Goal: Information Seeking & Learning: Learn about a topic

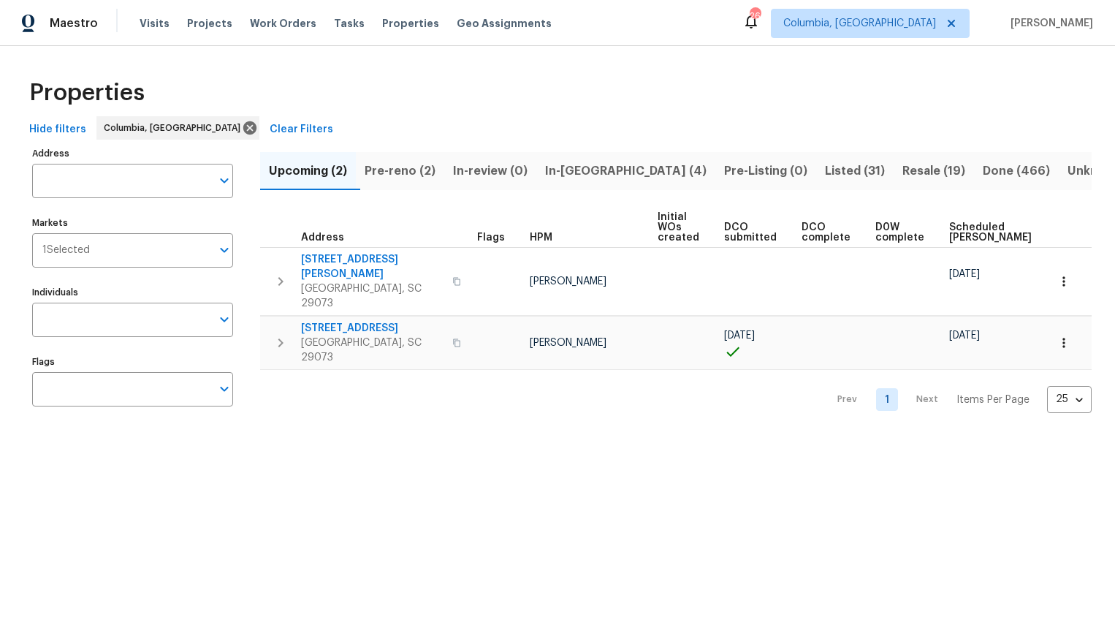
click at [392, 175] on span "Pre-reno (2)" at bounding box center [400, 171] width 71 height 20
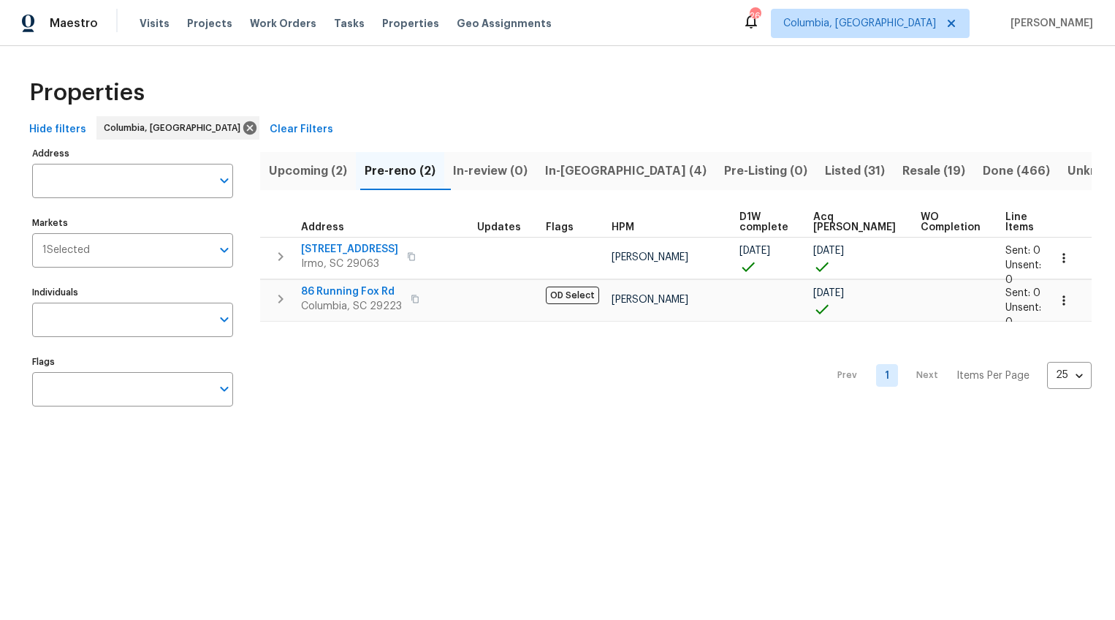
click at [825, 175] on span "Listed (31)" at bounding box center [855, 171] width 60 height 20
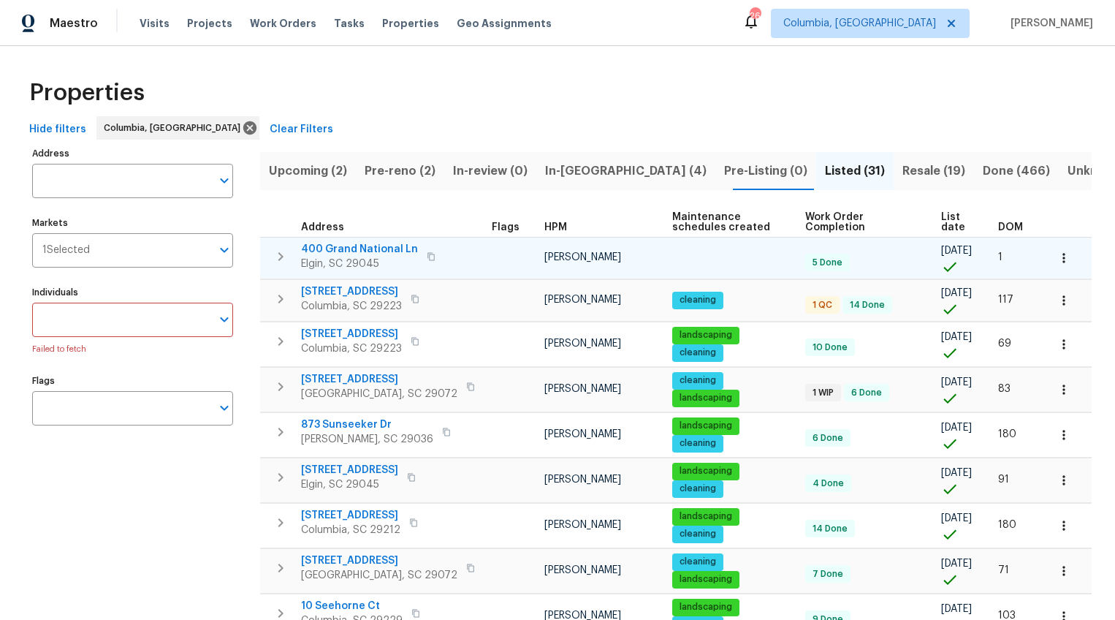
click at [381, 246] on span "400 Grand National Ln" at bounding box center [359, 249] width 117 height 15
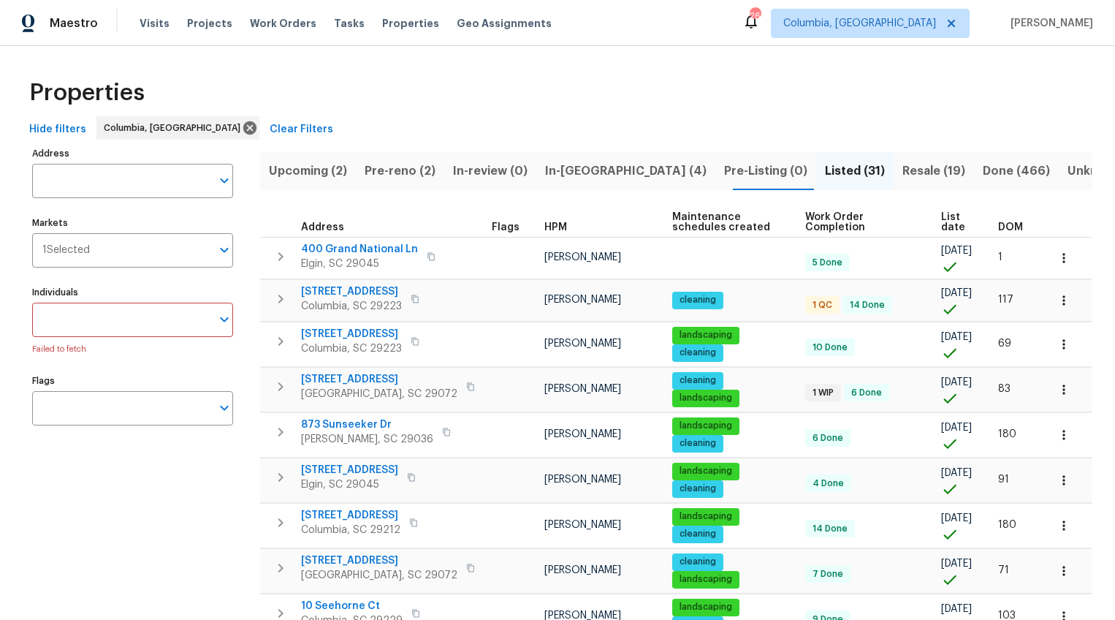
click at [1010, 226] on span "DOM" at bounding box center [1010, 227] width 25 height 10
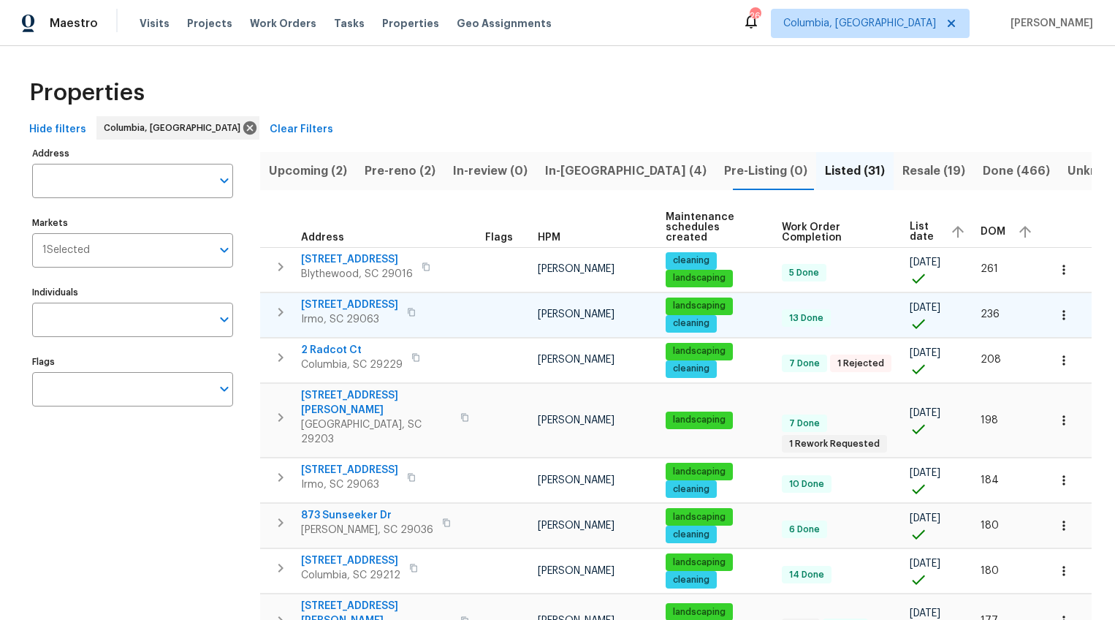
click at [360, 297] on span "105 Riverwalk Ct" at bounding box center [349, 304] width 97 height 15
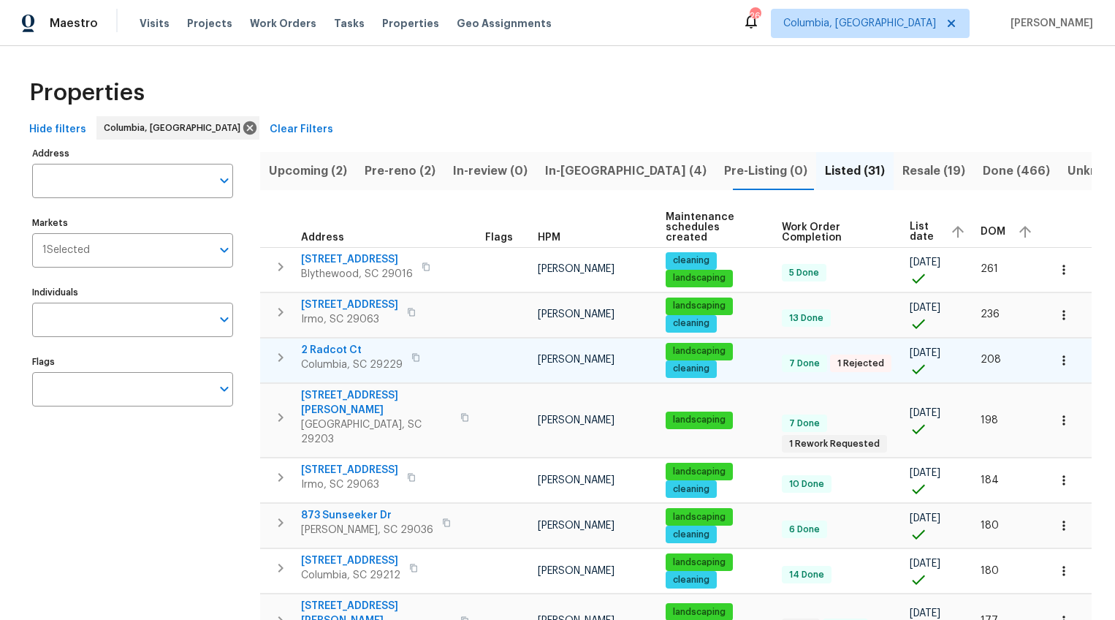
click at [343, 343] on span "2 Radcot Ct" at bounding box center [352, 350] width 102 height 15
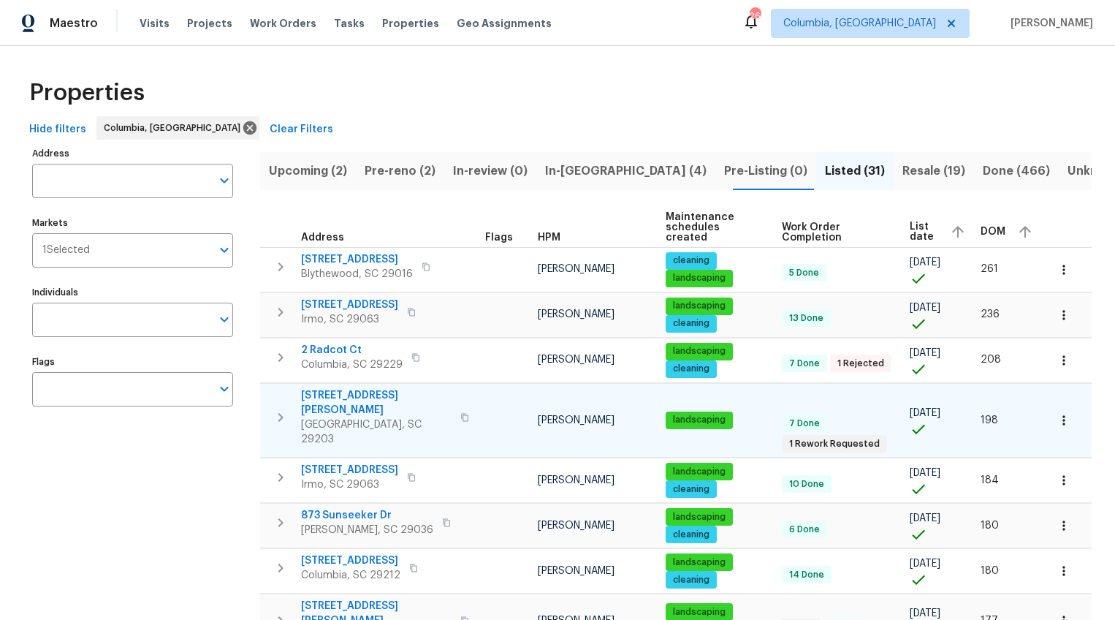
click at [333, 388] on span "[STREET_ADDRESS][PERSON_NAME]" at bounding box center [376, 402] width 151 height 29
click at [986, 227] on span "DOM" at bounding box center [993, 232] width 25 height 10
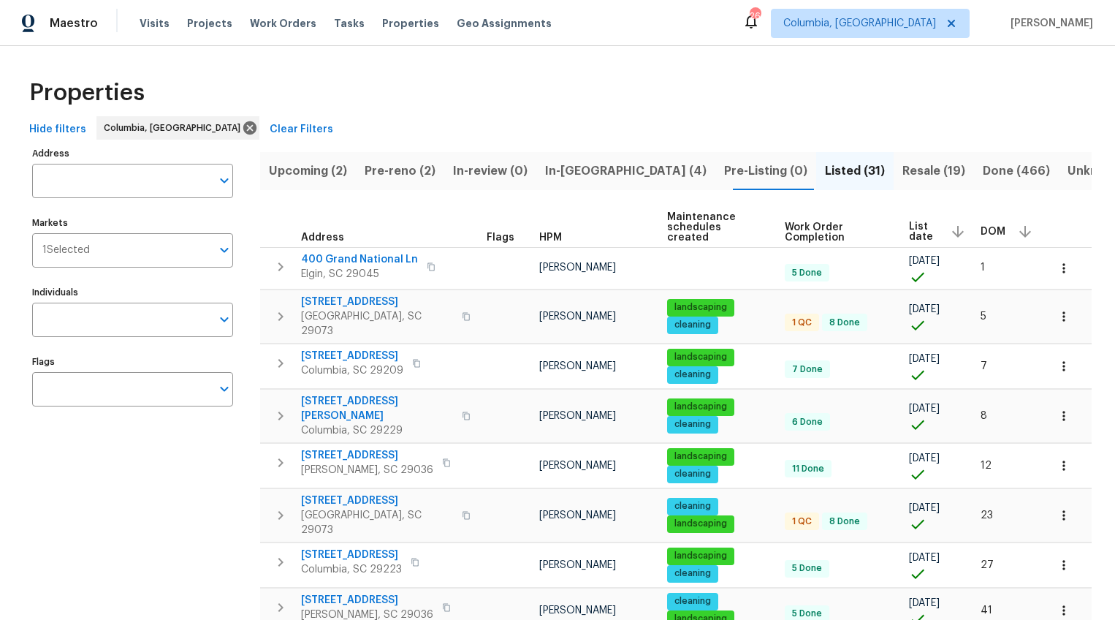
click at [376, 252] on span "400 Grand National Ln" at bounding box center [359, 259] width 117 height 15
click at [373, 294] on span "154 Copper Bluff Rd" at bounding box center [377, 301] width 152 height 15
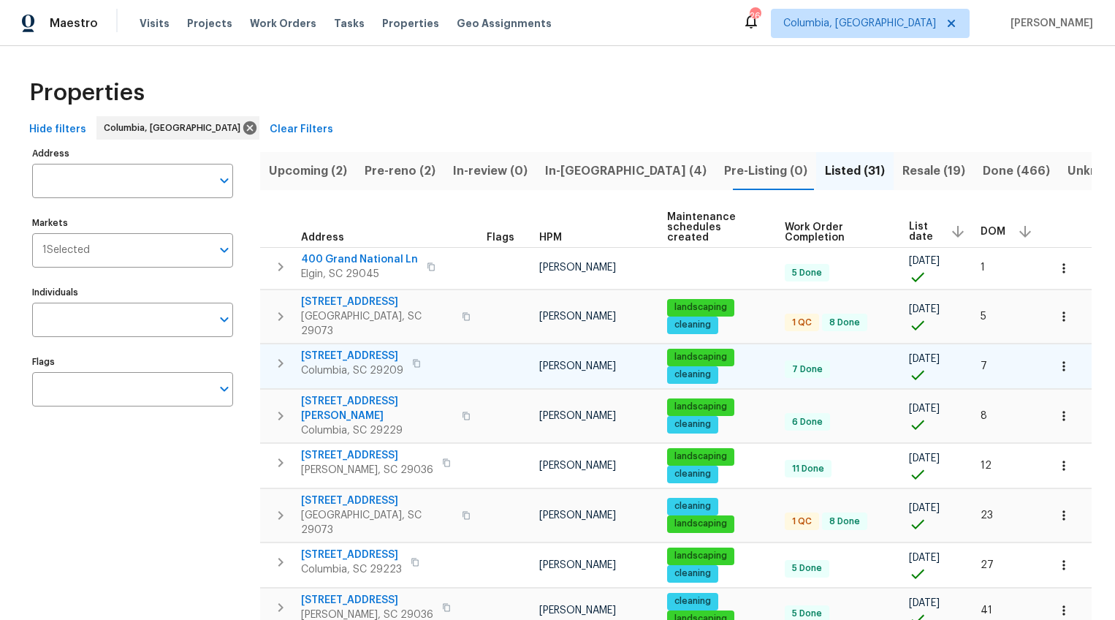
click at [364, 349] on span "144 Fox Squirrel Cir" at bounding box center [352, 356] width 102 height 15
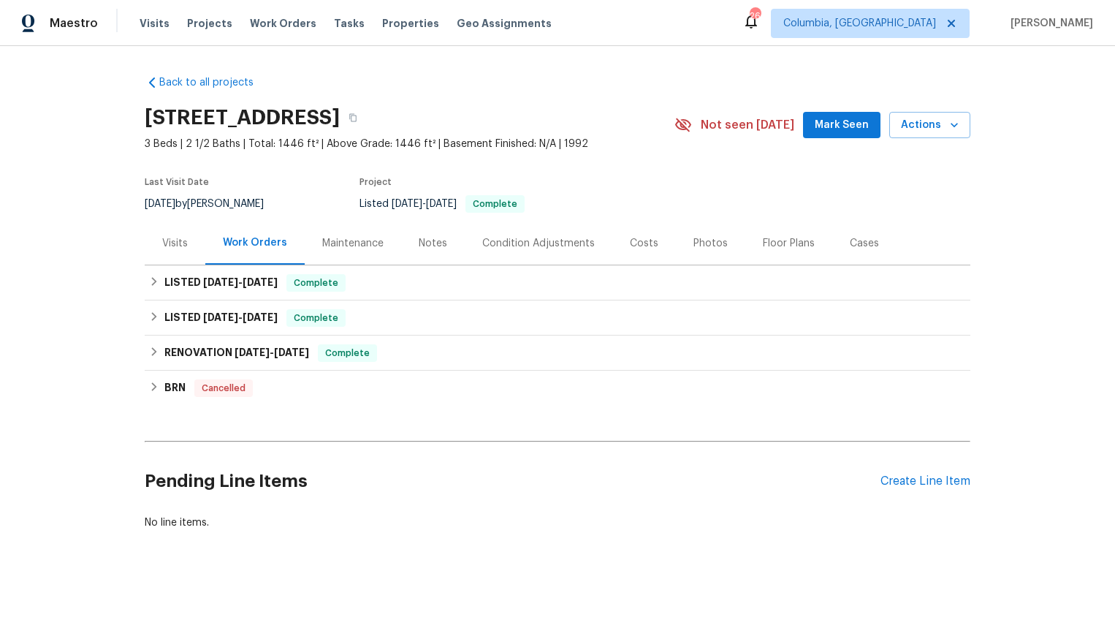
click at [676, 244] on div "Photos" at bounding box center [710, 242] width 69 height 43
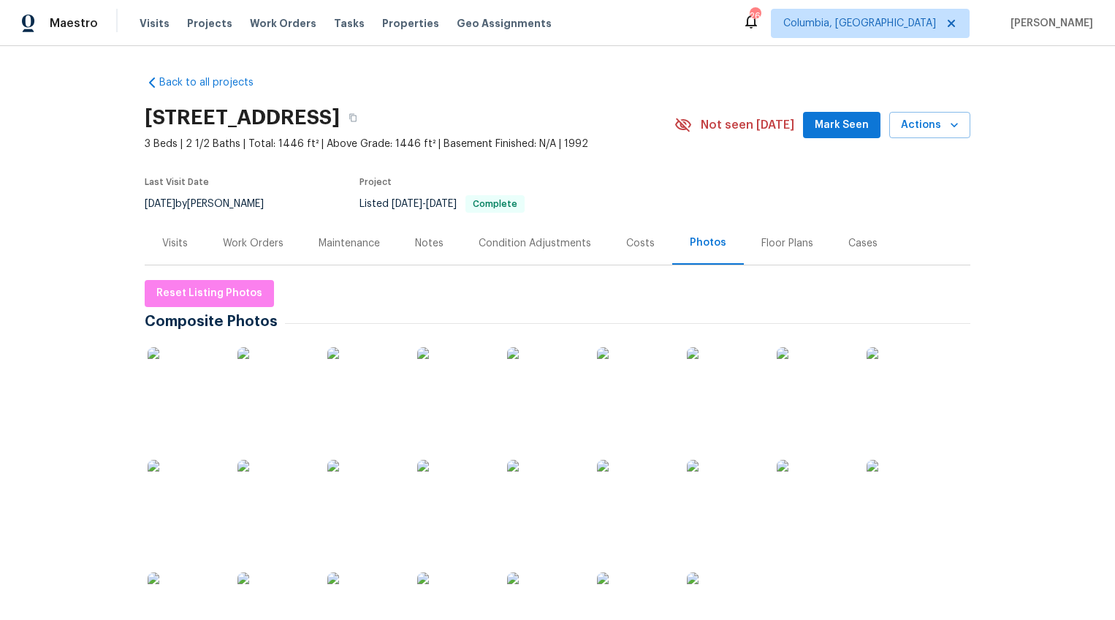
click at [173, 376] on img at bounding box center [184, 383] width 73 height 73
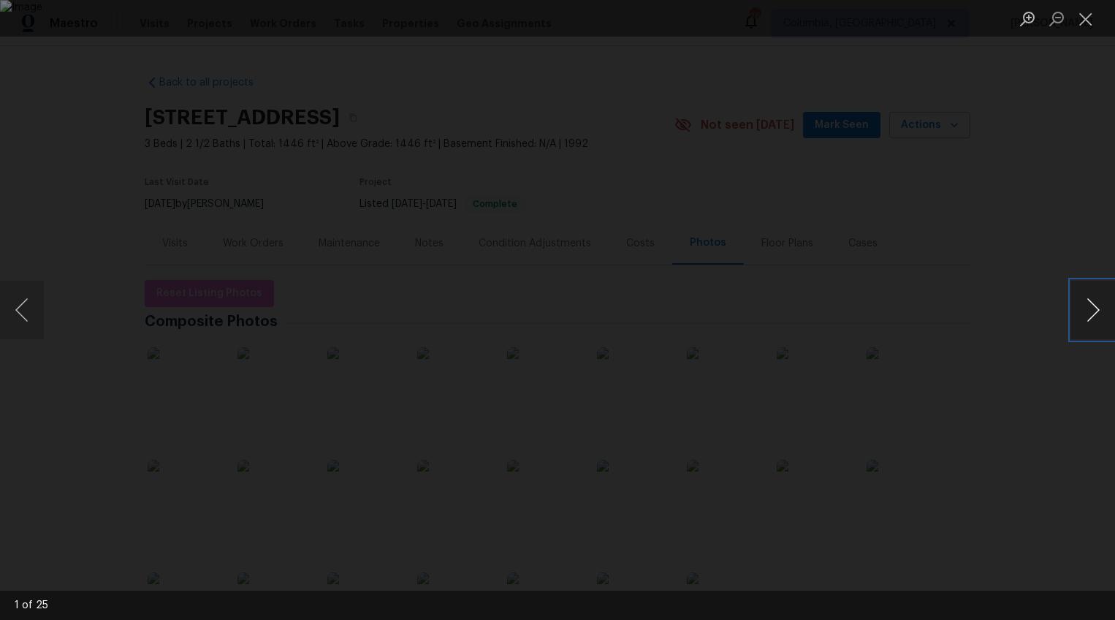
click at [1090, 314] on button "Next image" at bounding box center [1093, 310] width 44 height 58
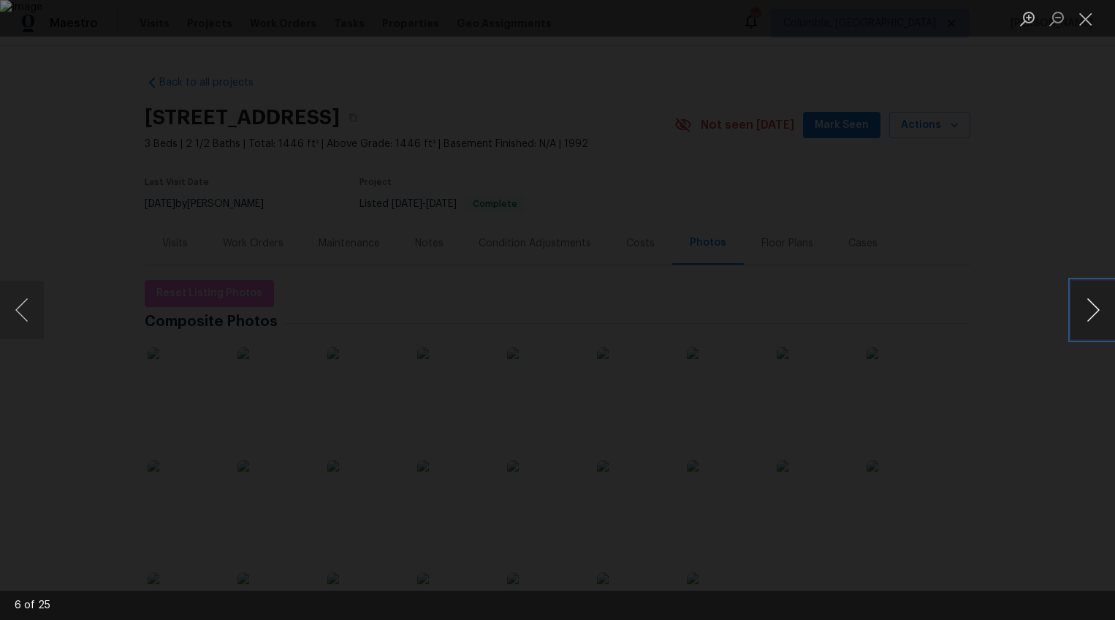
click at [1090, 314] on button "Next image" at bounding box center [1093, 310] width 44 height 58
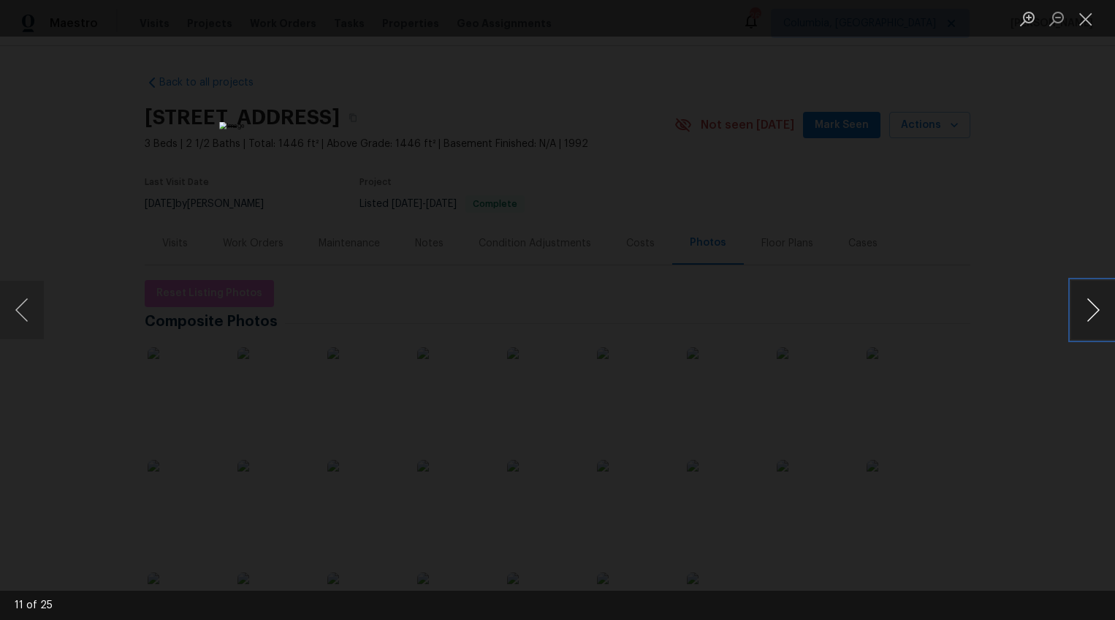
click at [1090, 309] on button "Next image" at bounding box center [1093, 310] width 44 height 58
click at [1089, 309] on button "Next image" at bounding box center [1093, 310] width 44 height 58
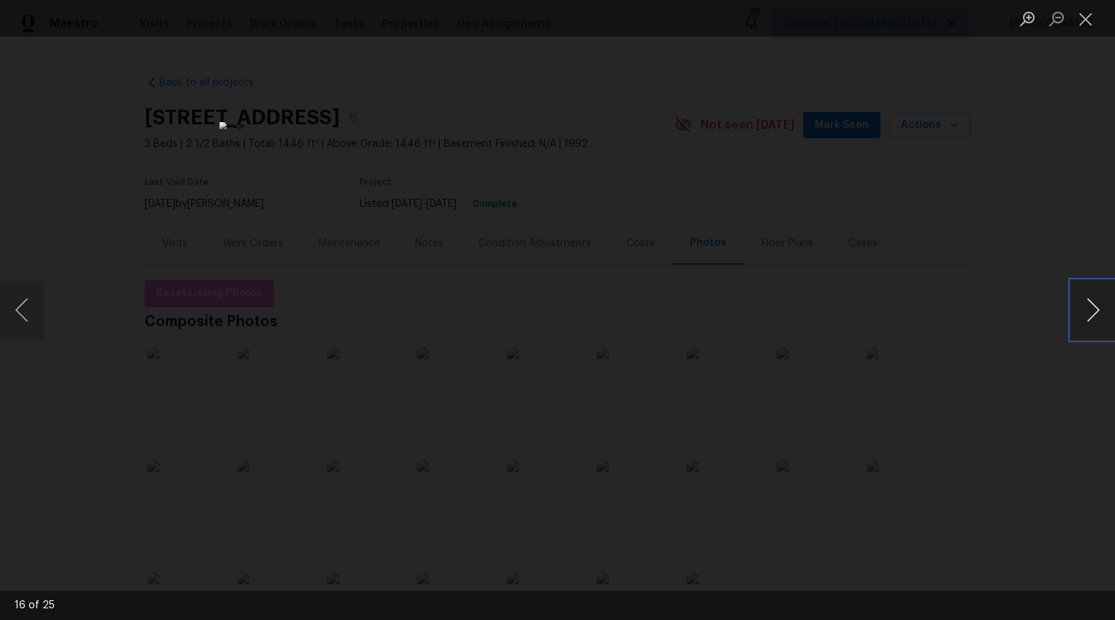
click at [1089, 309] on button "Next image" at bounding box center [1093, 310] width 44 height 58
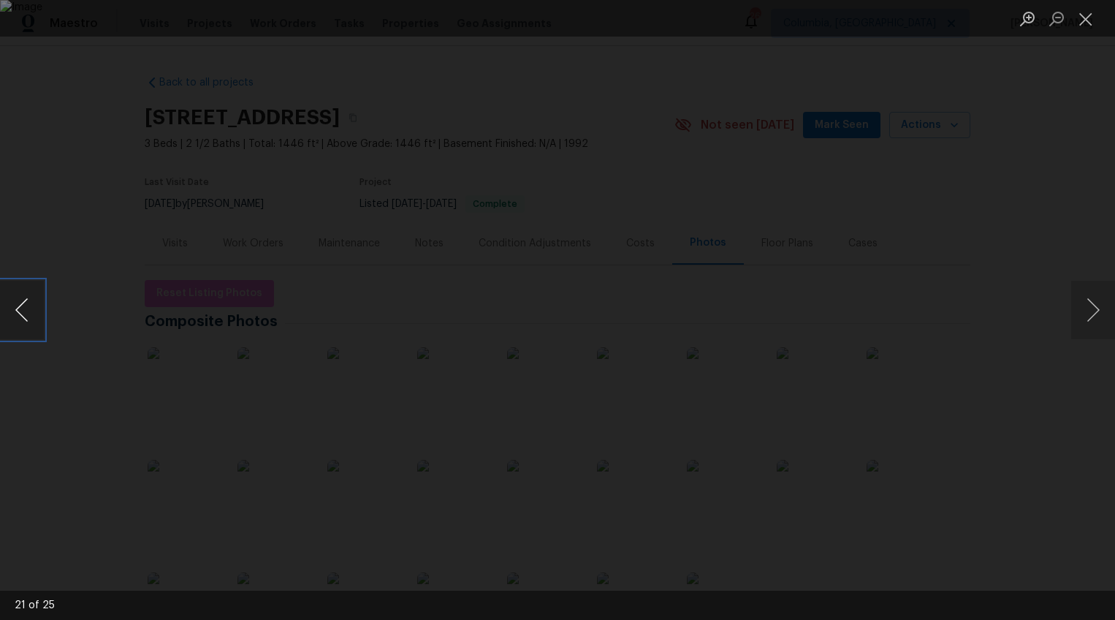
click at [18, 298] on button "Previous image" at bounding box center [22, 310] width 44 height 58
click at [1093, 311] on button "Next image" at bounding box center [1093, 310] width 44 height 58
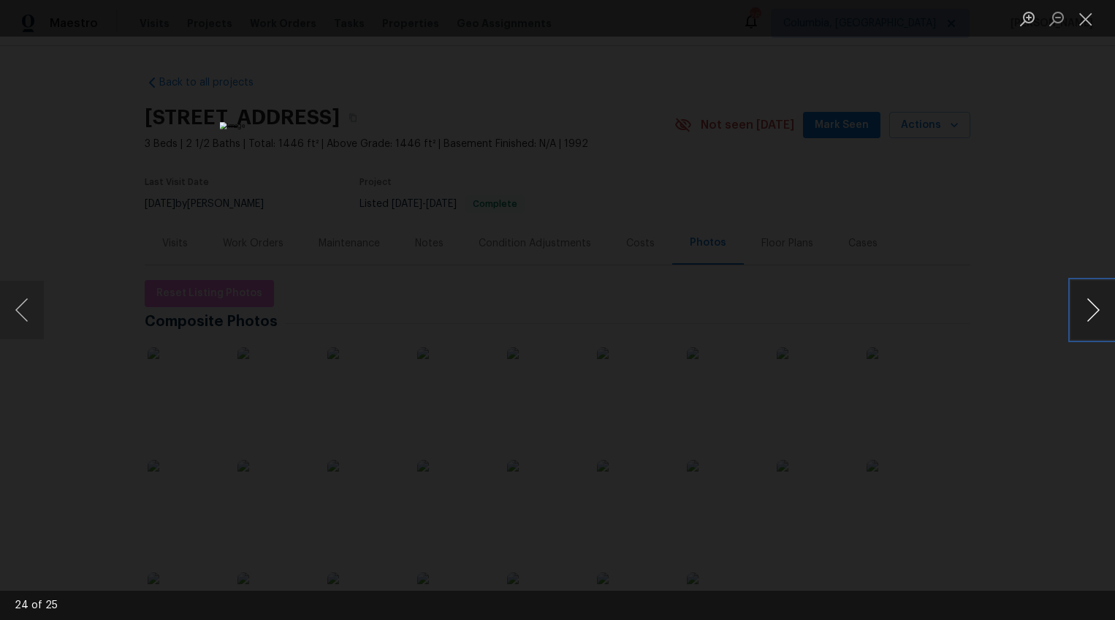
click at [1093, 311] on button "Next image" at bounding box center [1093, 310] width 44 height 58
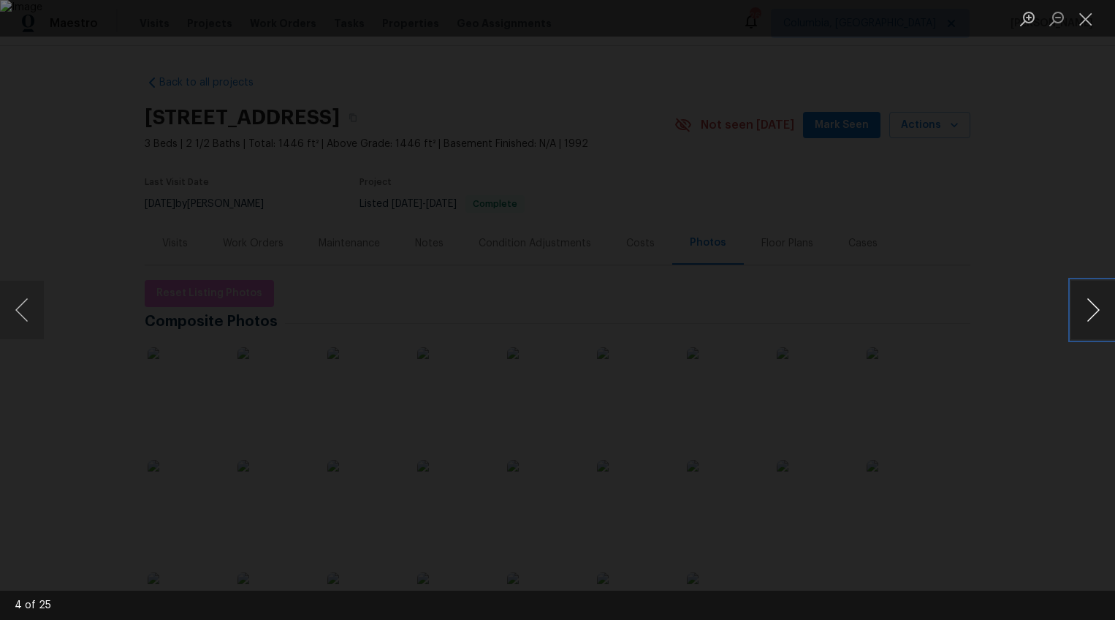
click at [1092, 307] on button "Next image" at bounding box center [1093, 310] width 44 height 58
click at [1083, 293] on button "Next image" at bounding box center [1093, 310] width 44 height 58
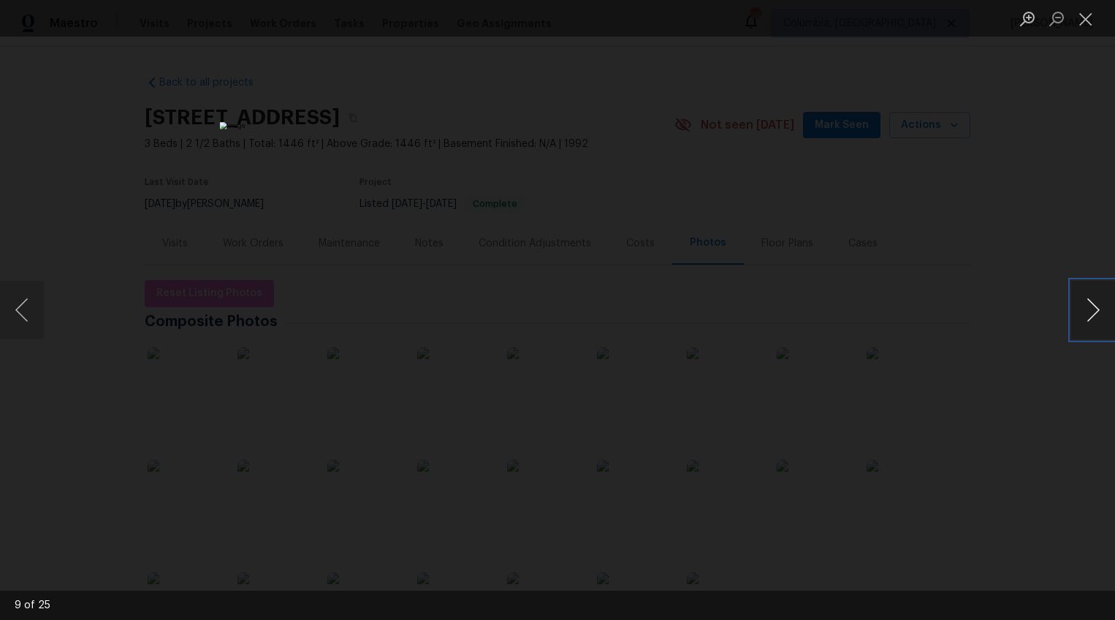
click at [1083, 293] on button "Next image" at bounding box center [1093, 310] width 44 height 58
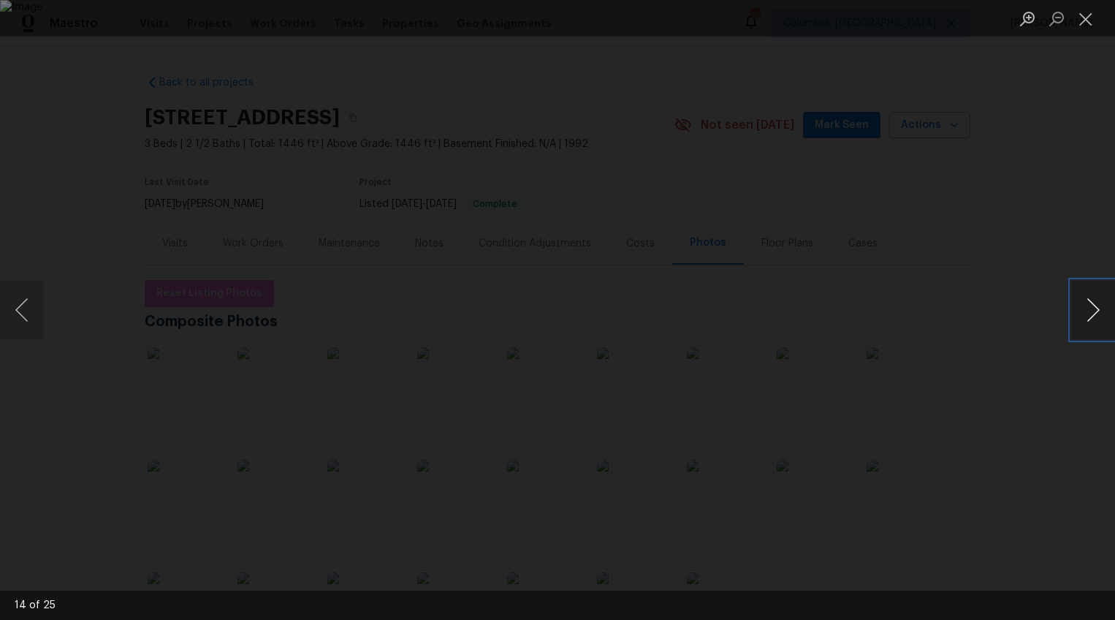
click at [1083, 293] on button "Next image" at bounding box center [1093, 310] width 44 height 58
click at [1089, 313] on button "Next image" at bounding box center [1093, 310] width 44 height 58
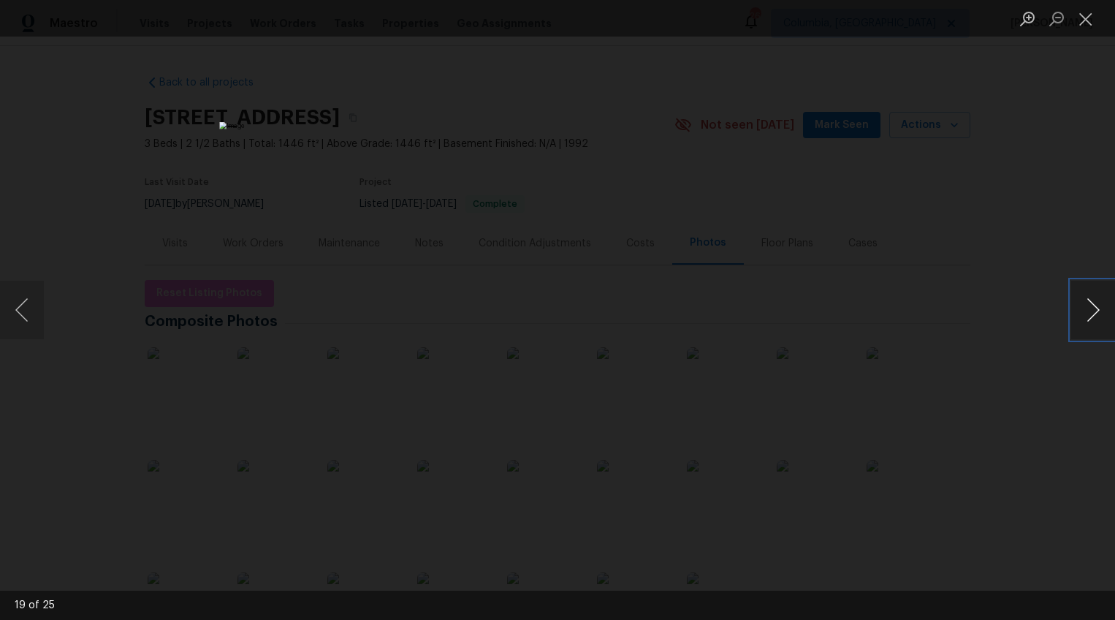
click at [1089, 313] on button "Next image" at bounding box center [1093, 310] width 44 height 58
click at [983, 343] on div "Lightbox" at bounding box center [557, 310] width 1115 height 620
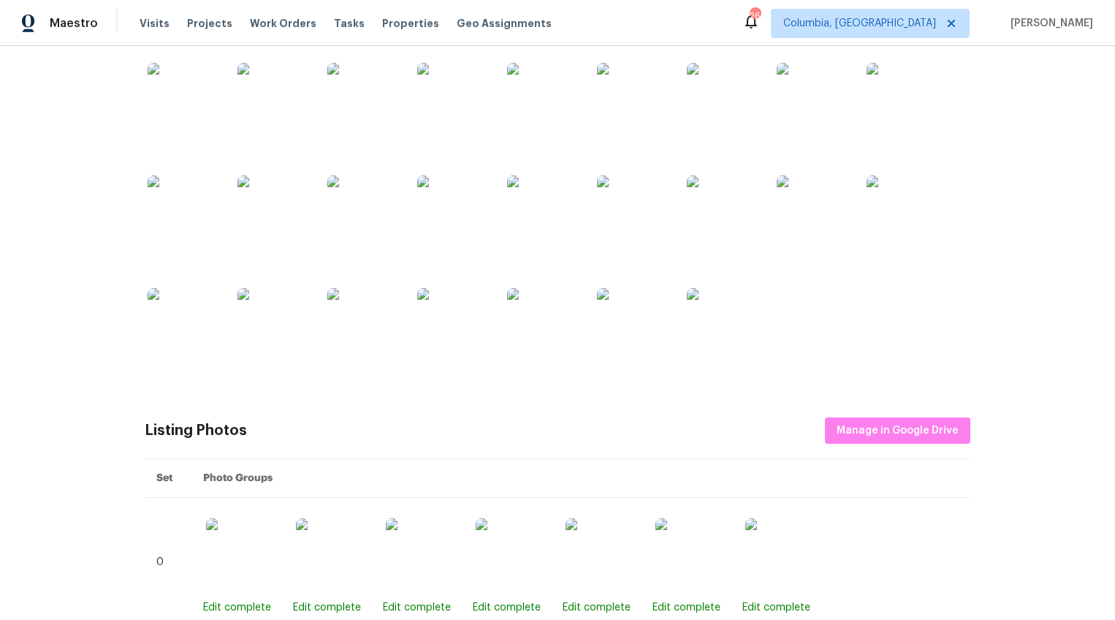
scroll to position [164, 0]
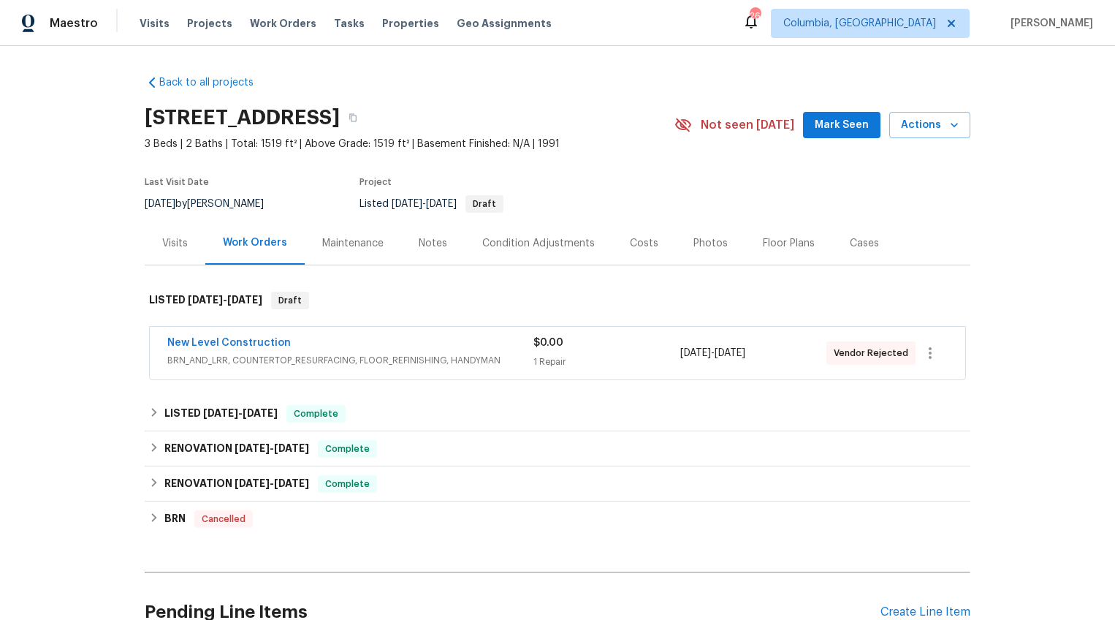
click at [699, 248] on div "Photos" at bounding box center [710, 243] width 34 height 15
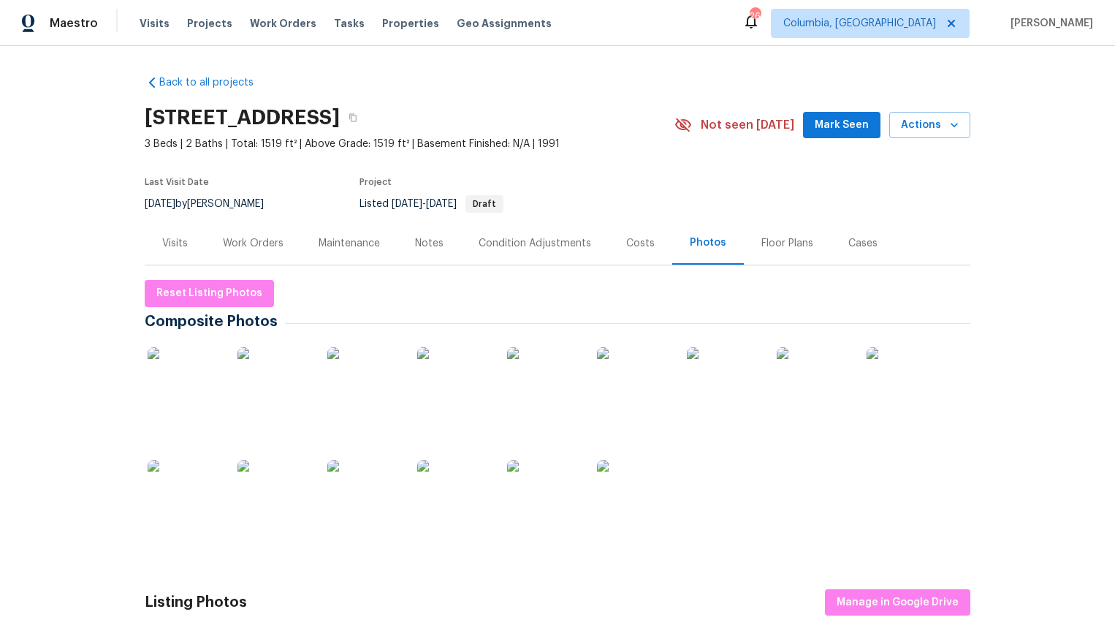
click at [197, 381] on img at bounding box center [184, 383] width 73 height 73
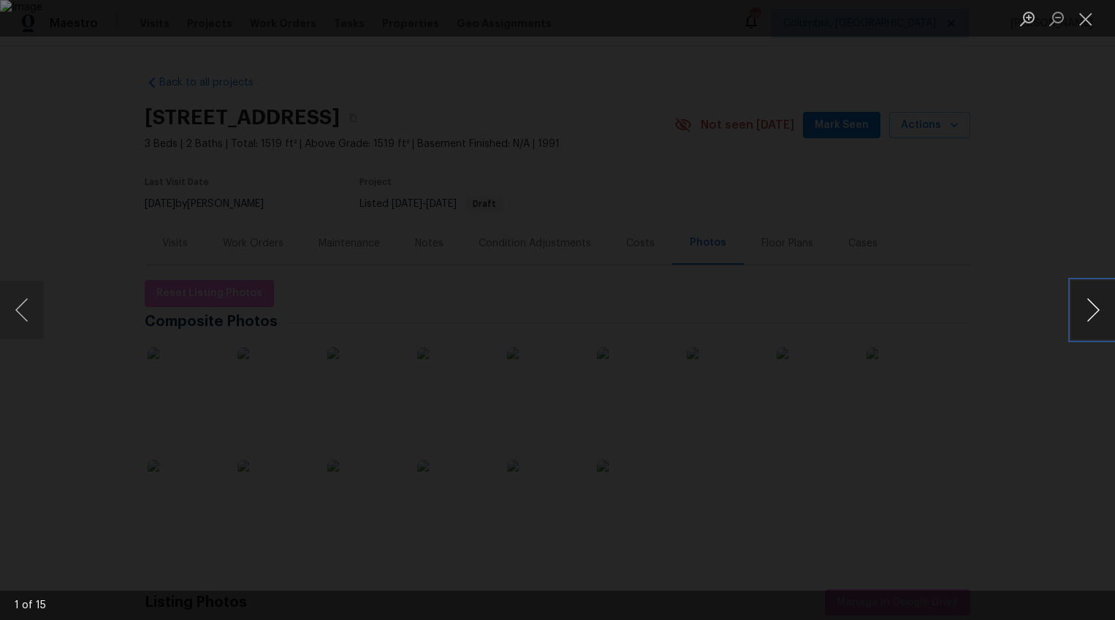
click at [1097, 308] on button "Next image" at bounding box center [1093, 310] width 44 height 58
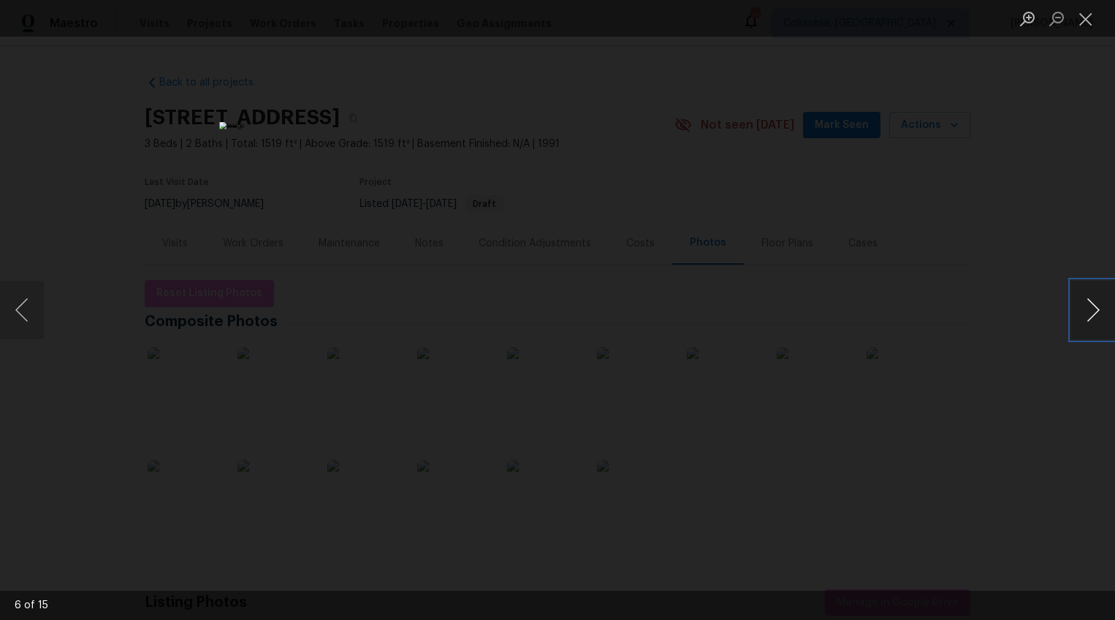
click at [1097, 308] on button "Next image" at bounding box center [1093, 310] width 44 height 58
click at [1091, 309] on button "Next image" at bounding box center [1093, 310] width 44 height 58
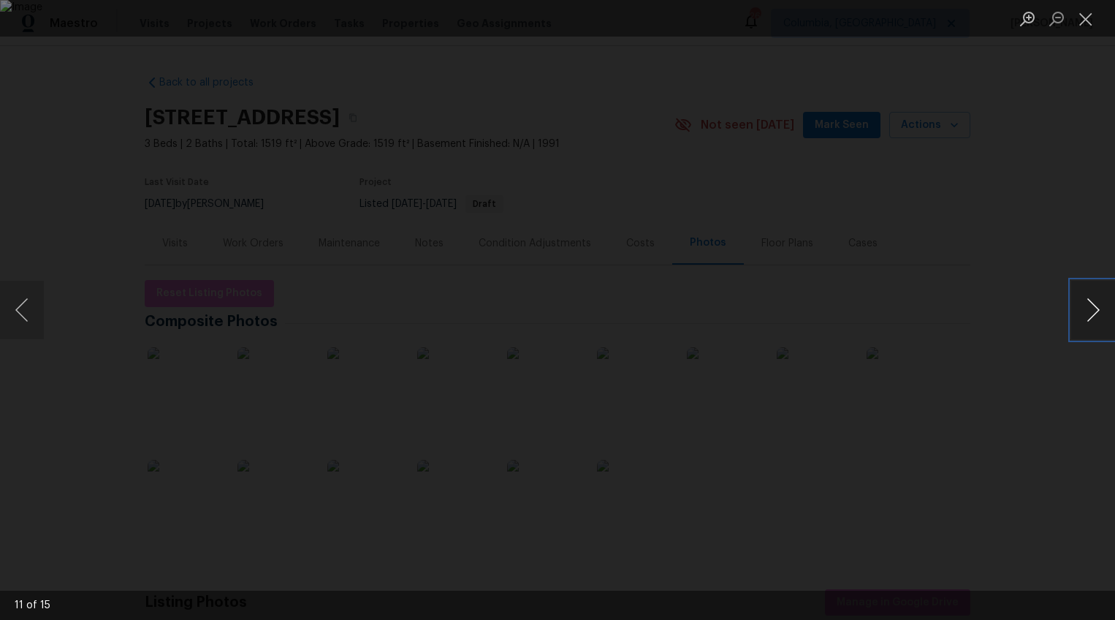
click at [1091, 309] on button "Next image" at bounding box center [1093, 310] width 44 height 58
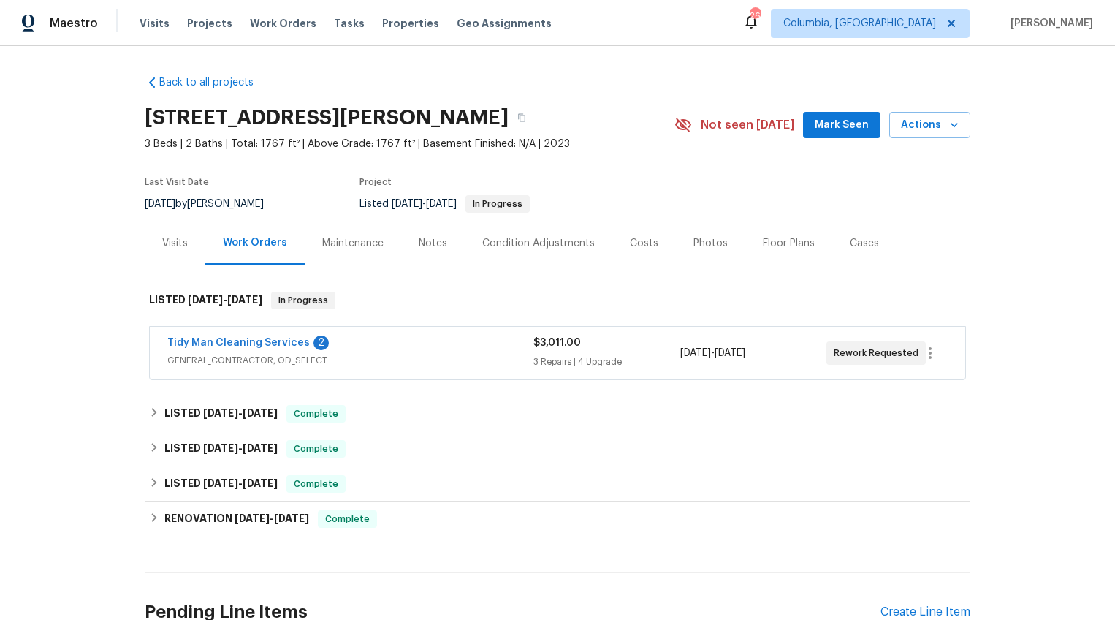
click at [699, 241] on div "Photos" at bounding box center [710, 243] width 34 height 15
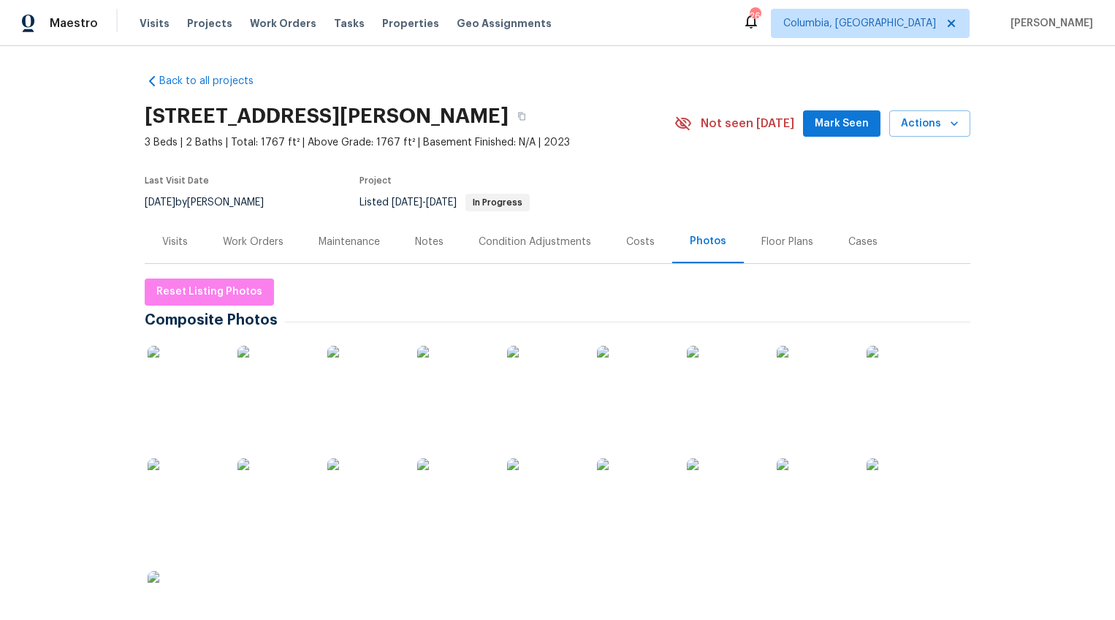
scroll to position [134, 0]
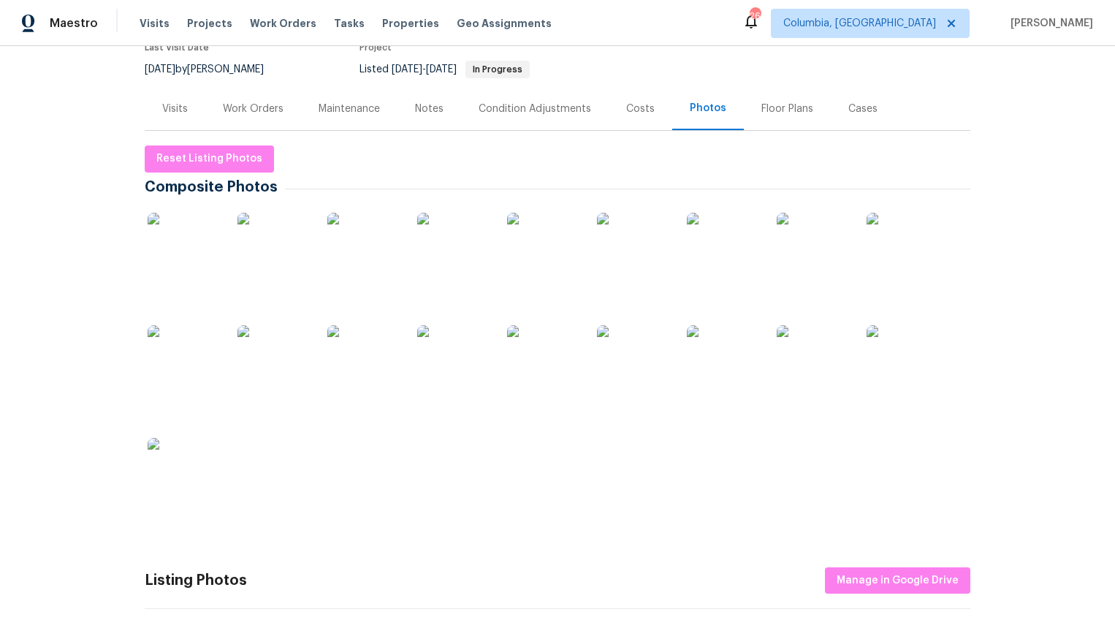
click at [173, 223] on img at bounding box center [184, 249] width 73 height 73
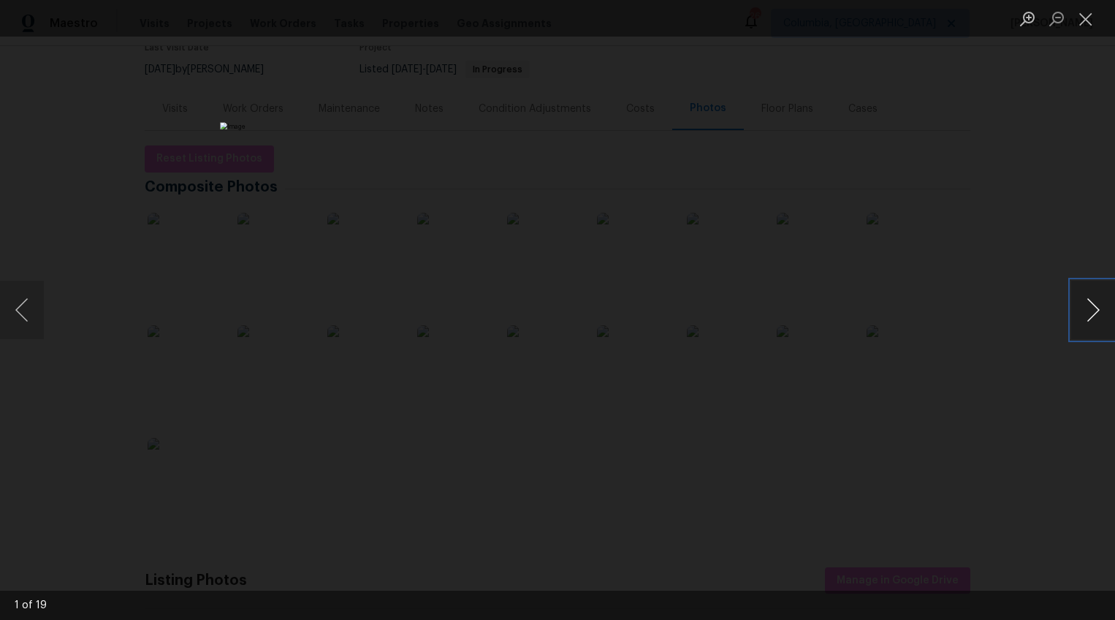
click at [1095, 313] on button "Next image" at bounding box center [1093, 310] width 44 height 58
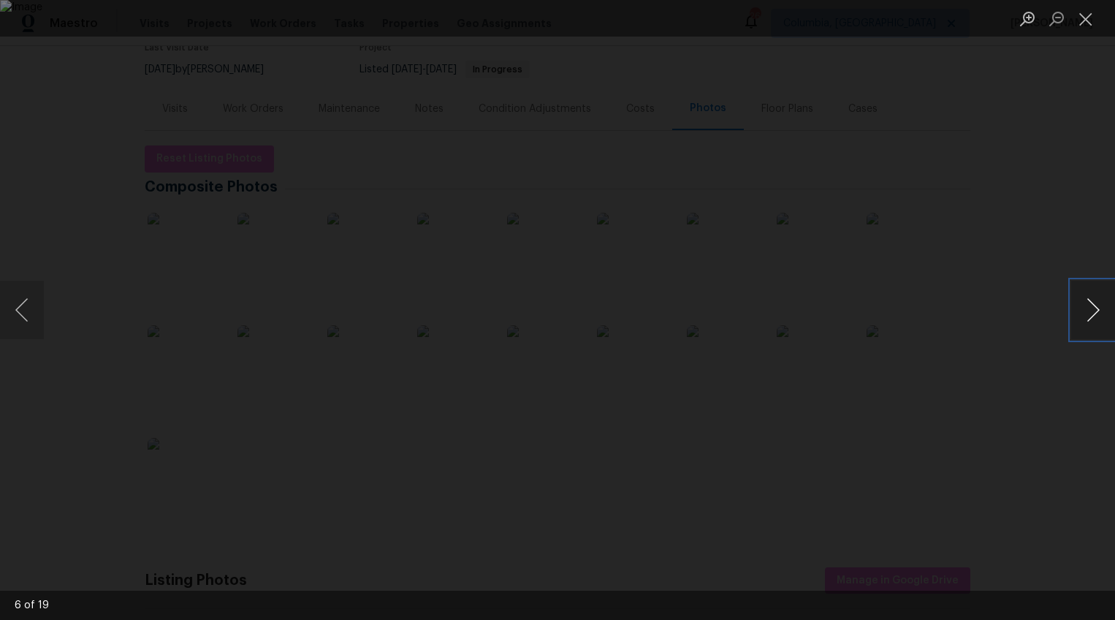
click at [1095, 313] on button "Next image" at bounding box center [1093, 310] width 44 height 58
click at [33, 324] on button "Previous image" at bounding box center [22, 310] width 44 height 58
click at [1090, 303] on button "Next image" at bounding box center [1093, 310] width 44 height 58
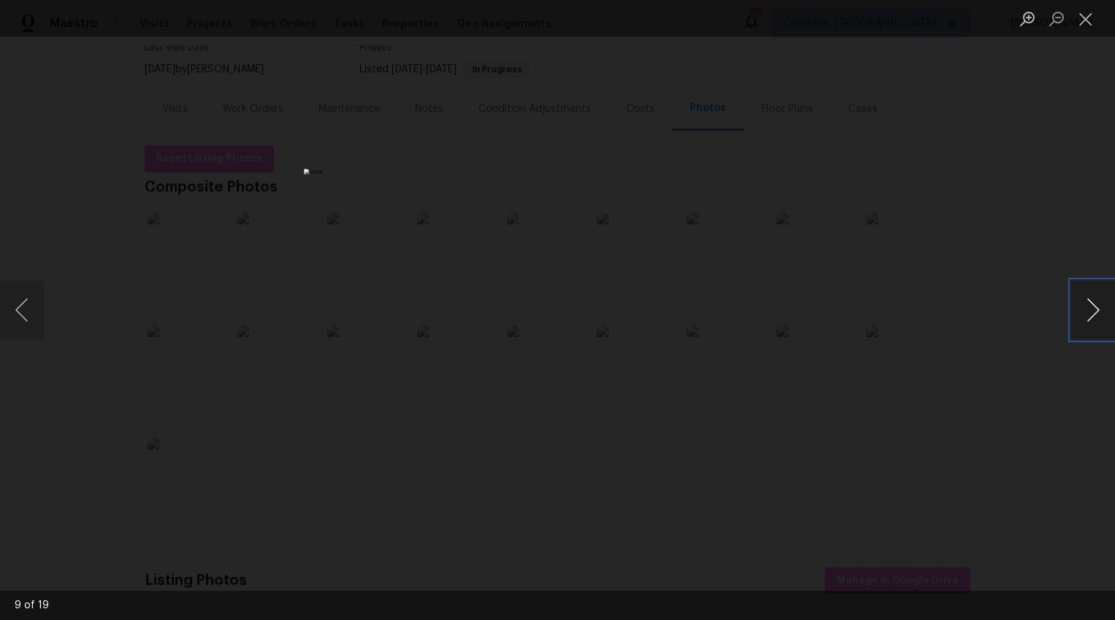
click at [1092, 311] on button "Next image" at bounding box center [1093, 310] width 44 height 58
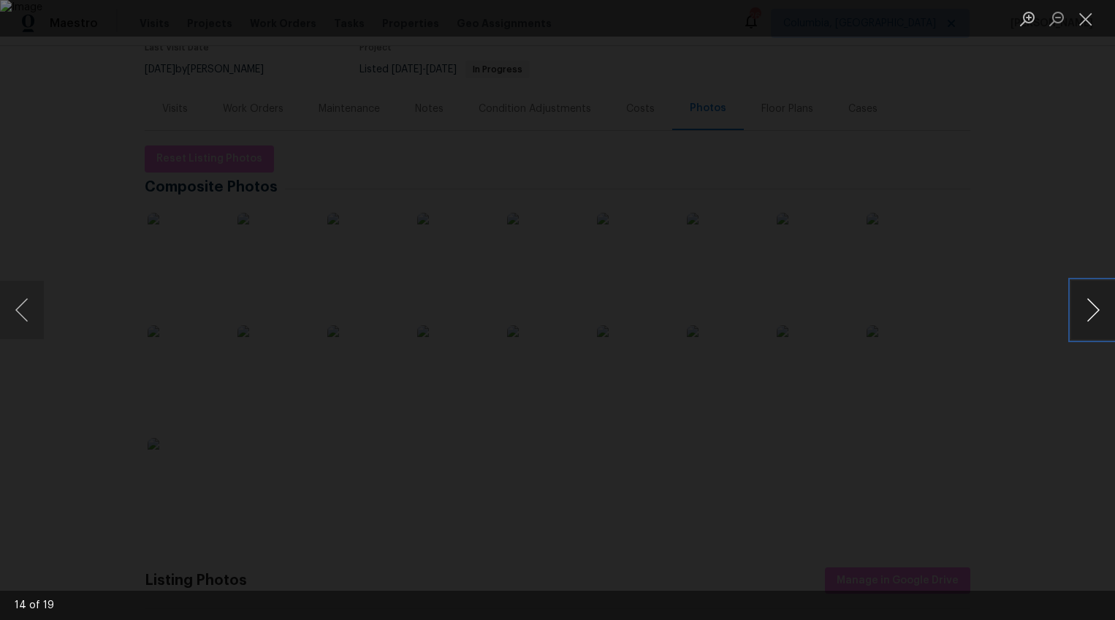
click at [1092, 311] on button "Next image" at bounding box center [1093, 310] width 44 height 58
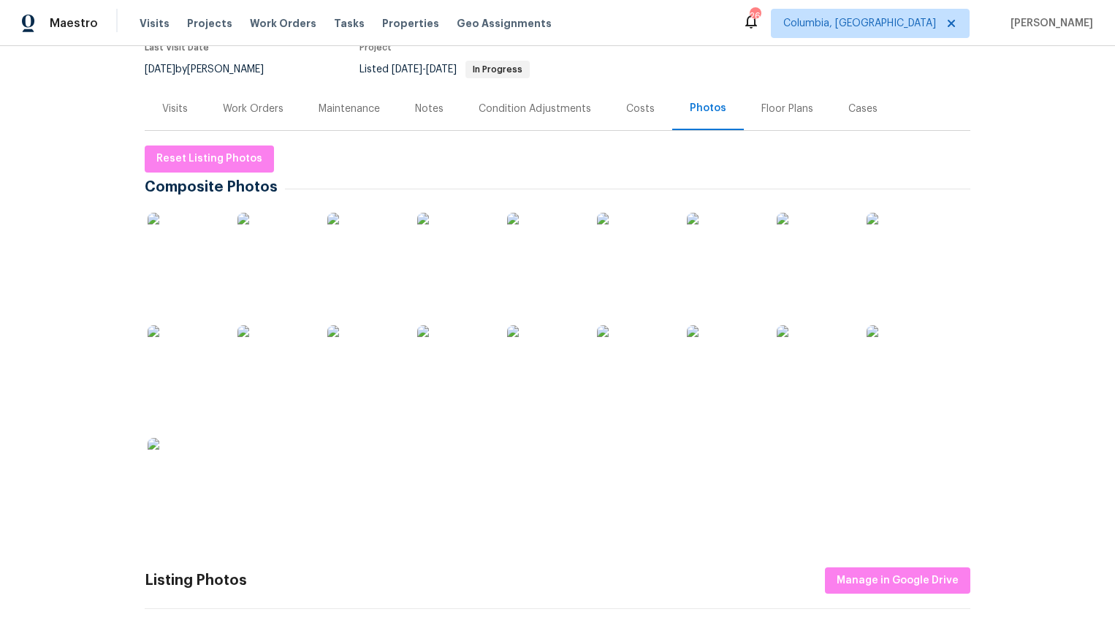
scroll to position [0, 0]
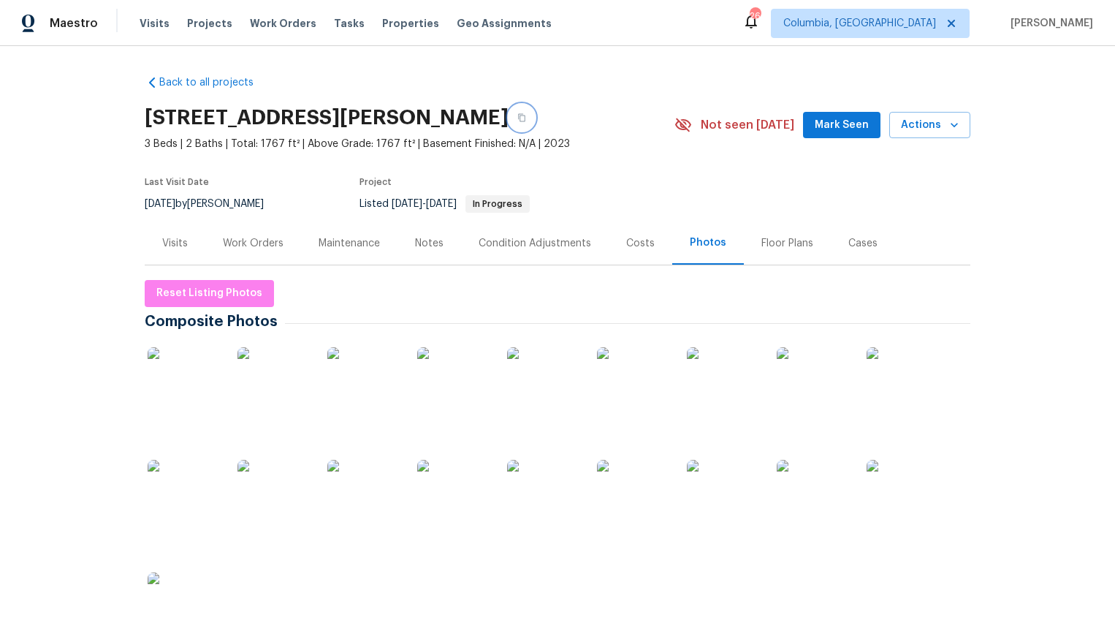
click at [509, 122] on button "button" at bounding box center [522, 117] width 26 height 26
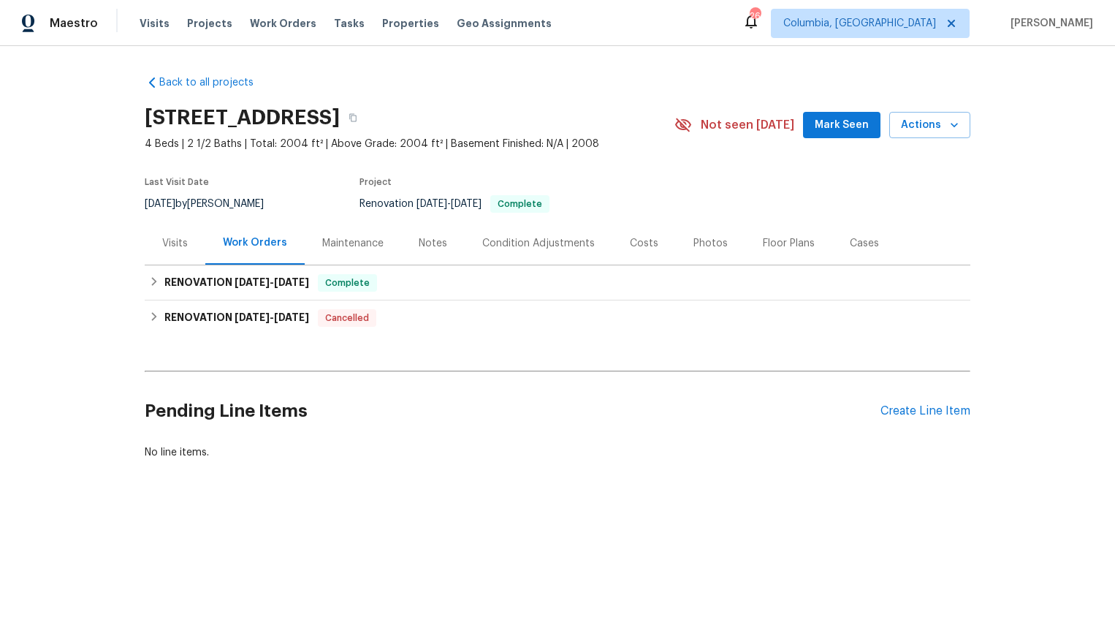
click at [709, 252] on div "Photos" at bounding box center [710, 242] width 69 height 43
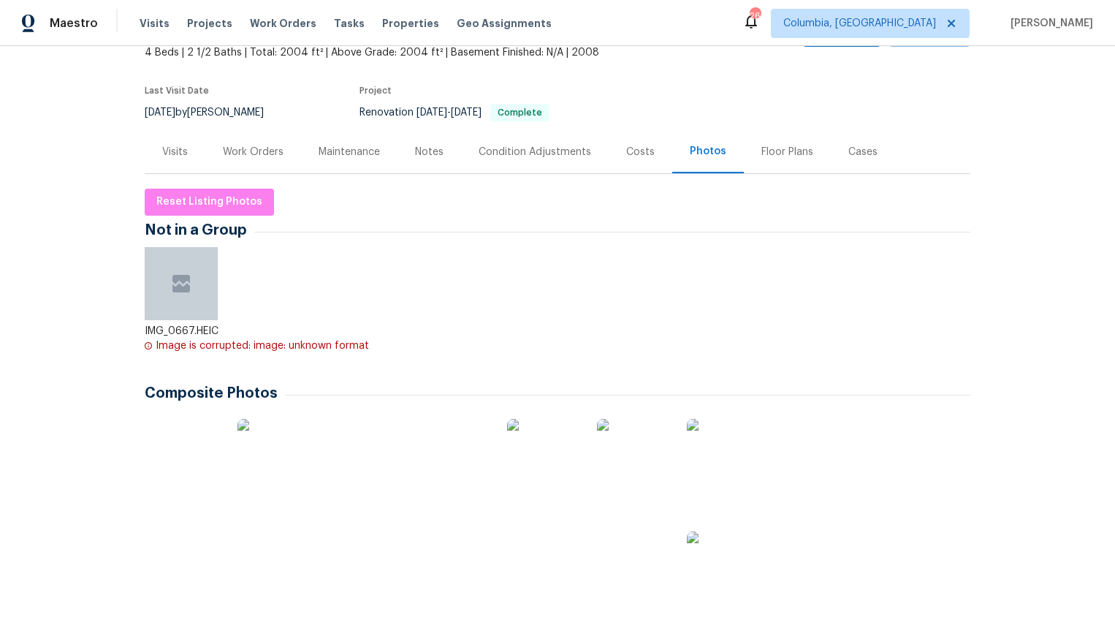
scroll to position [192, 0]
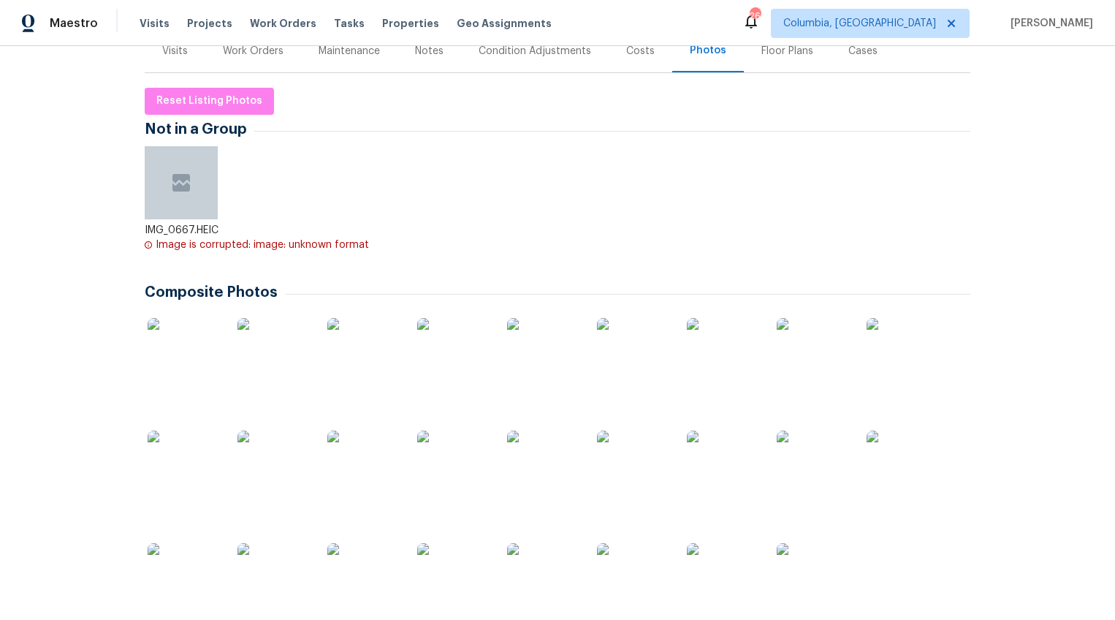
click at [187, 351] on img at bounding box center [184, 354] width 73 height 73
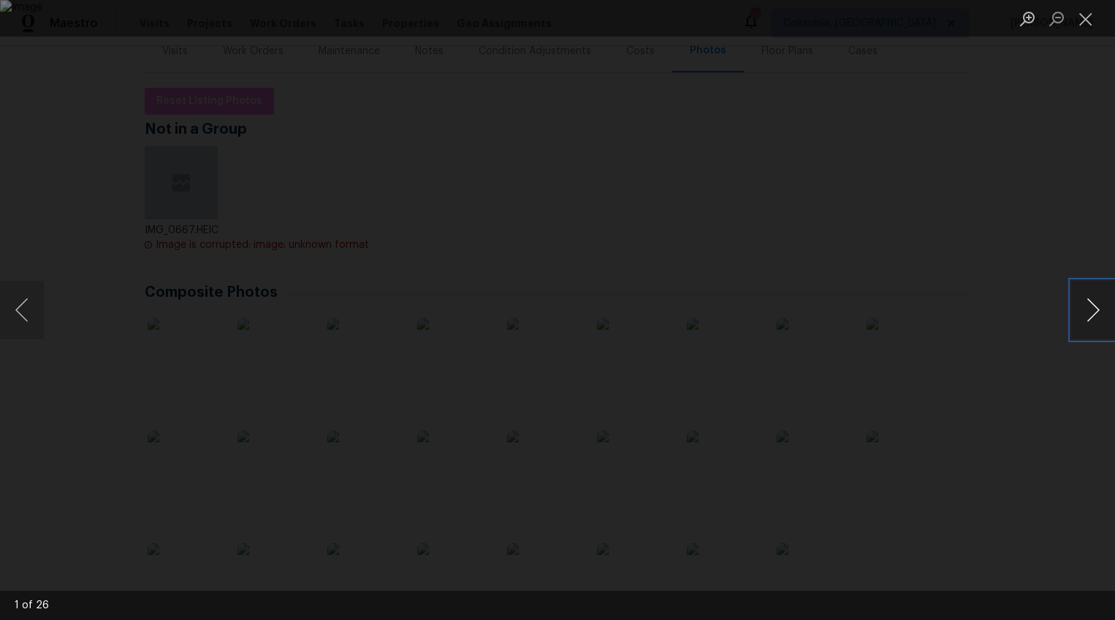
click at [1100, 308] on button "Next image" at bounding box center [1093, 310] width 44 height 58
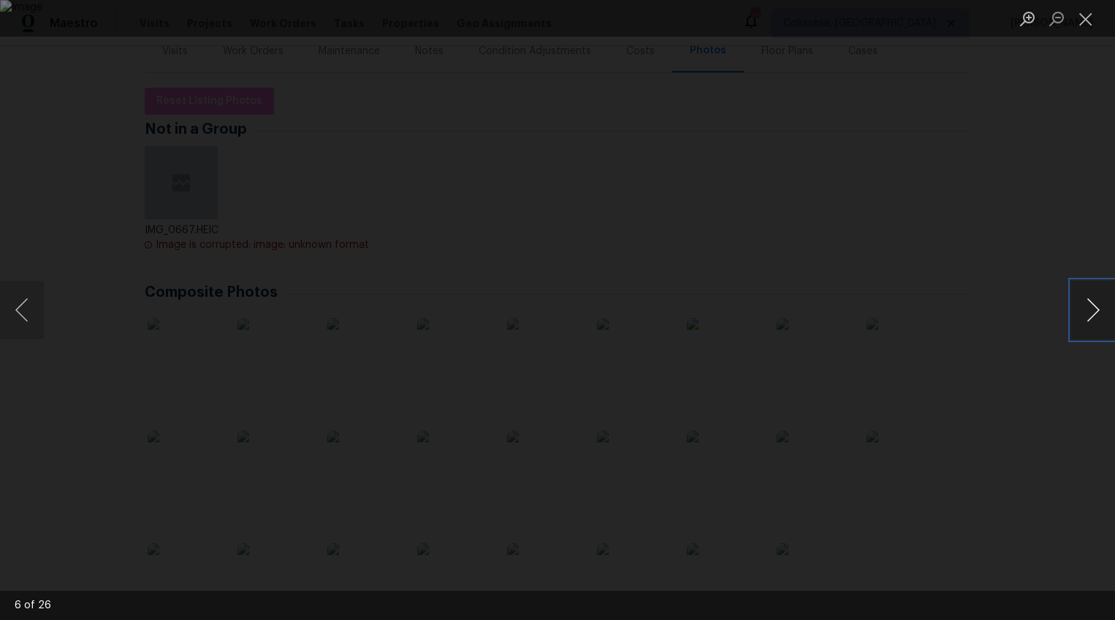
click at [1100, 308] on button "Next image" at bounding box center [1093, 310] width 44 height 58
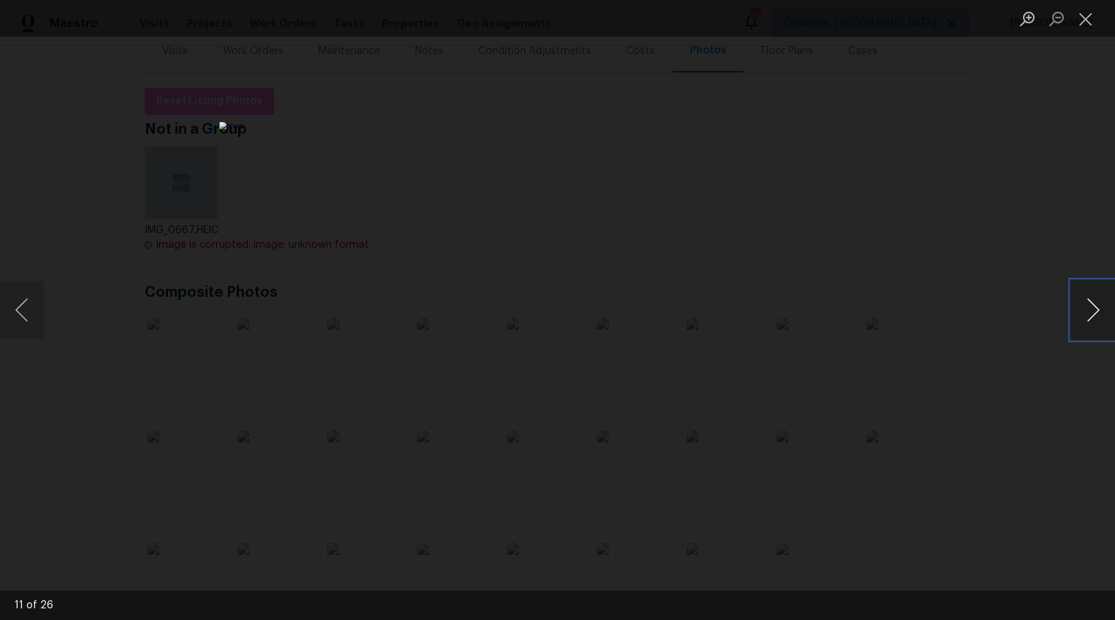
click at [1100, 308] on button "Next image" at bounding box center [1093, 310] width 44 height 58
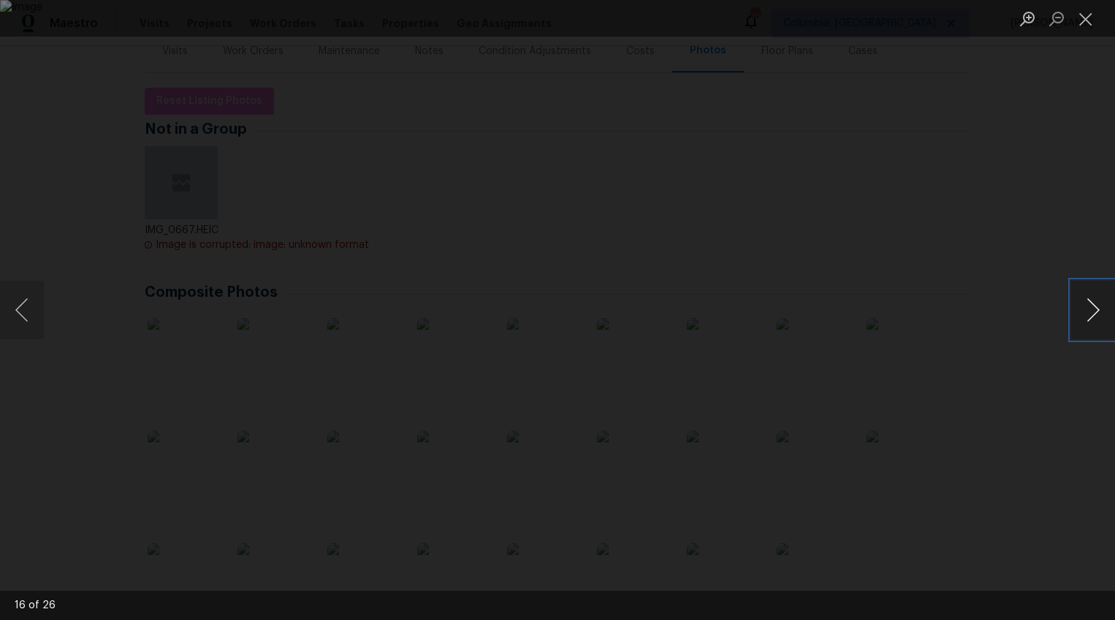
click at [1100, 308] on button "Next image" at bounding box center [1093, 310] width 44 height 58
click at [1089, 308] on button "Next image" at bounding box center [1093, 310] width 44 height 58
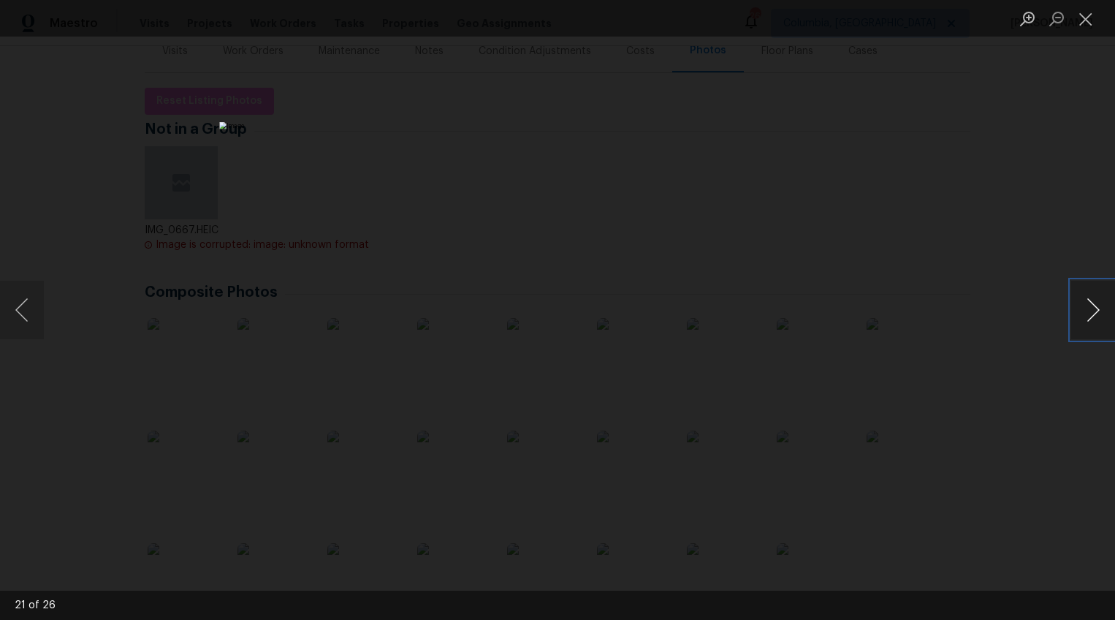
click at [1089, 308] on button "Next image" at bounding box center [1093, 310] width 44 height 58
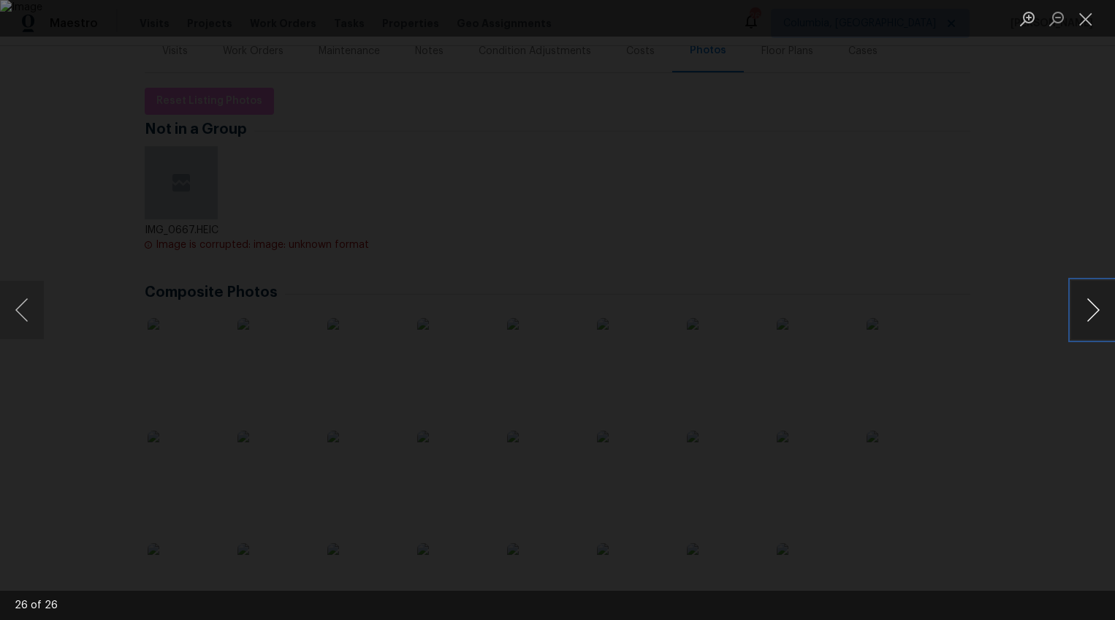
click at [1090, 313] on button "Next image" at bounding box center [1093, 310] width 44 height 58
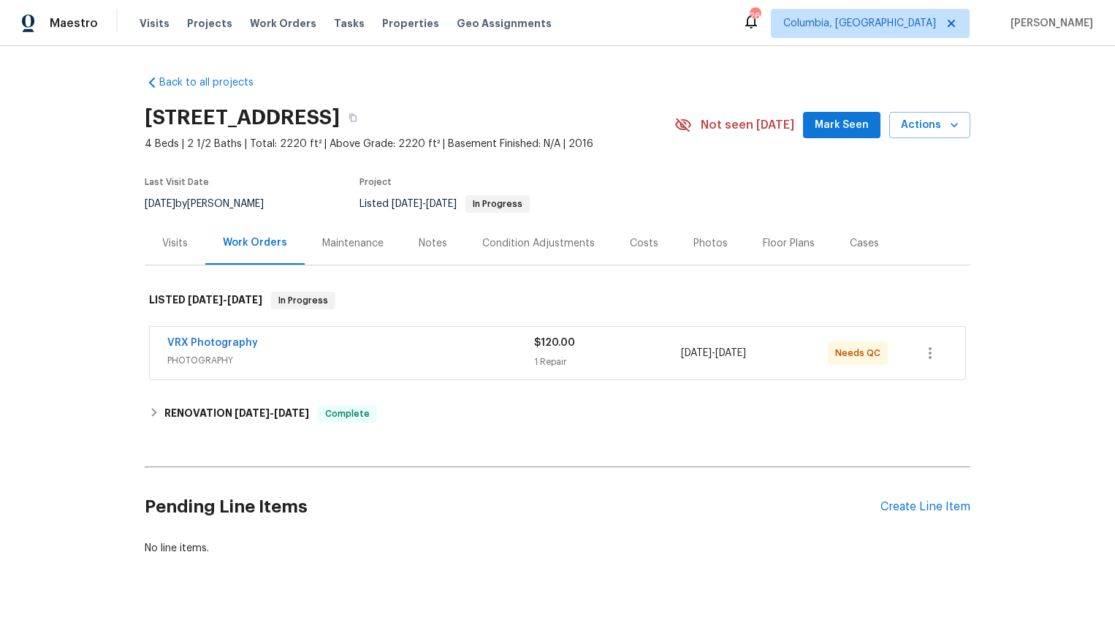
click at [693, 245] on div "Photos" at bounding box center [710, 243] width 34 height 15
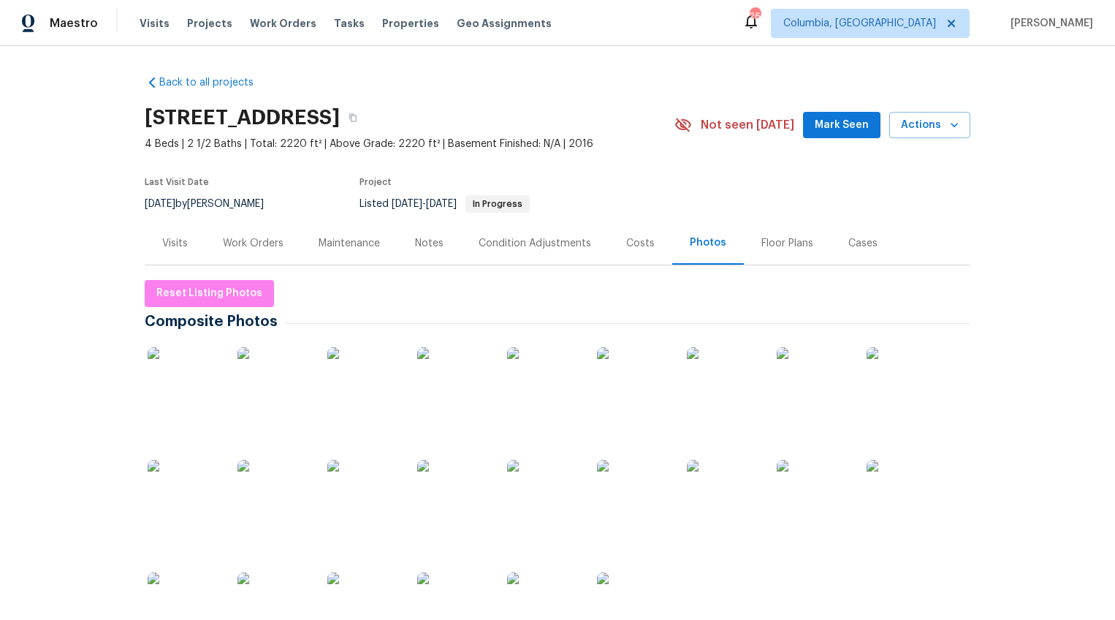
click at [207, 376] on img at bounding box center [184, 383] width 73 height 73
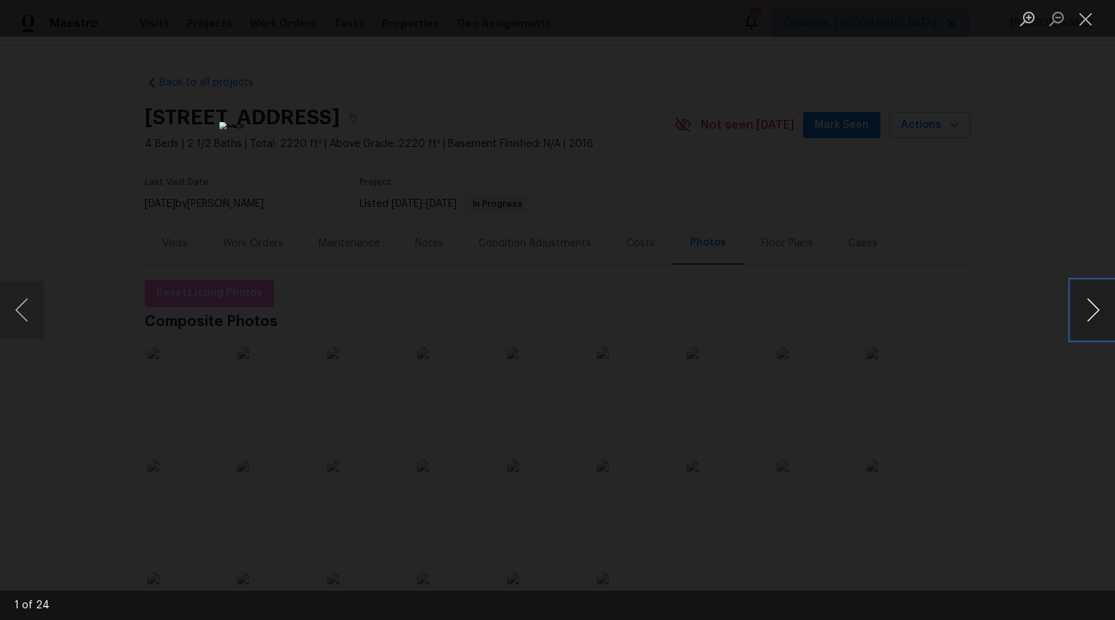
click at [1100, 311] on button "Next image" at bounding box center [1093, 310] width 44 height 58
click at [28, 321] on button "Previous image" at bounding box center [22, 310] width 44 height 58
click at [1094, 313] on button "Next image" at bounding box center [1093, 310] width 44 height 58
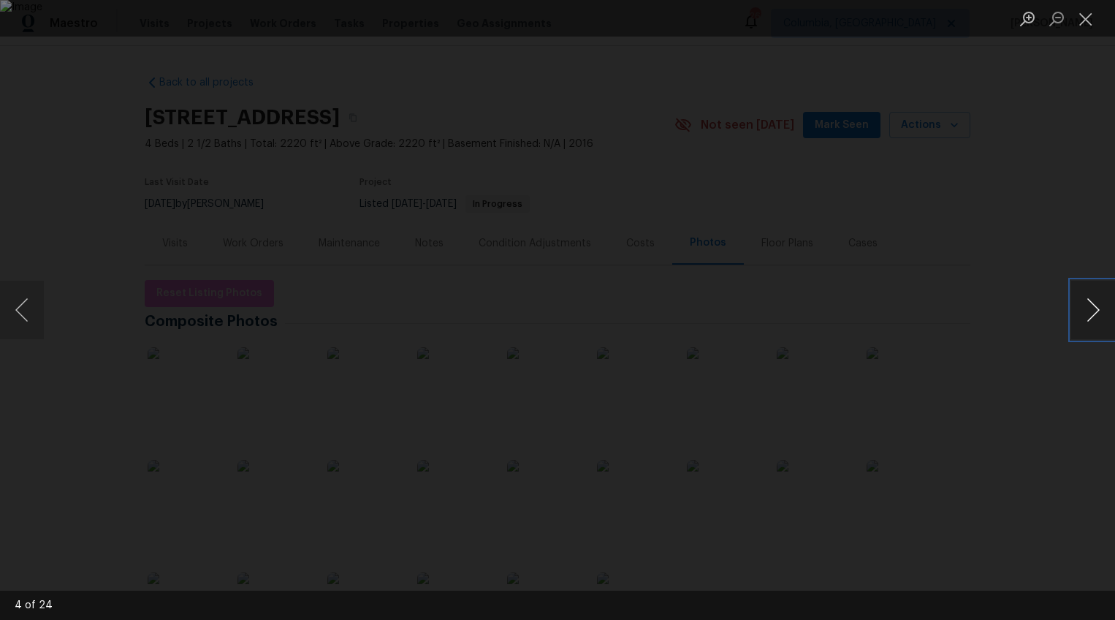
click at [1094, 313] on button "Next image" at bounding box center [1093, 310] width 44 height 58
click at [1087, 313] on button "Next image" at bounding box center [1093, 310] width 44 height 58
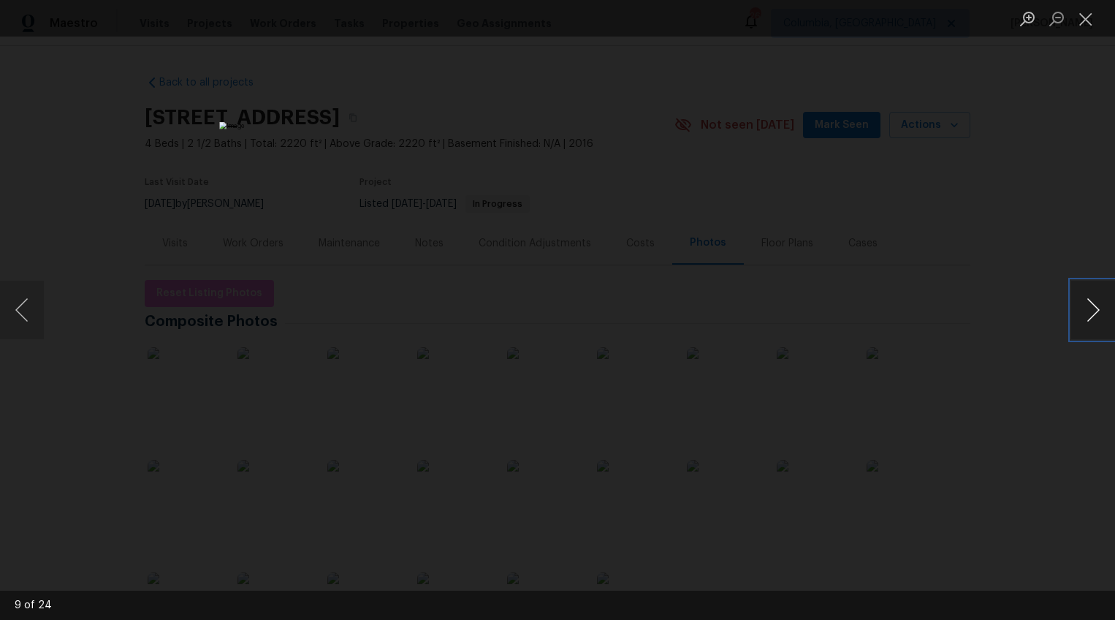
click at [1087, 313] on button "Next image" at bounding box center [1093, 310] width 44 height 58
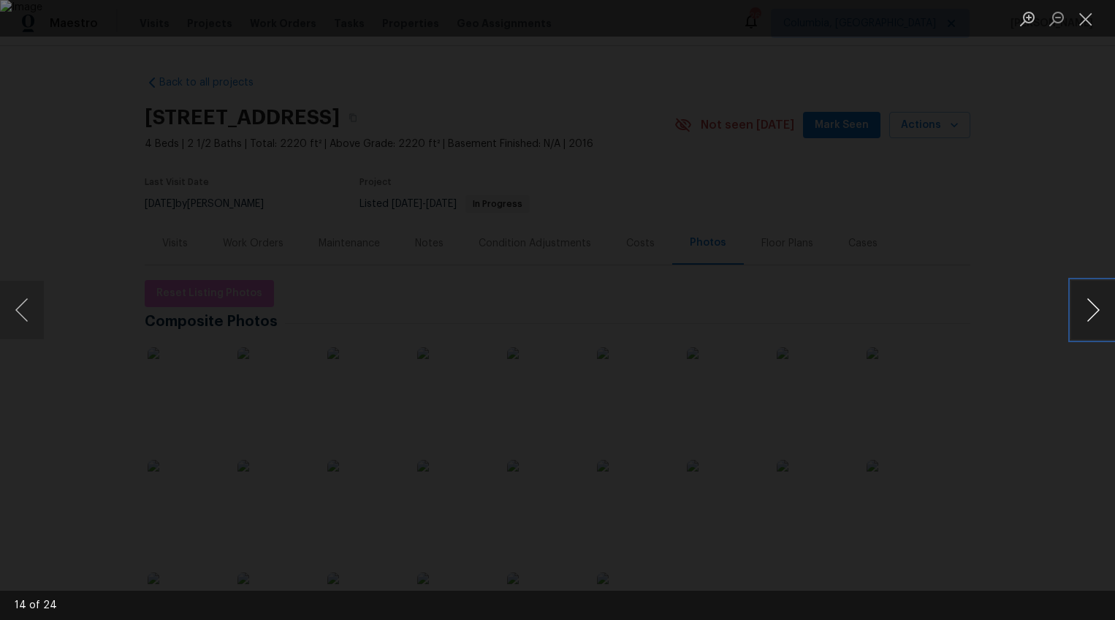
click at [1087, 313] on button "Next image" at bounding box center [1093, 310] width 44 height 58
click at [15, 297] on button "Previous image" at bounding box center [22, 310] width 44 height 58
click at [1086, 303] on button "Next image" at bounding box center [1093, 310] width 44 height 58
click at [1085, 304] on button "Next image" at bounding box center [1093, 310] width 44 height 58
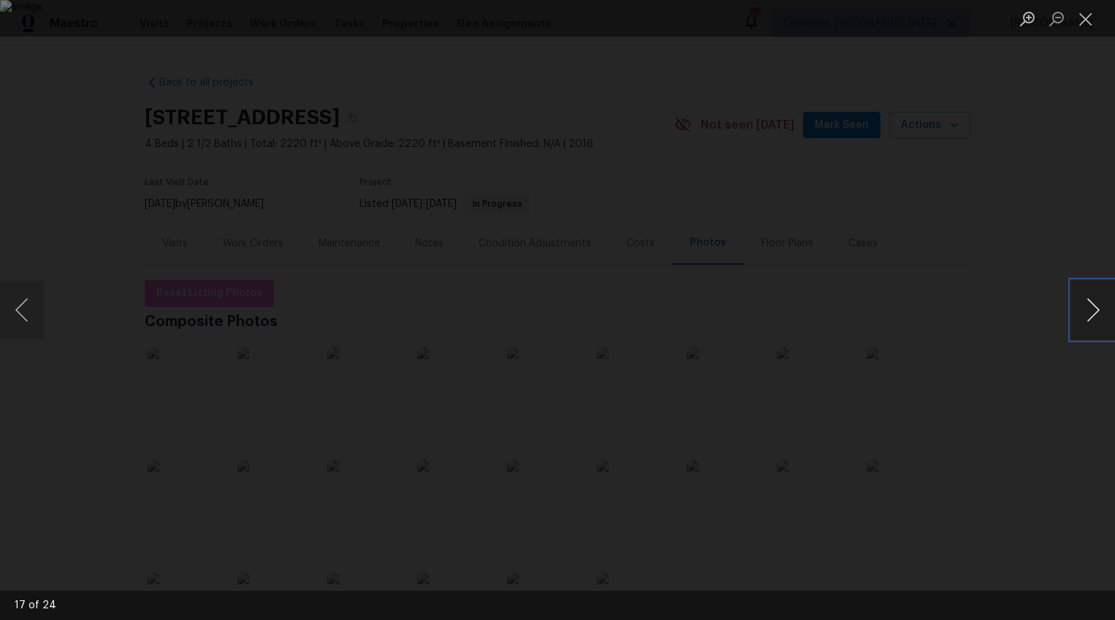
click at [1085, 304] on button "Next image" at bounding box center [1093, 310] width 44 height 58
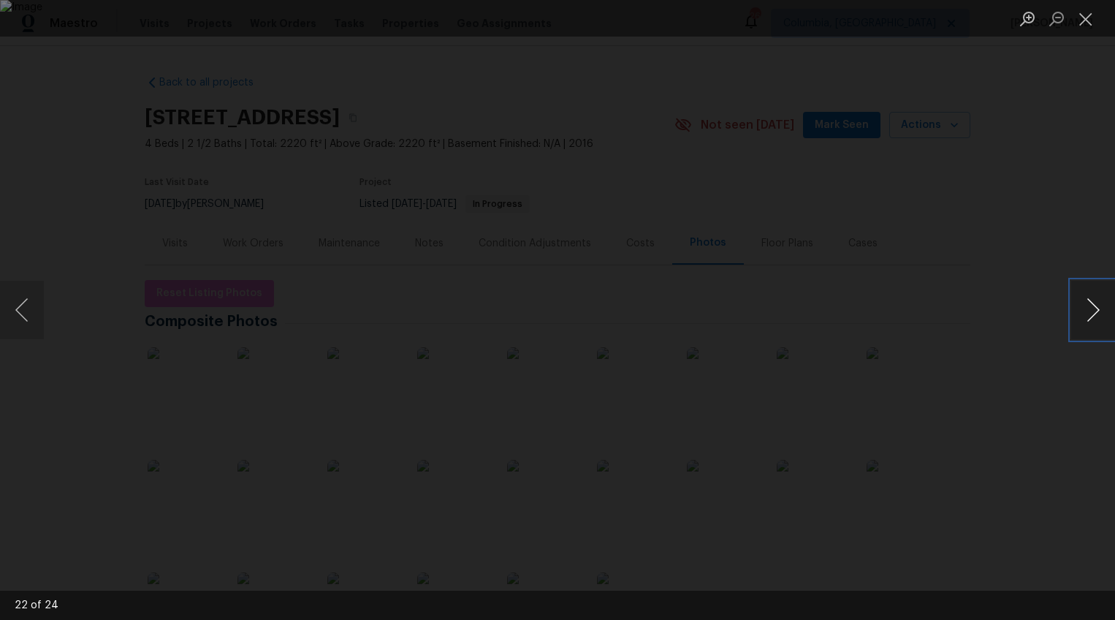
click at [1085, 304] on button "Next image" at bounding box center [1093, 310] width 44 height 58
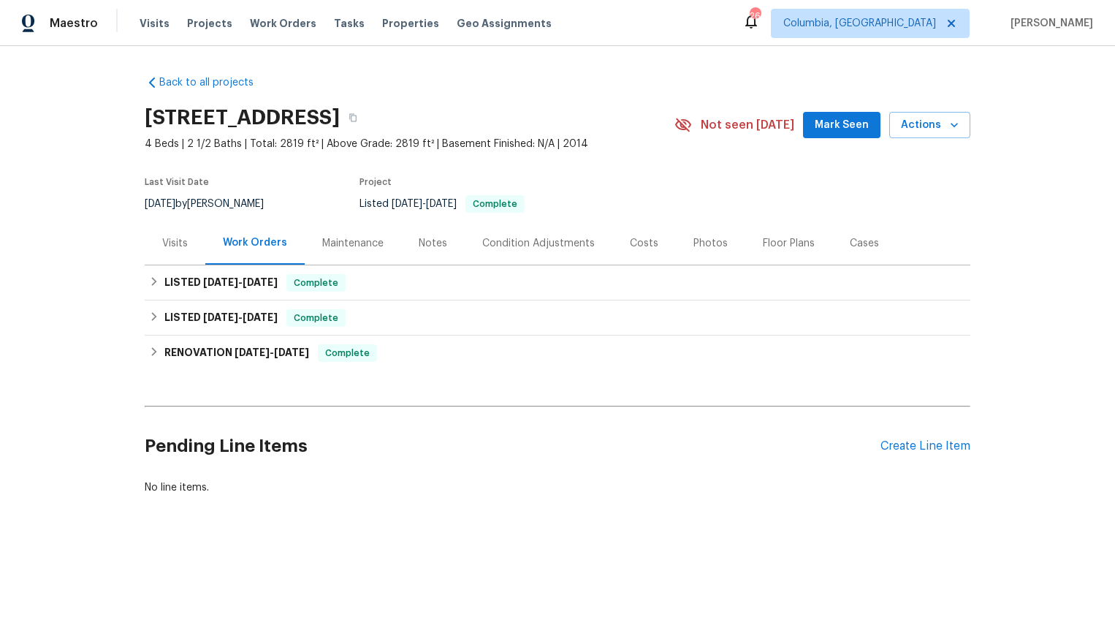
click at [676, 244] on div "Photos" at bounding box center [710, 242] width 69 height 43
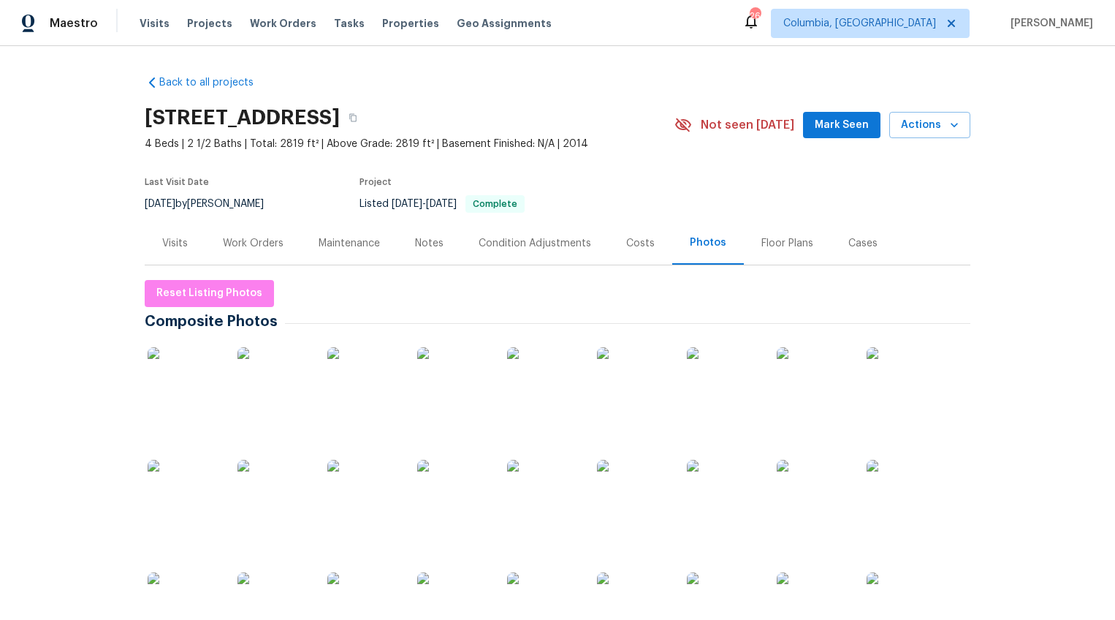
click at [183, 388] on img at bounding box center [184, 383] width 73 height 73
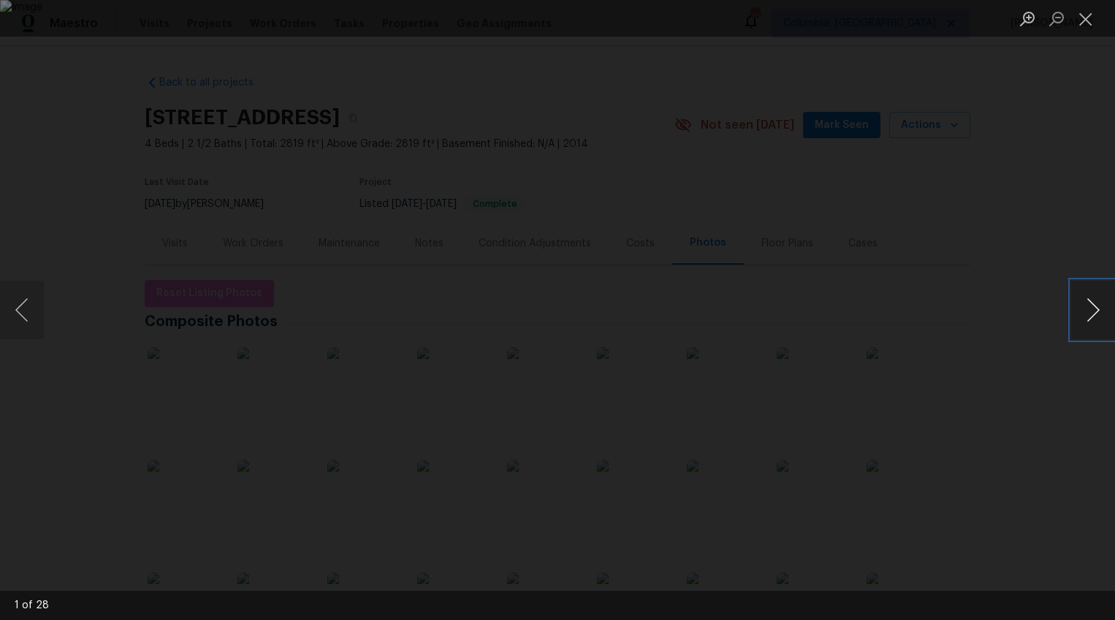
click at [1092, 310] on button "Next image" at bounding box center [1093, 310] width 44 height 58
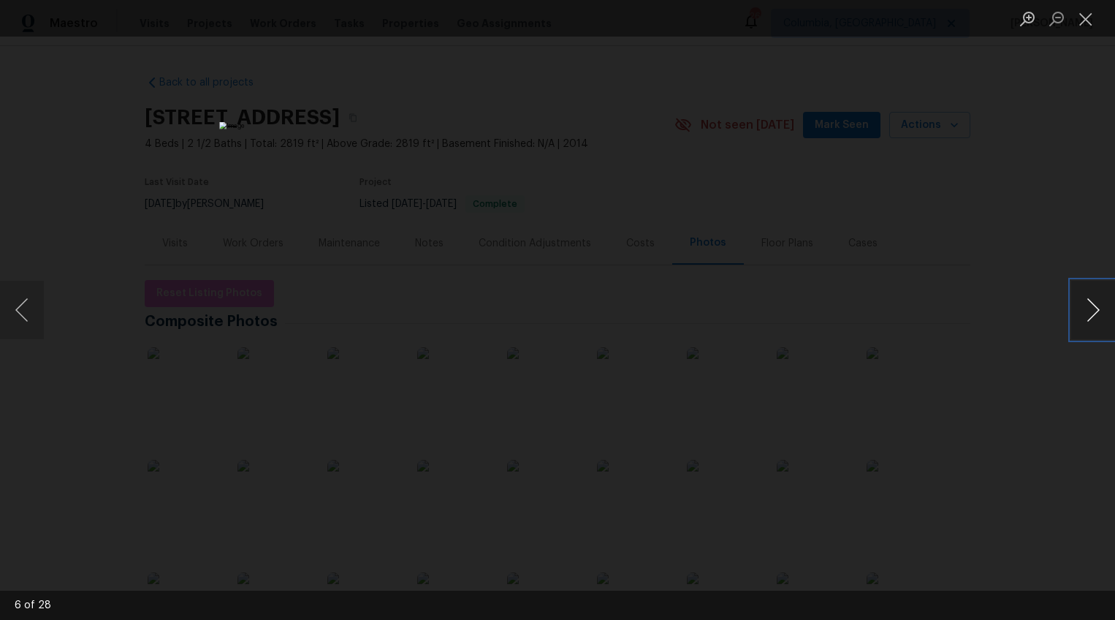
click at [1092, 310] on button "Next image" at bounding box center [1093, 310] width 44 height 58
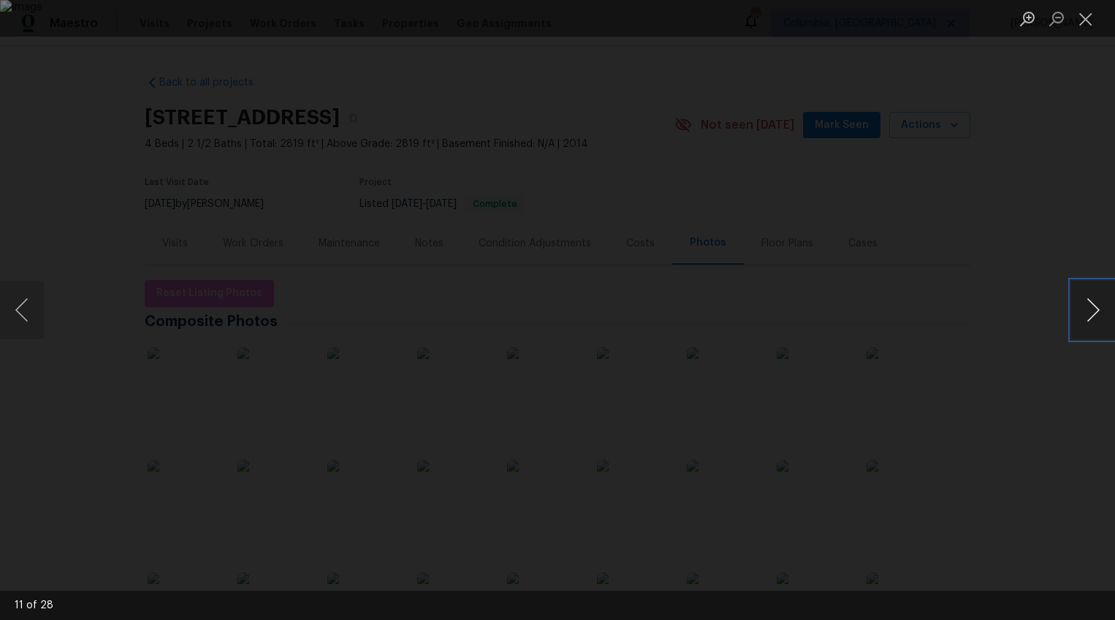
click at [1092, 310] on button "Next image" at bounding box center [1093, 310] width 44 height 58
click at [23, 316] on button "Previous image" at bounding box center [22, 310] width 44 height 58
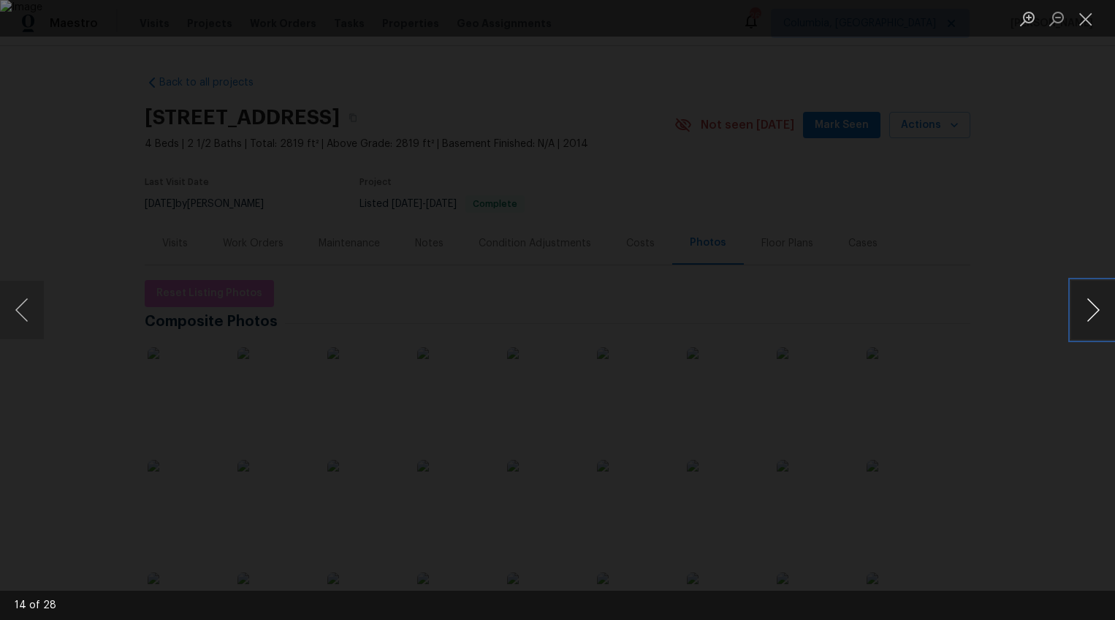
click at [1099, 309] on button "Next image" at bounding box center [1093, 310] width 44 height 58
click at [47, 322] on div "Lightbox" at bounding box center [557, 310] width 1115 height 620
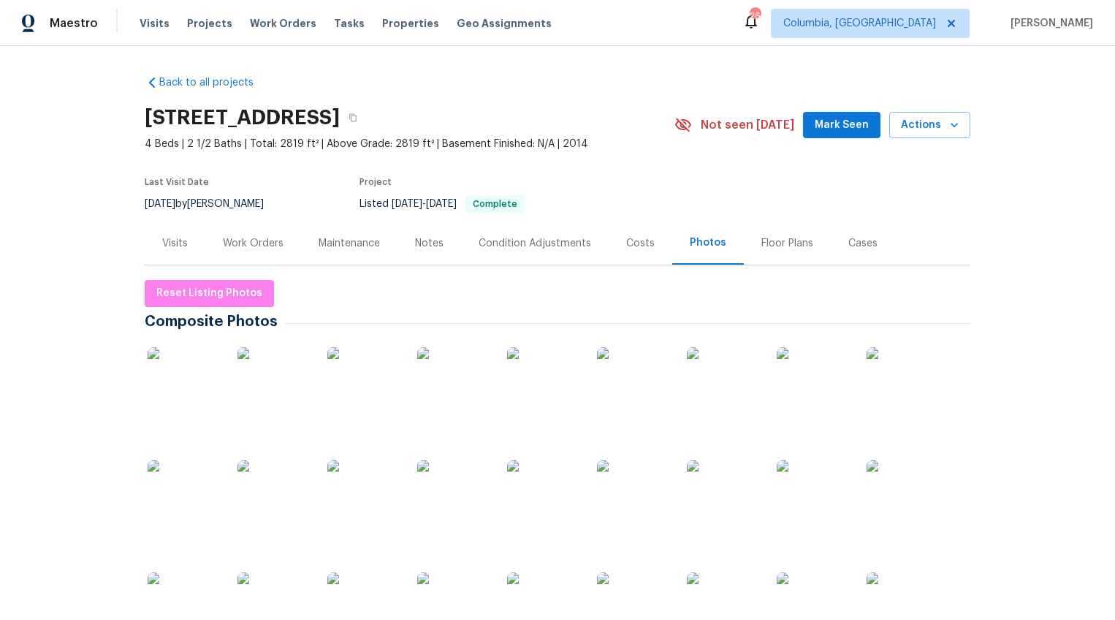
scroll to position [13, 0]
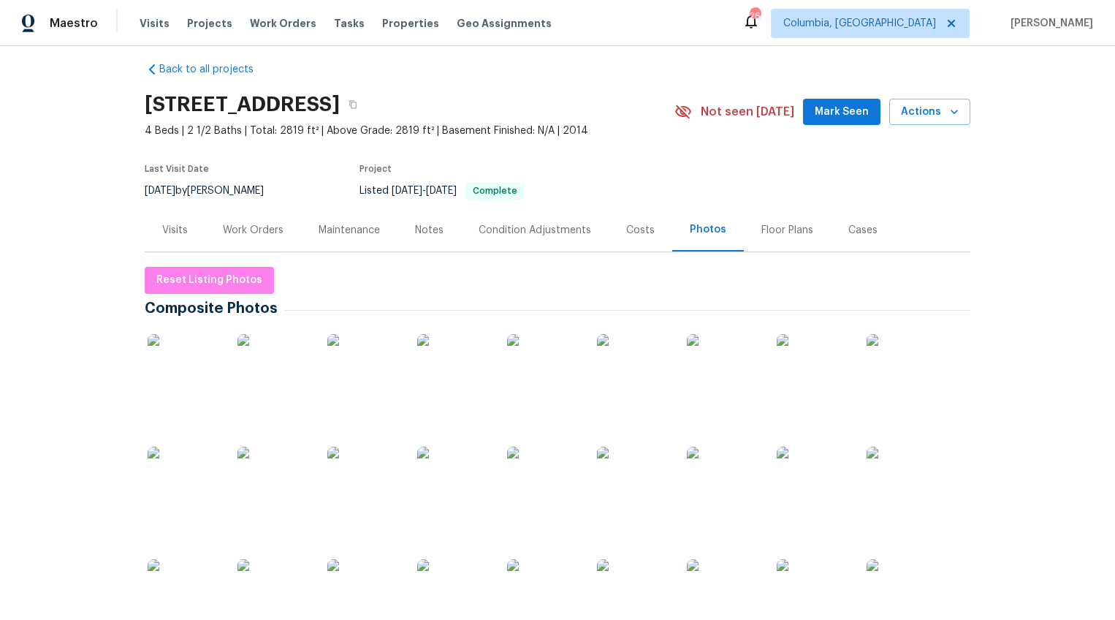
click at [642, 477] on img at bounding box center [633, 482] width 73 height 73
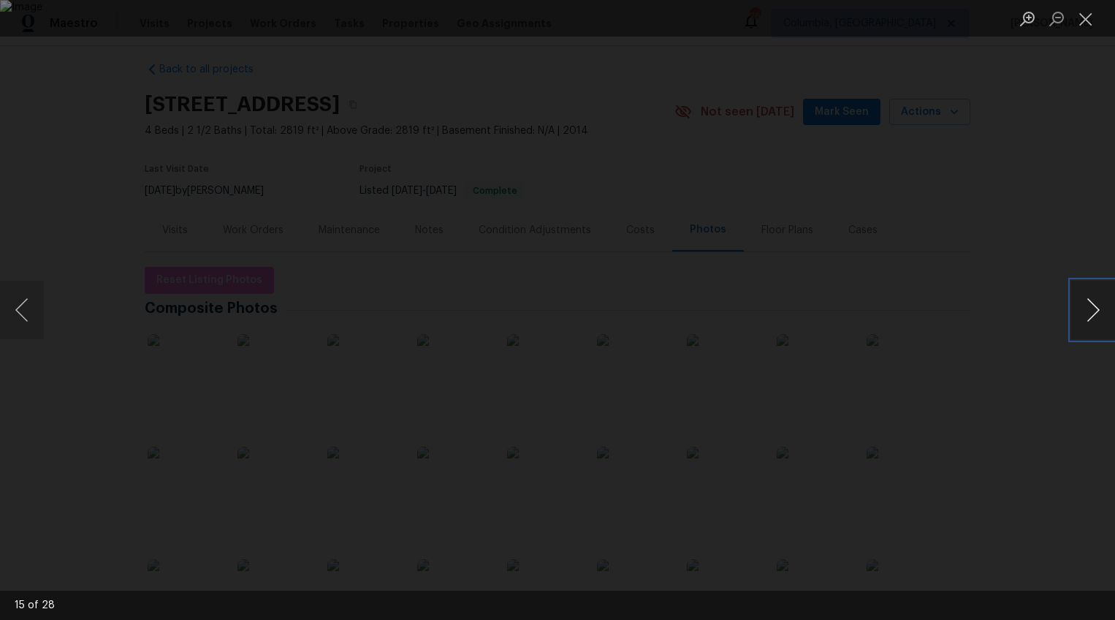
click at [1091, 311] on button "Next image" at bounding box center [1093, 310] width 44 height 58
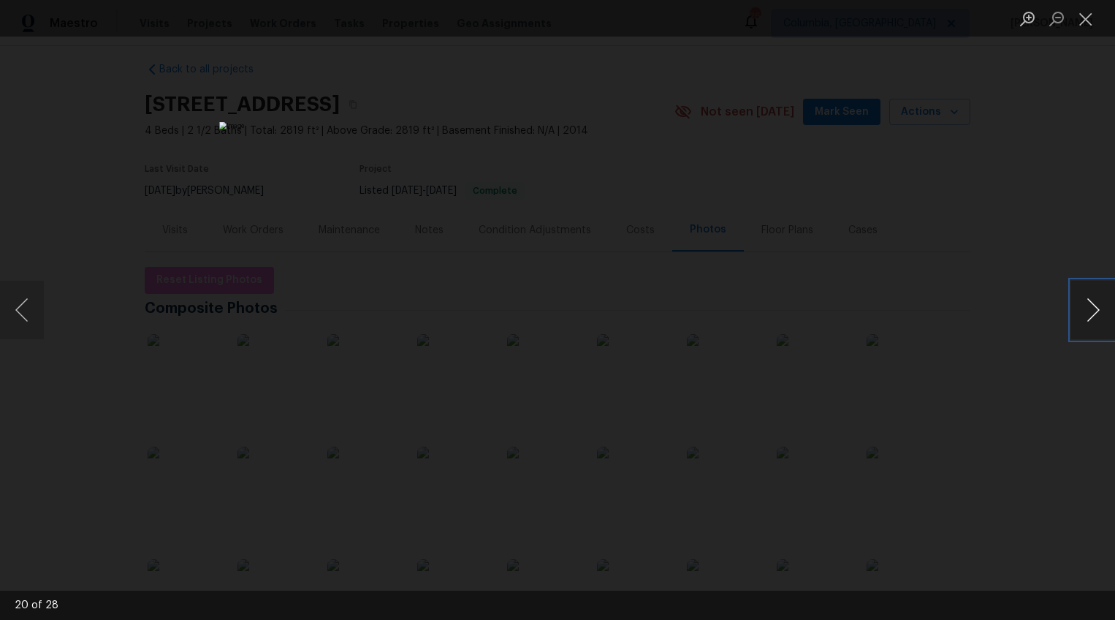
click at [1091, 311] on button "Next image" at bounding box center [1093, 310] width 44 height 58
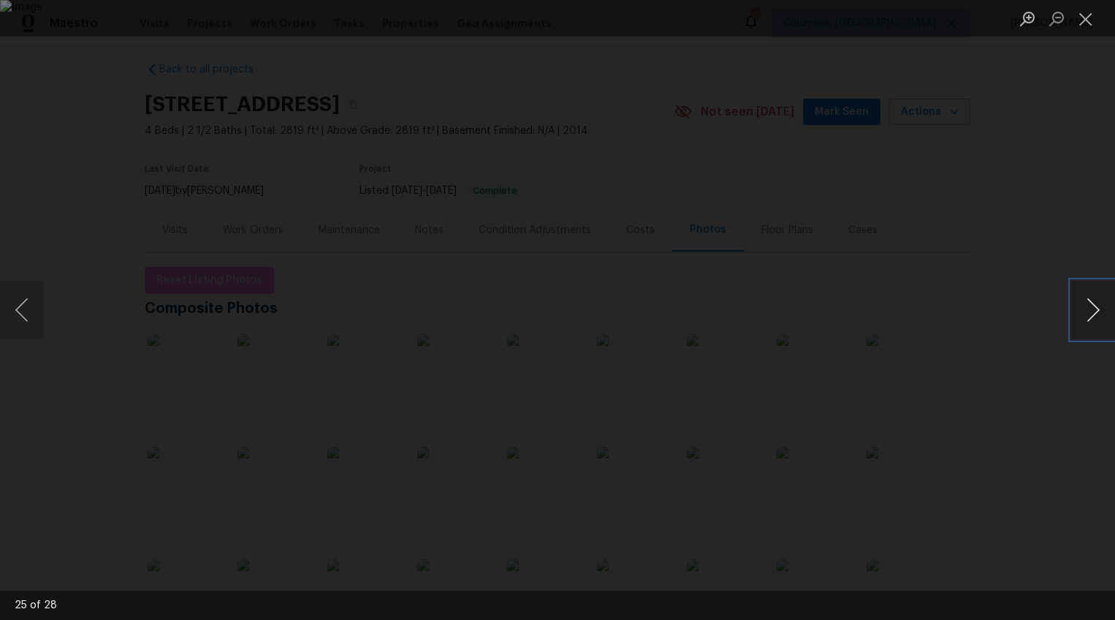
click at [1091, 311] on button "Next image" at bounding box center [1093, 310] width 44 height 58
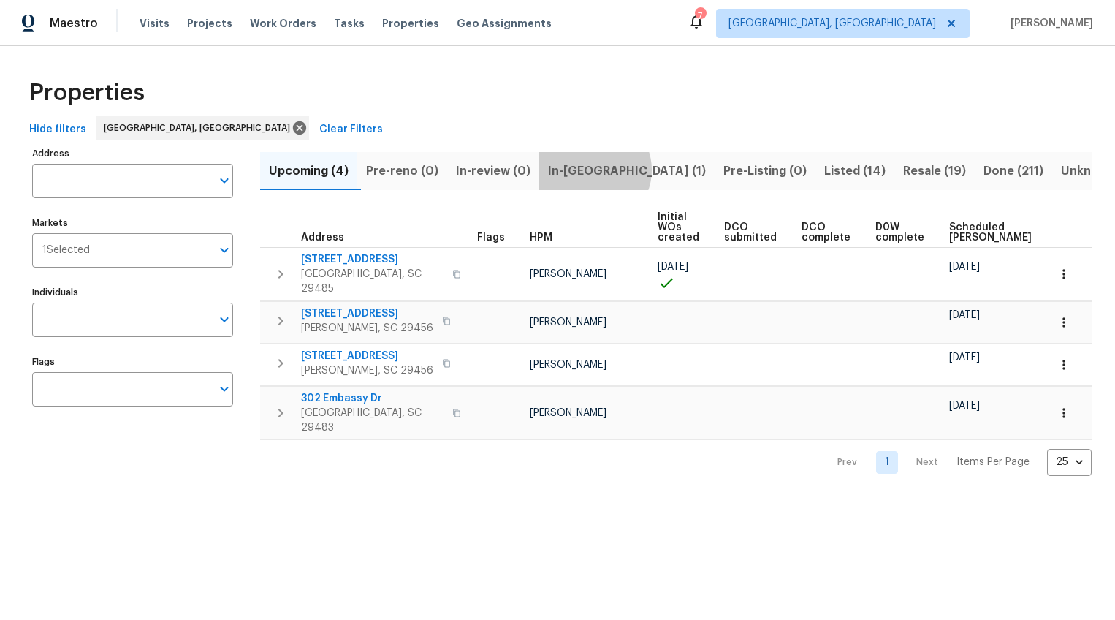
click at [604, 170] on span "In-[GEOGRAPHIC_DATA] (1)" at bounding box center [627, 171] width 158 height 20
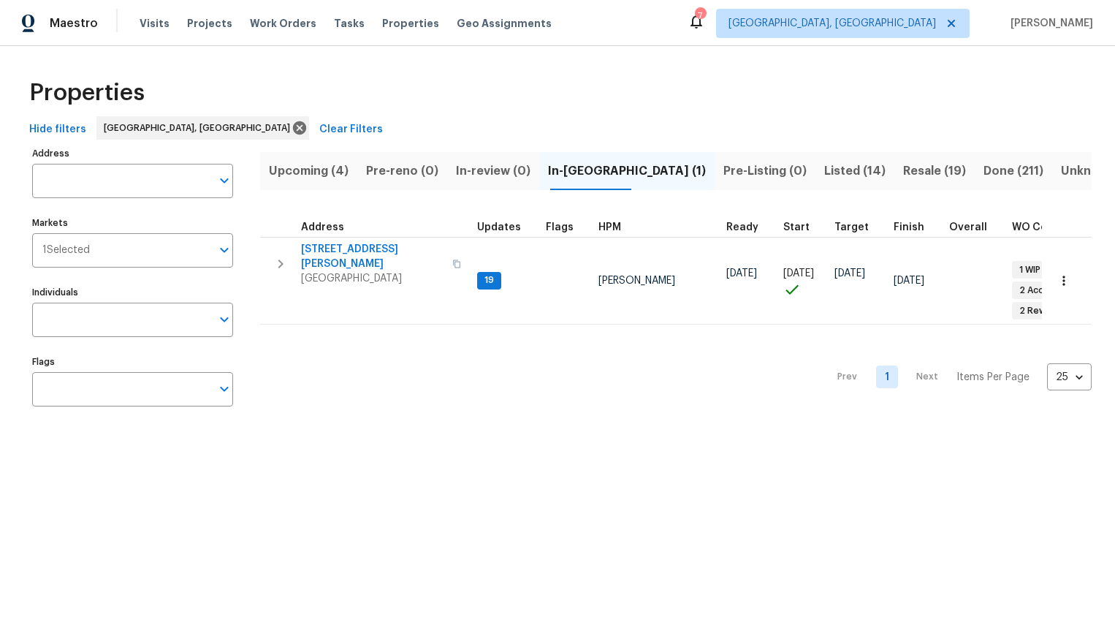
click at [824, 175] on span "Listed (14)" at bounding box center [854, 171] width 61 height 20
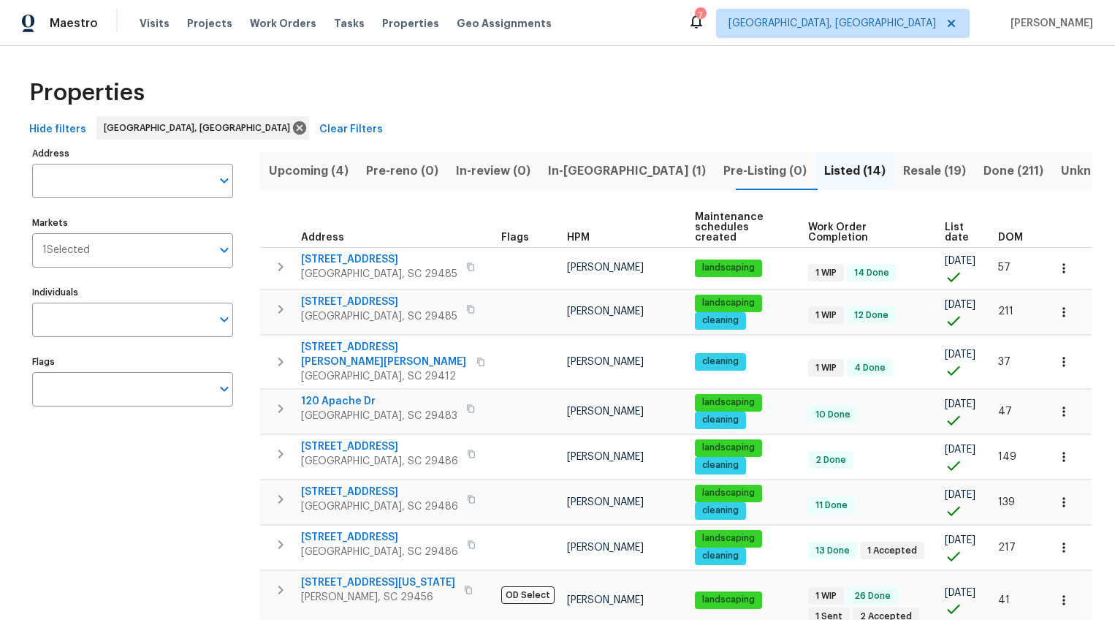
click at [1002, 235] on span "DOM" at bounding box center [1010, 237] width 25 height 10
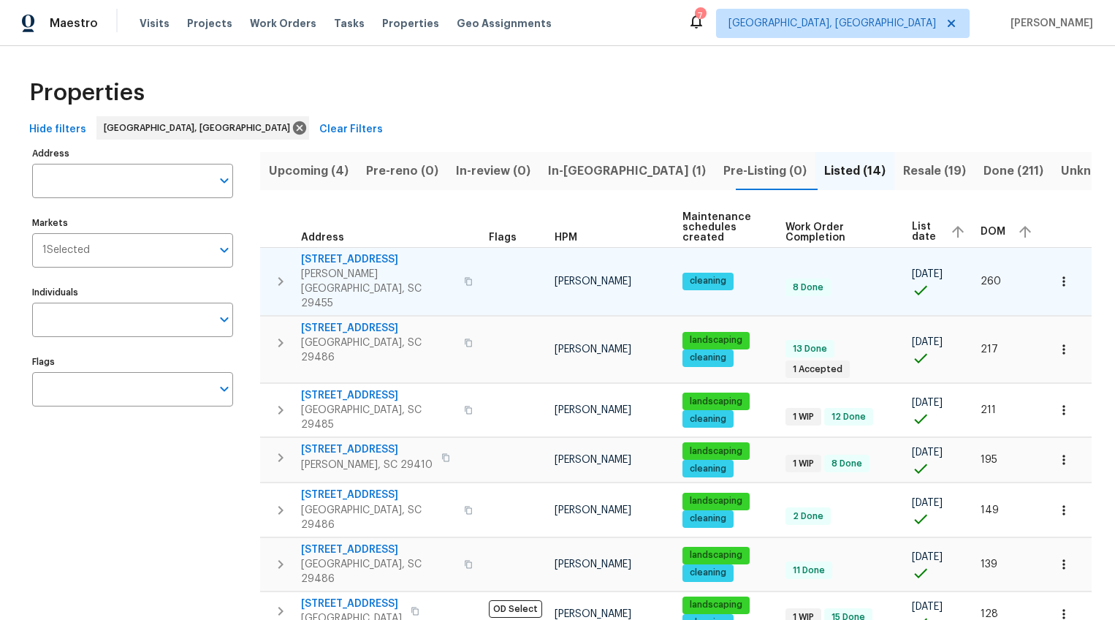
click at [319, 258] on span "[STREET_ADDRESS]" at bounding box center [378, 259] width 154 height 15
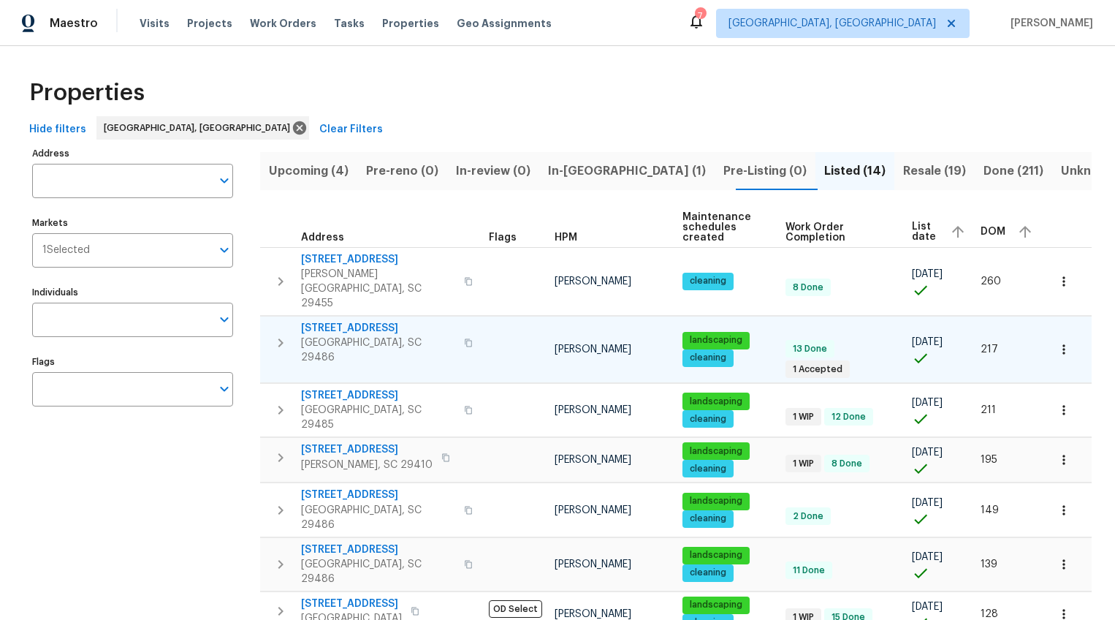
click at [322, 321] on span "[STREET_ADDRESS]" at bounding box center [378, 328] width 154 height 15
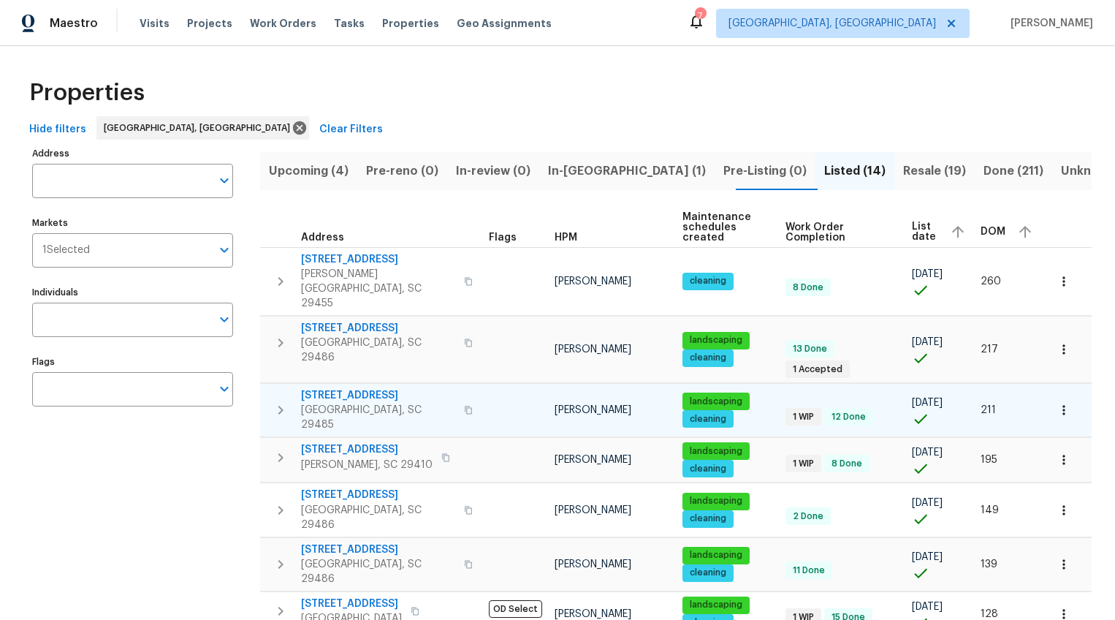
click at [330, 388] on span "[STREET_ADDRESS]" at bounding box center [378, 395] width 154 height 15
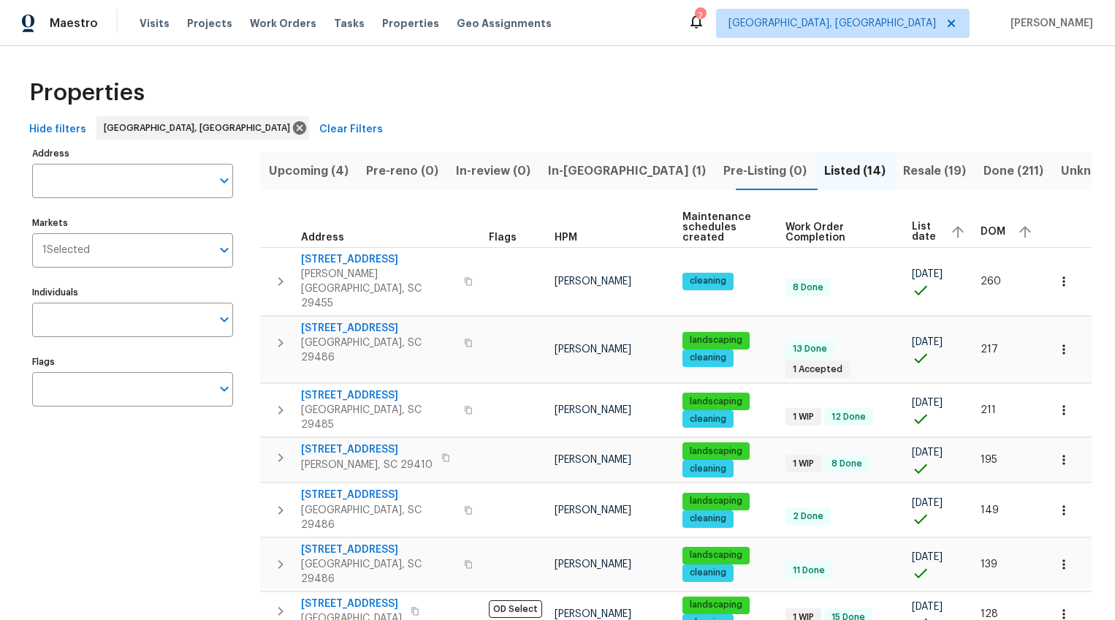
click at [986, 224] on div "DOM" at bounding box center [1009, 232] width 56 height 22
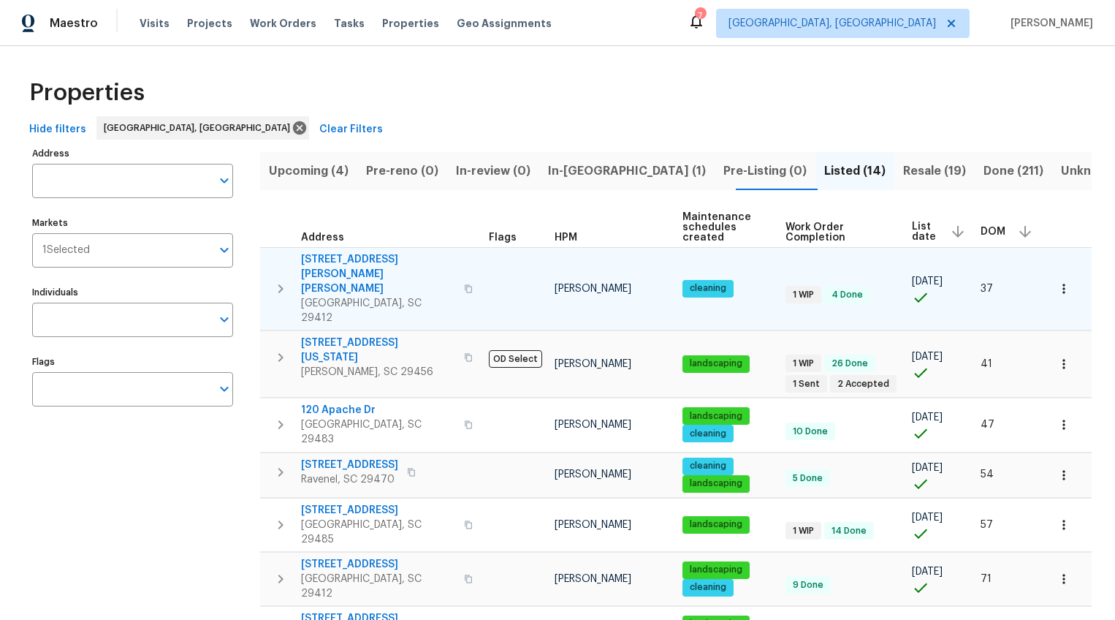
click at [376, 258] on span "[STREET_ADDRESS][PERSON_NAME][PERSON_NAME]" at bounding box center [378, 274] width 154 height 44
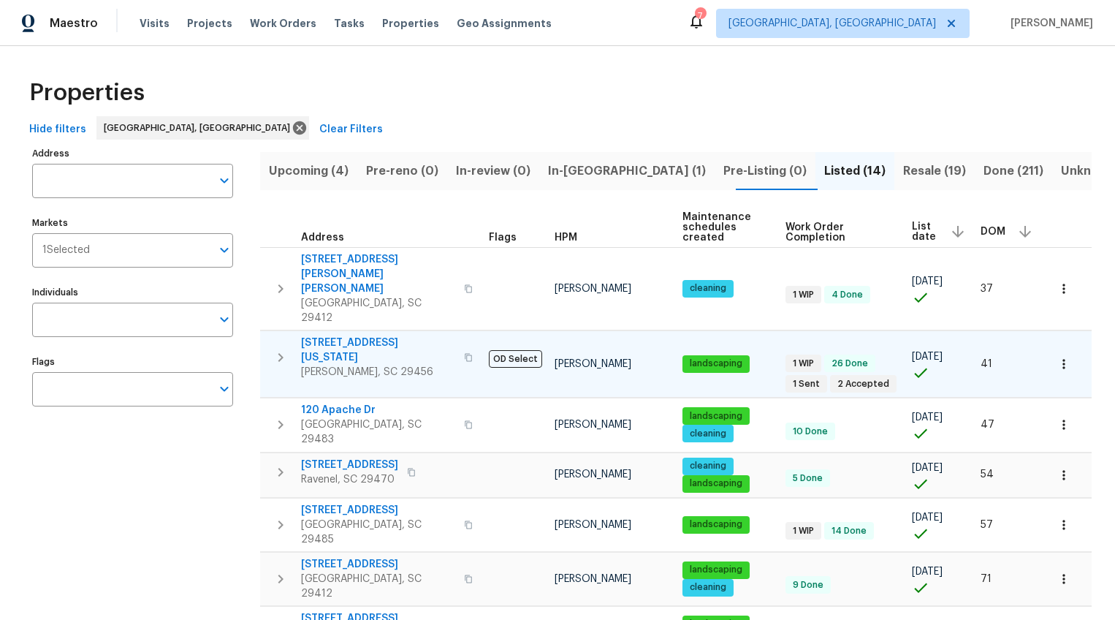
click at [363, 335] on span "[STREET_ADDRESS][US_STATE]" at bounding box center [378, 349] width 154 height 29
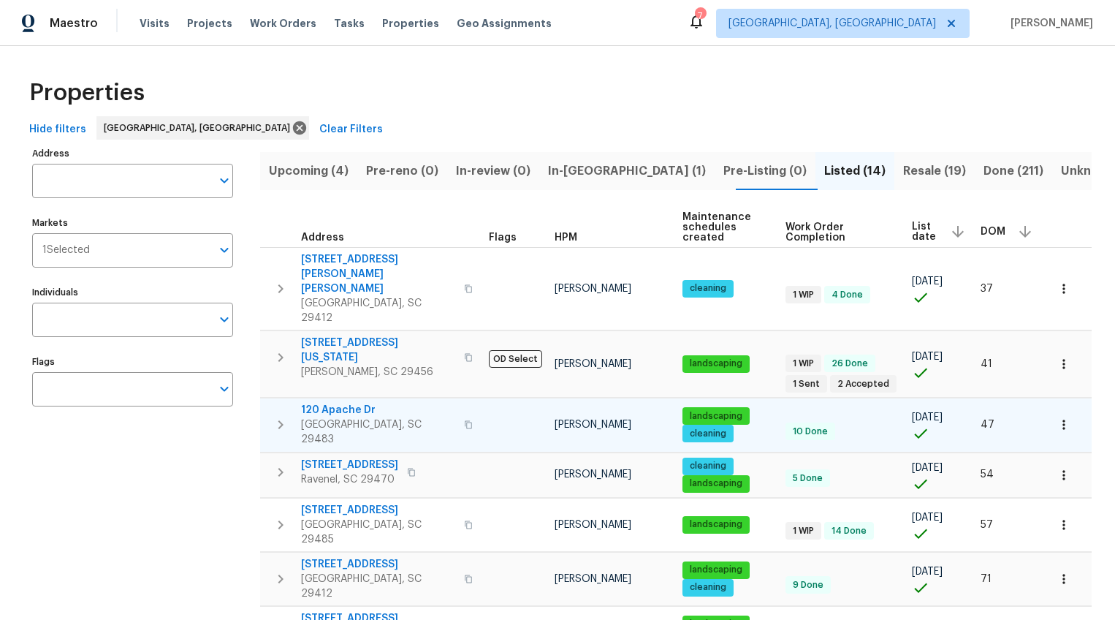
click at [343, 403] on span "120 Apache Dr" at bounding box center [378, 410] width 154 height 15
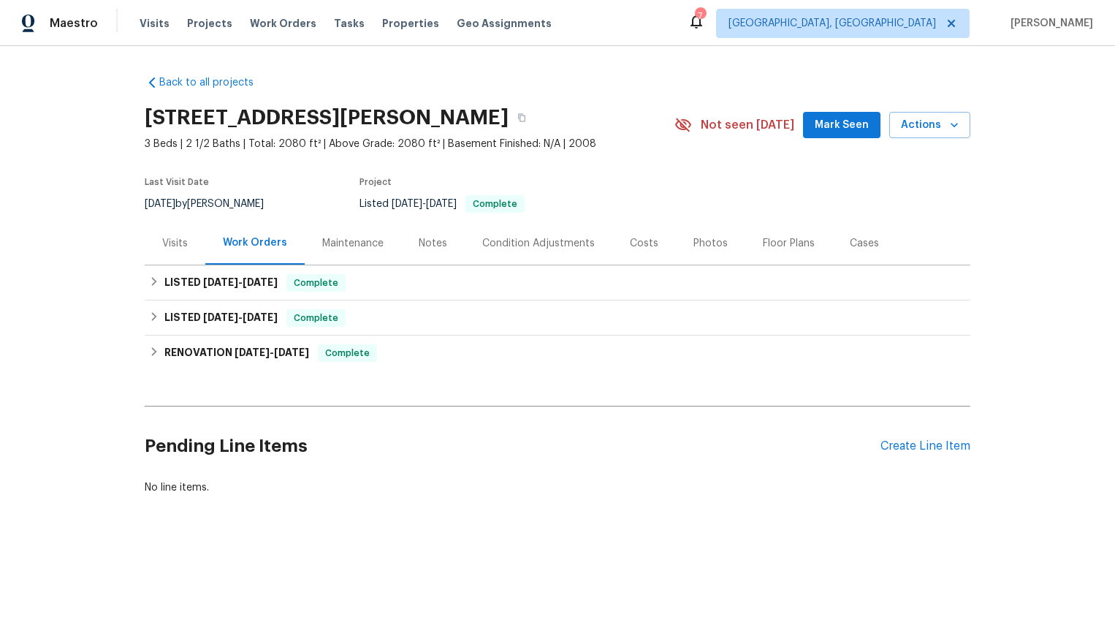
click at [688, 233] on div "Photos" at bounding box center [710, 242] width 69 height 43
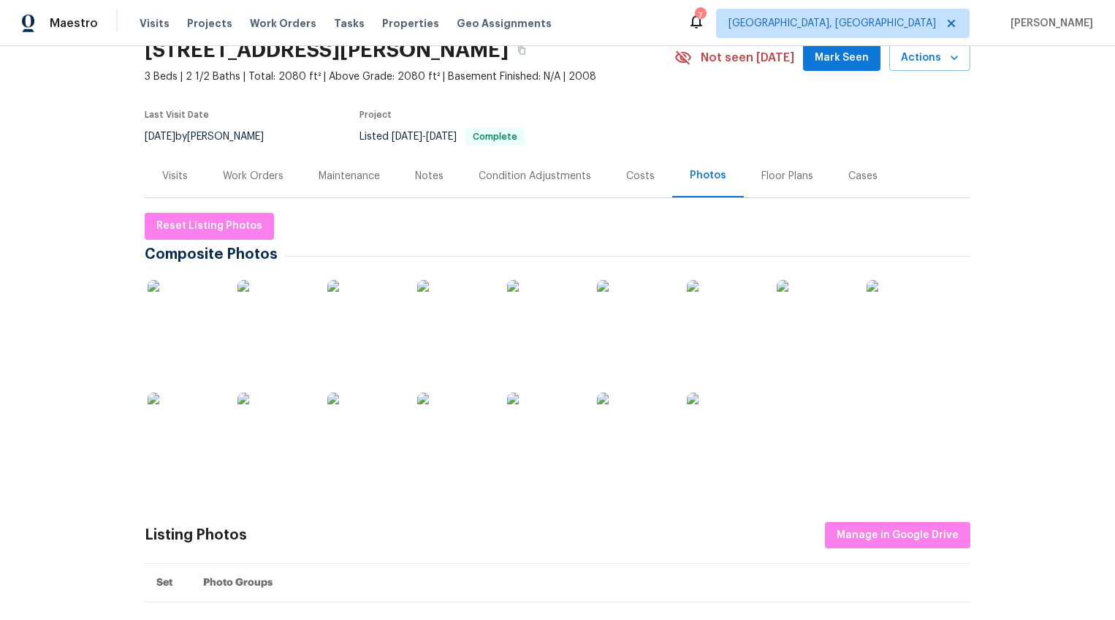
scroll to position [78, 0]
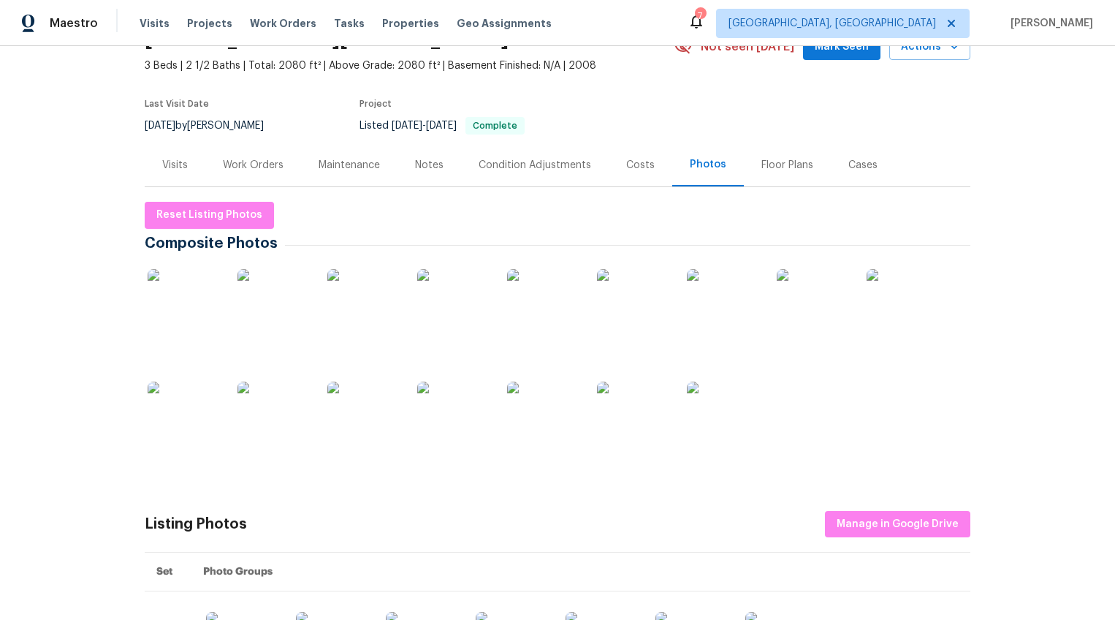
click at [176, 305] on img at bounding box center [184, 305] width 73 height 73
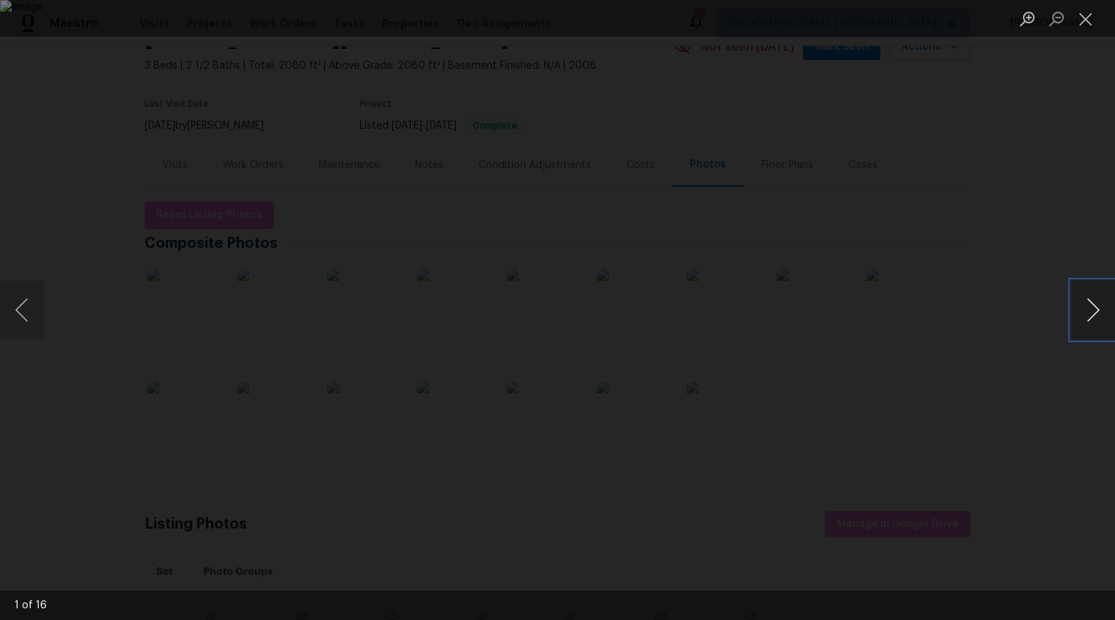
click at [1086, 307] on button "Next image" at bounding box center [1093, 310] width 44 height 58
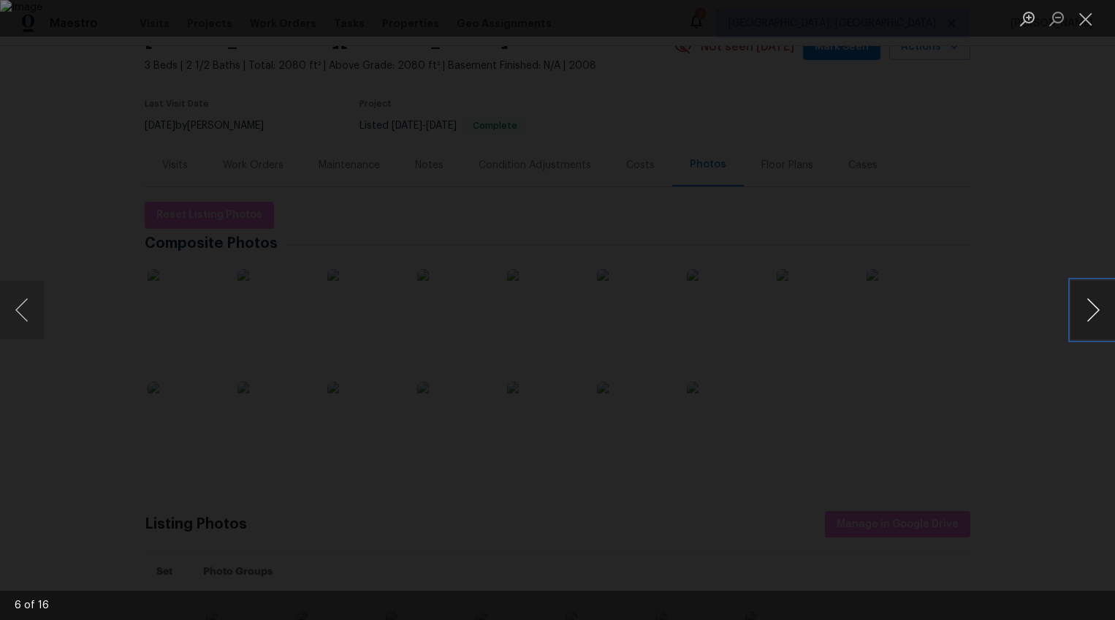
click at [1086, 307] on button "Next image" at bounding box center [1093, 310] width 44 height 58
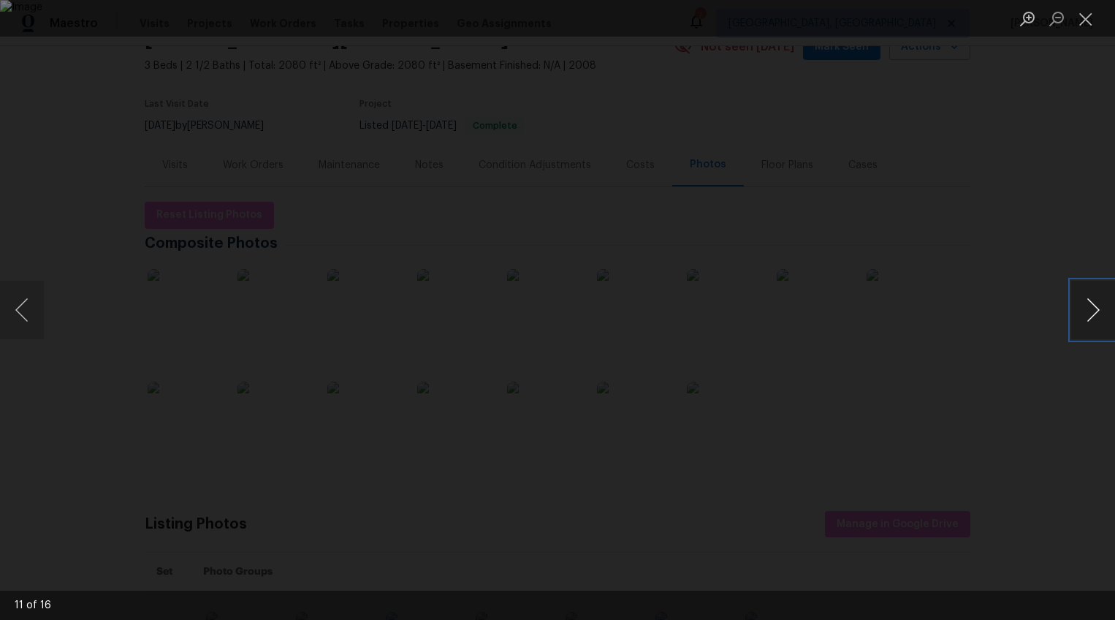
click at [1086, 307] on button "Next image" at bounding box center [1093, 310] width 44 height 58
click at [1092, 312] on button "Next image" at bounding box center [1093, 310] width 44 height 58
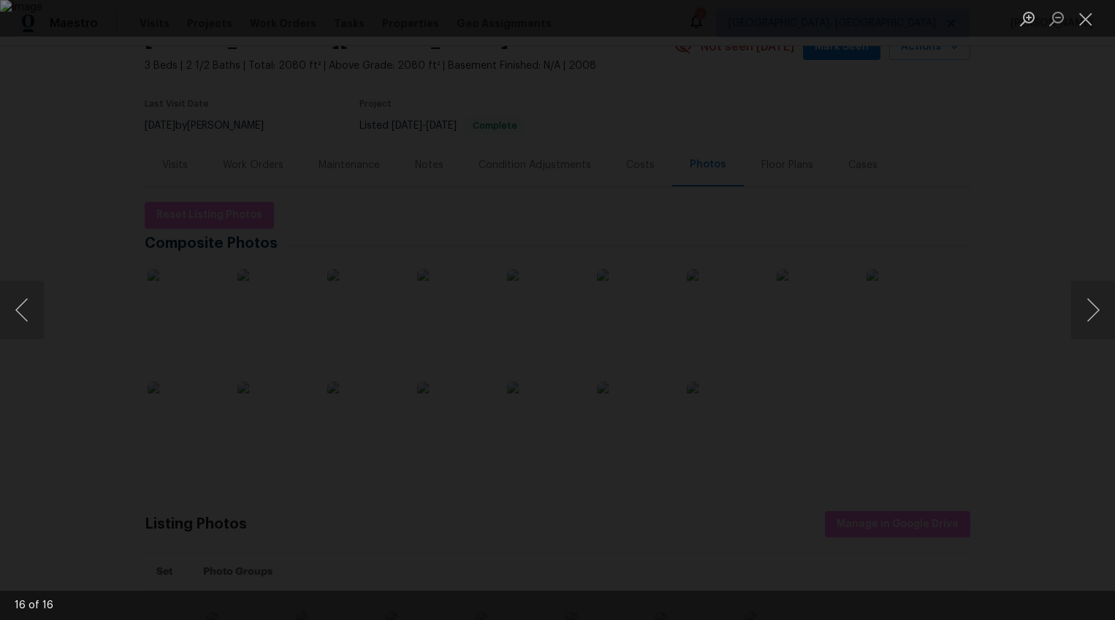
click at [1066, 207] on div "Lightbox" at bounding box center [557, 310] width 1115 height 620
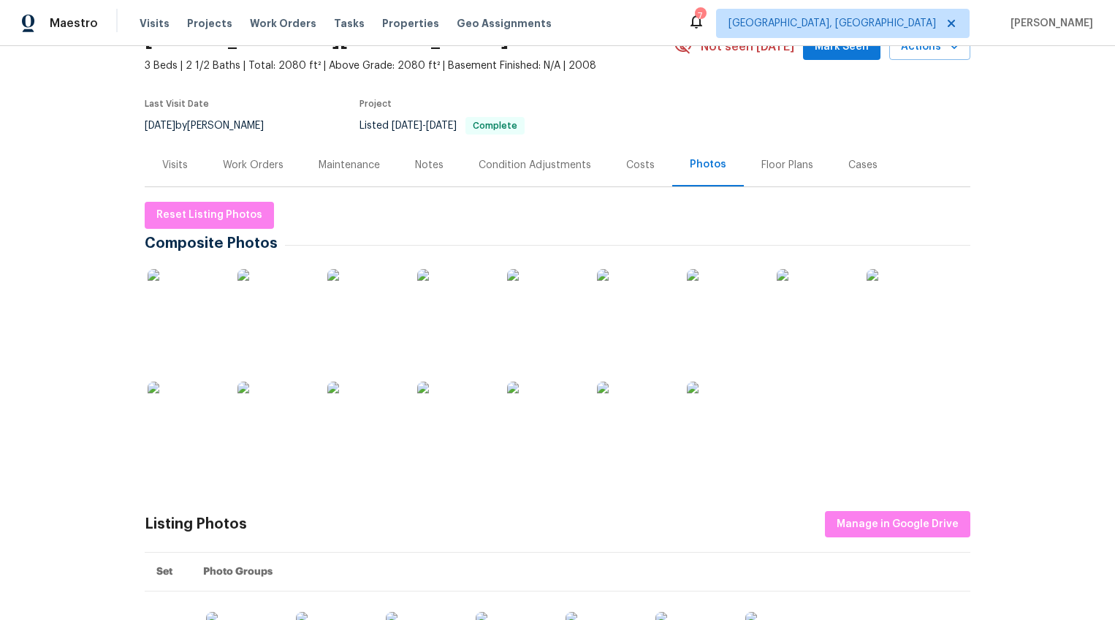
scroll to position [0, 0]
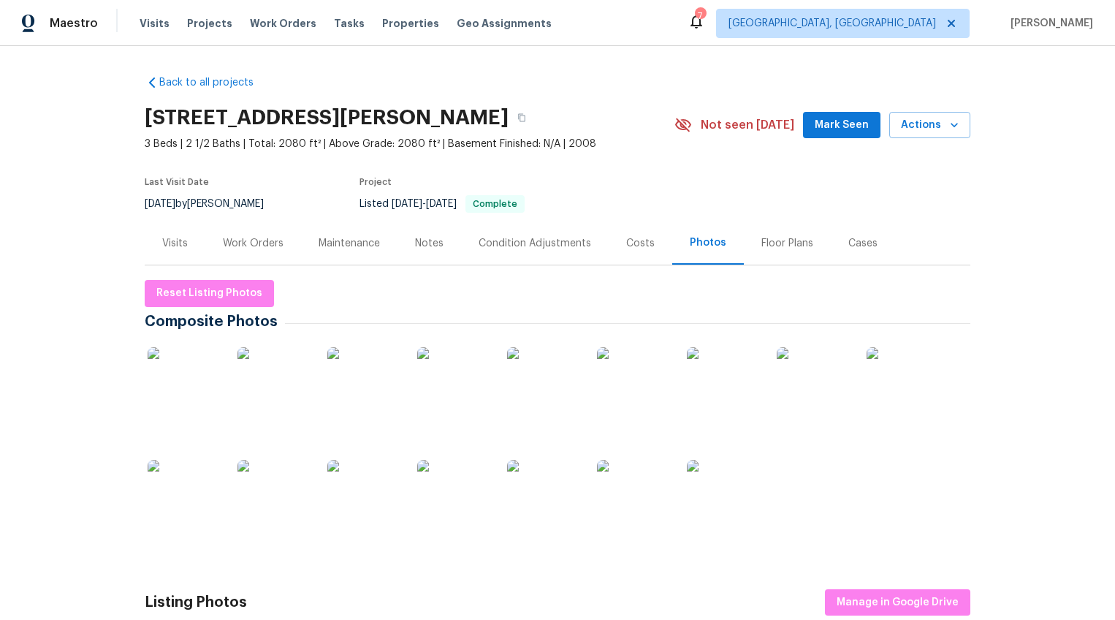
click at [182, 249] on div "Visits" at bounding box center [175, 242] width 61 height 43
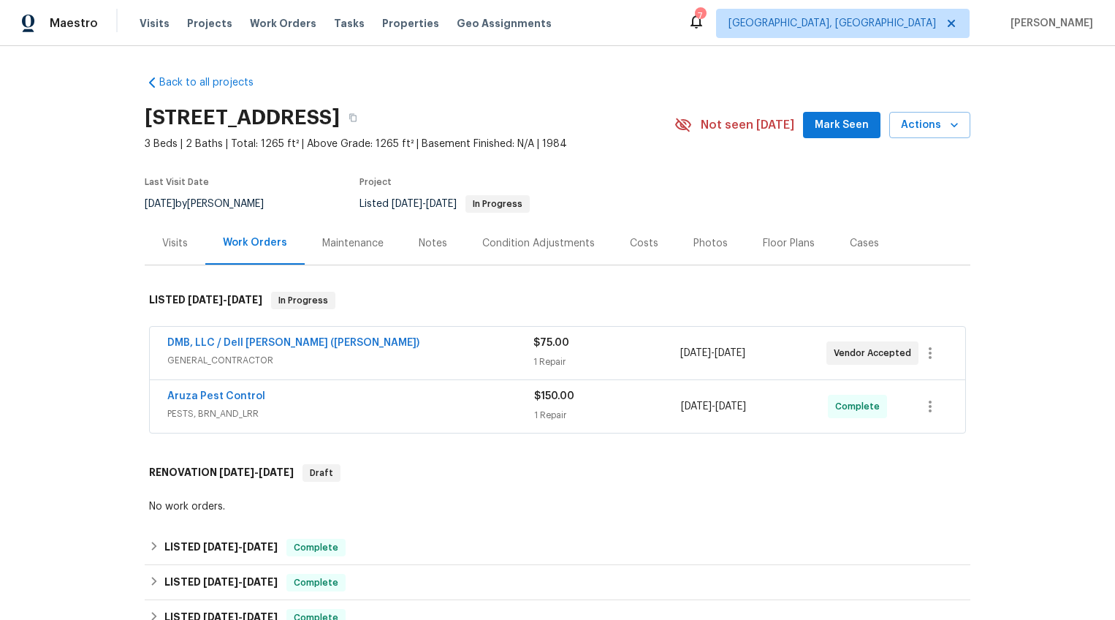
click at [693, 246] on div "Photos" at bounding box center [710, 243] width 34 height 15
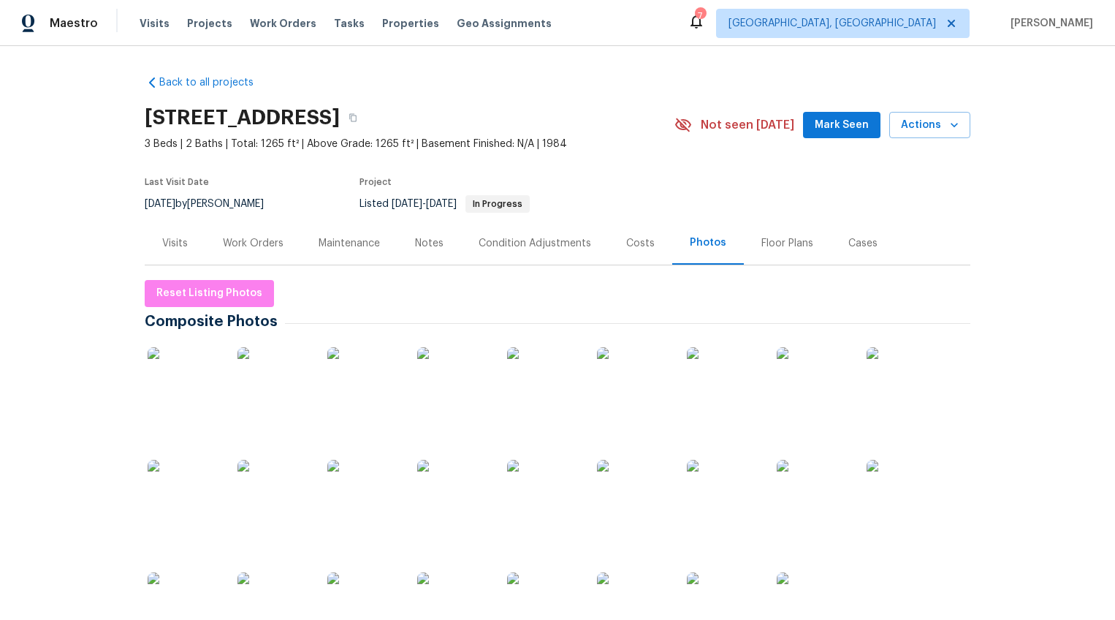
click at [186, 374] on img at bounding box center [184, 383] width 73 height 73
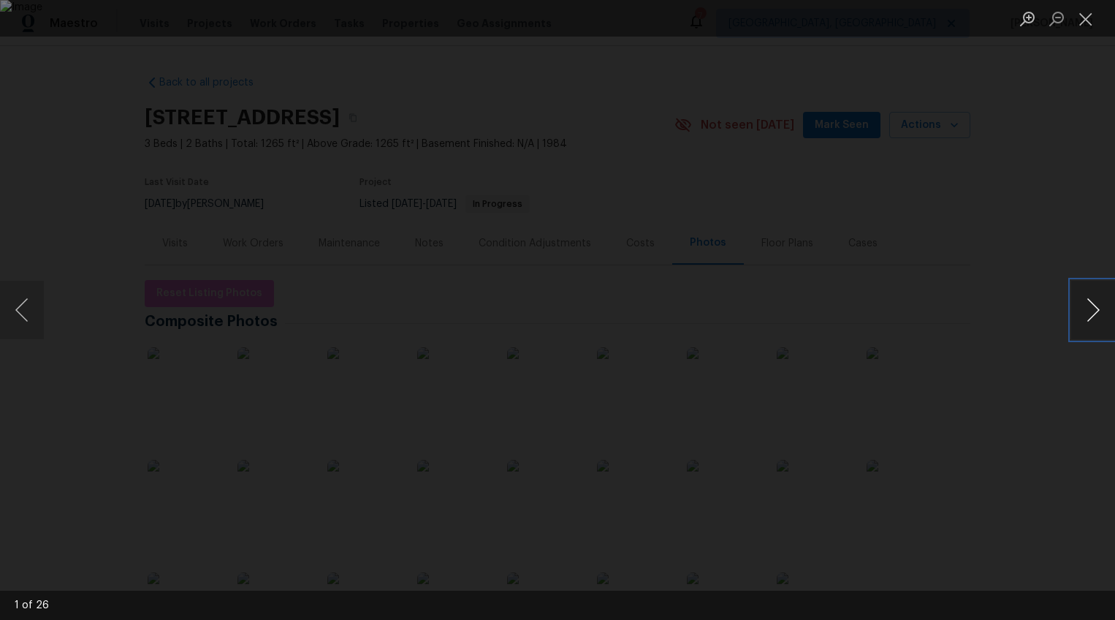
click at [1098, 312] on button "Next image" at bounding box center [1093, 310] width 44 height 58
click at [29, 301] on button "Previous image" at bounding box center [22, 310] width 44 height 58
click at [1087, 308] on button "Next image" at bounding box center [1093, 310] width 44 height 58
click at [1083, 308] on button "Next image" at bounding box center [1093, 310] width 44 height 58
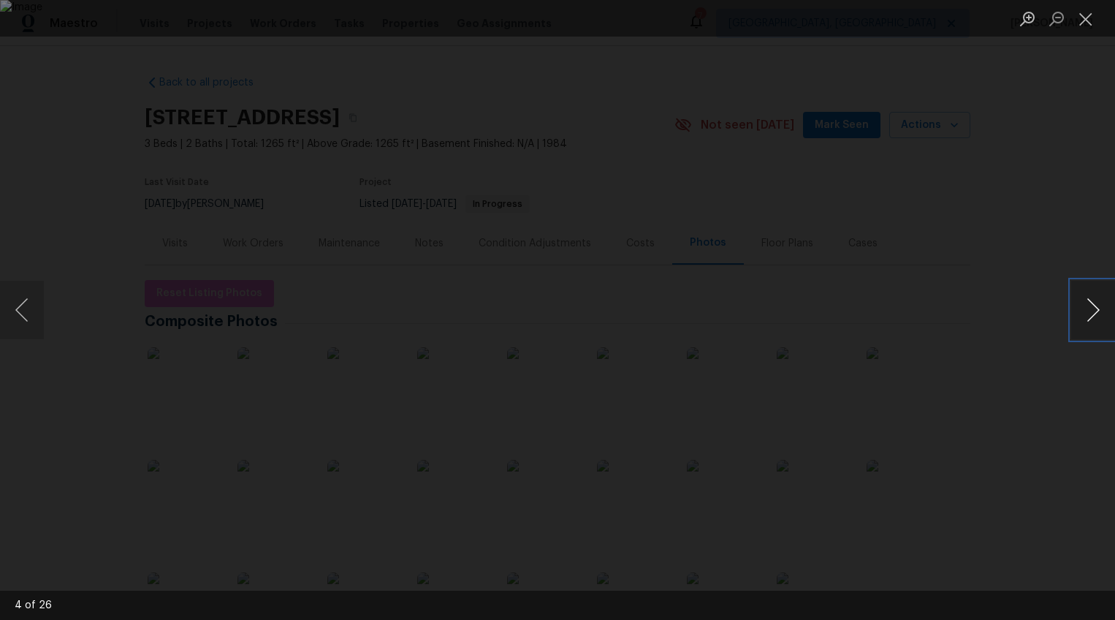
click at [1083, 308] on button "Next image" at bounding box center [1093, 310] width 44 height 58
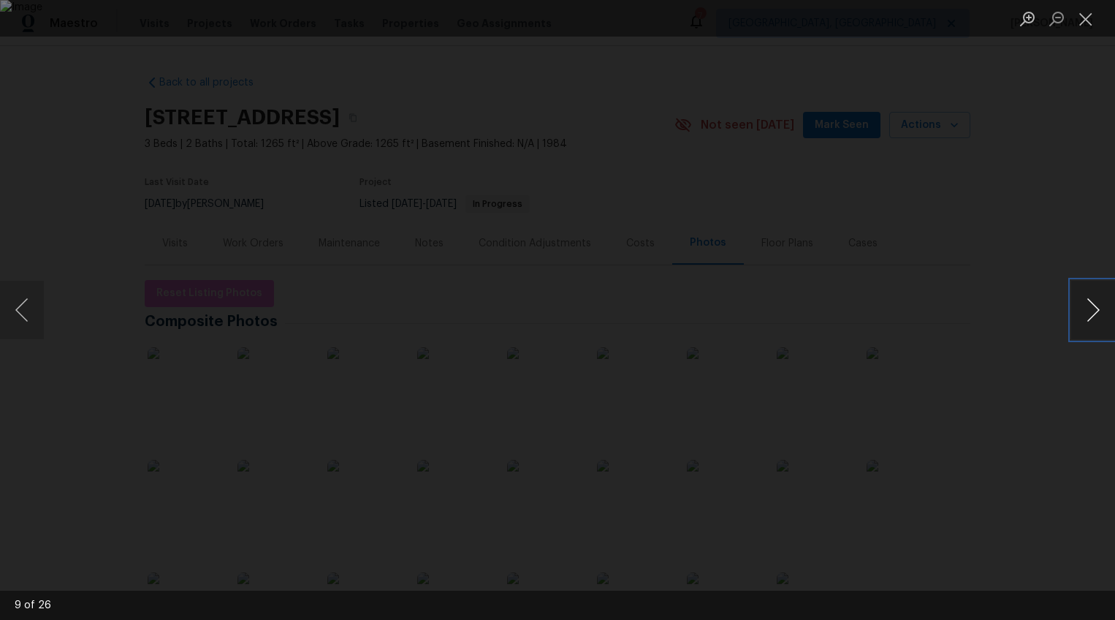
click at [1083, 308] on button "Next image" at bounding box center [1093, 310] width 44 height 58
click at [20, 302] on button "Previous image" at bounding box center [22, 310] width 44 height 58
click at [1094, 309] on button "Next image" at bounding box center [1093, 310] width 44 height 58
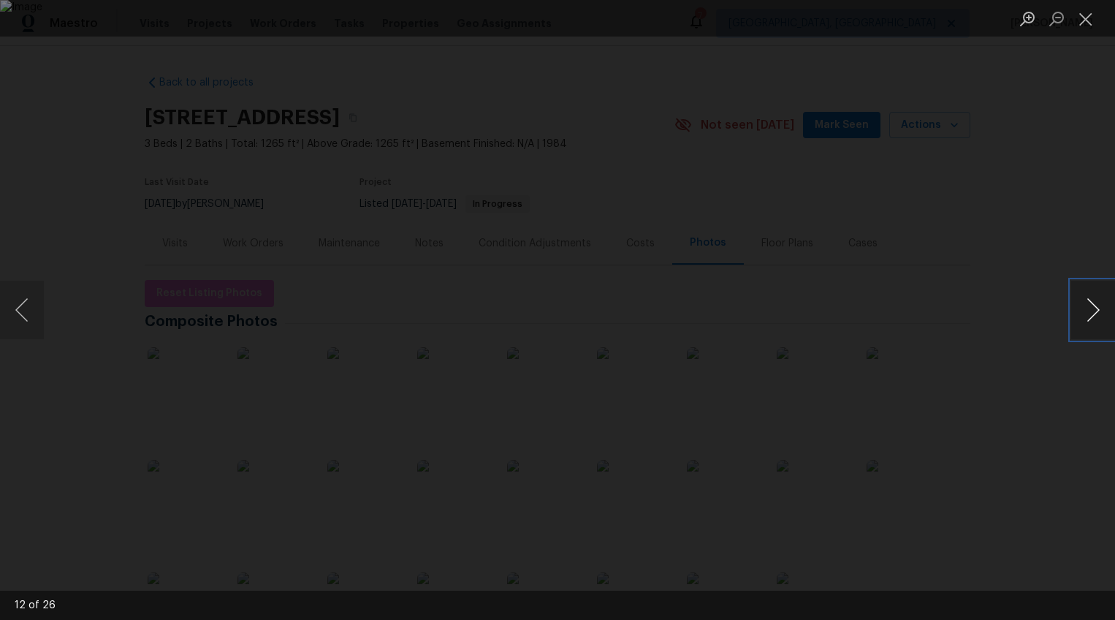
click at [1094, 309] on button "Next image" at bounding box center [1093, 310] width 44 height 58
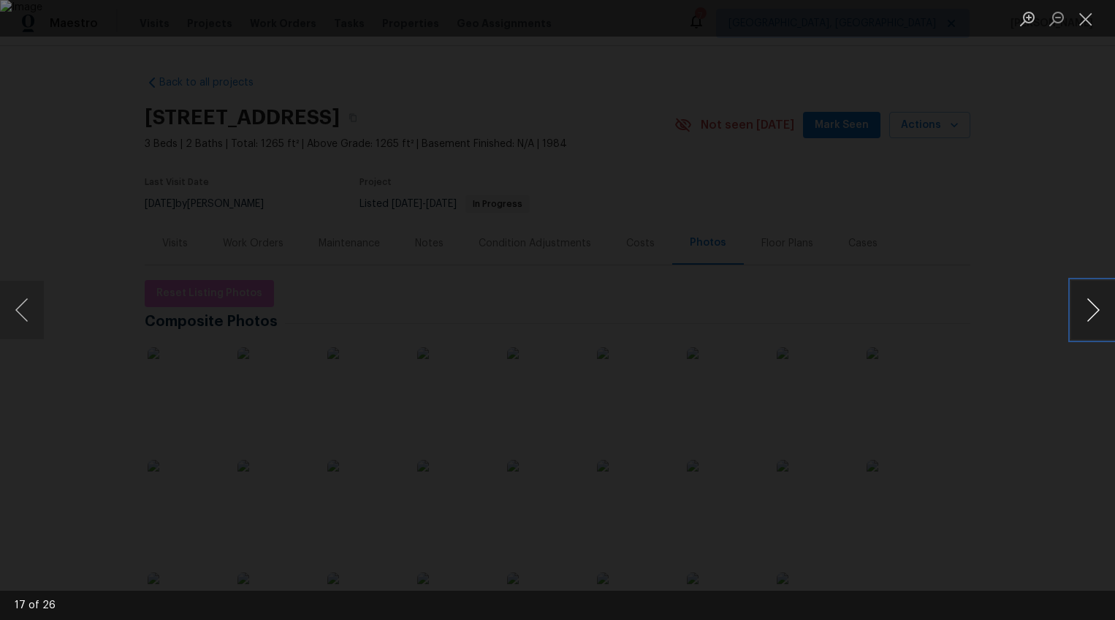
click at [1094, 309] on button "Next image" at bounding box center [1093, 310] width 44 height 58
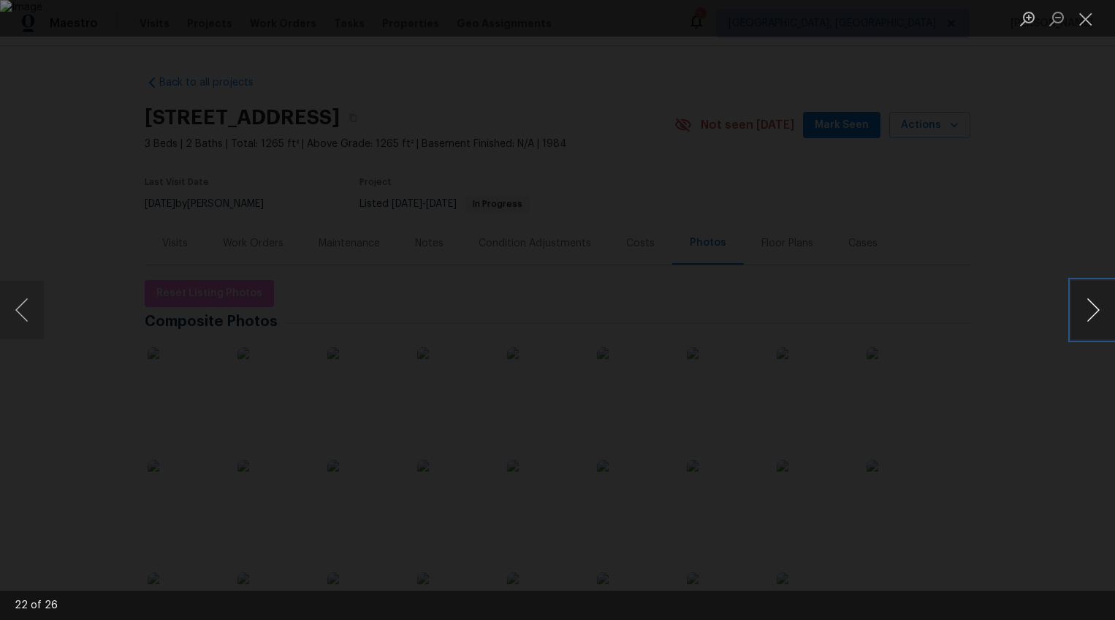
click at [1094, 309] on button "Next image" at bounding box center [1093, 310] width 44 height 58
click at [1092, 312] on button "Next image" at bounding box center [1093, 310] width 44 height 58
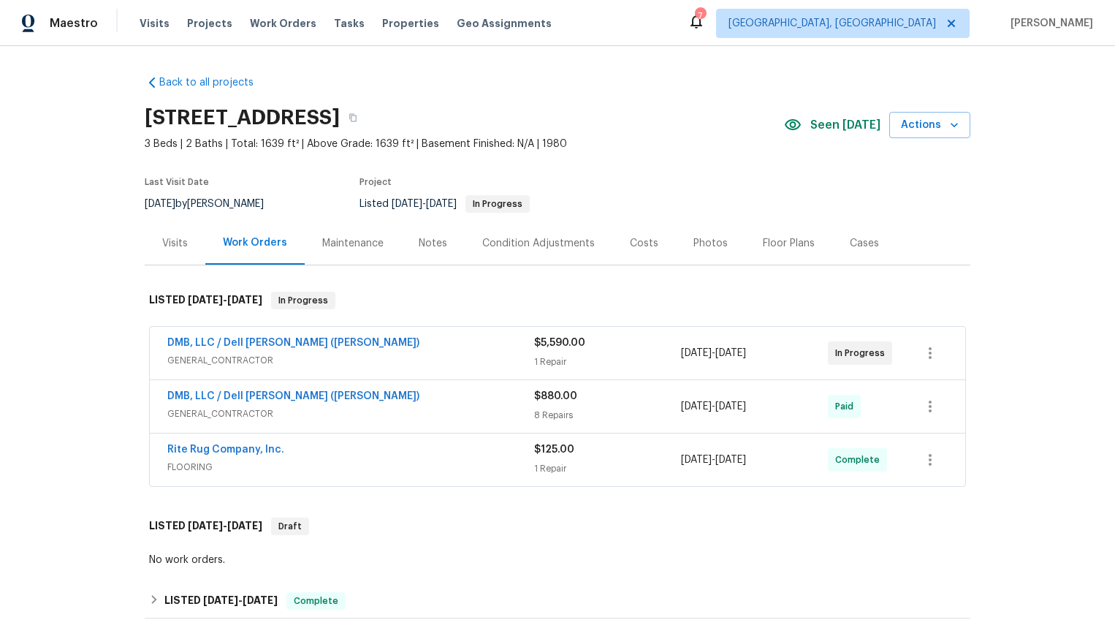
click at [693, 237] on div "Photos" at bounding box center [710, 243] width 34 height 15
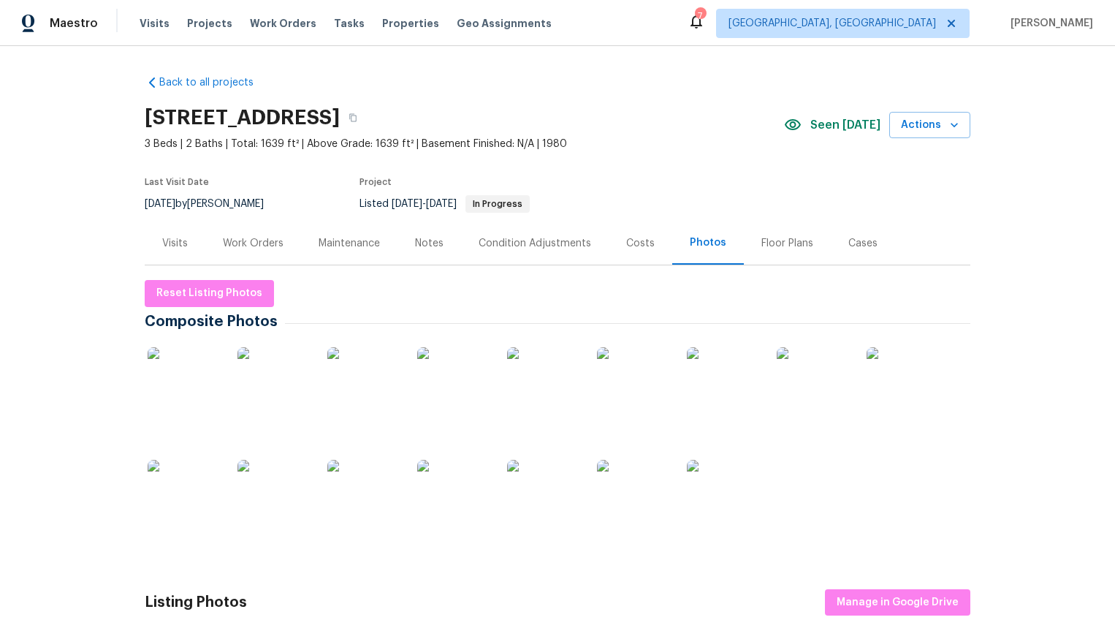
click at [185, 374] on img at bounding box center [184, 383] width 73 height 73
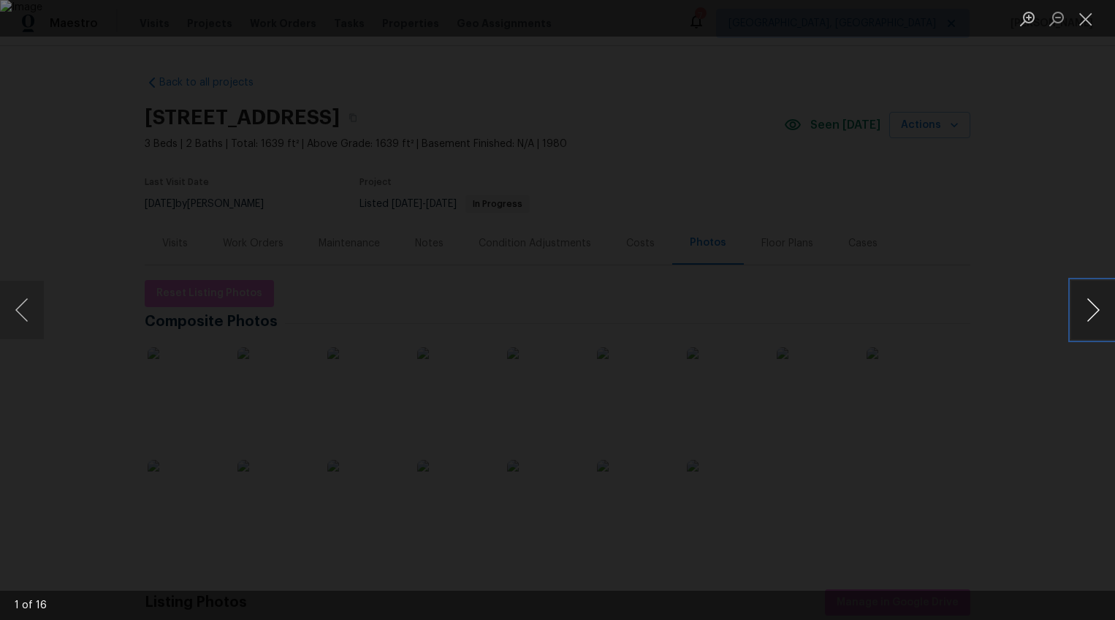
click at [1088, 310] on button "Next image" at bounding box center [1093, 310] width 44 height 58
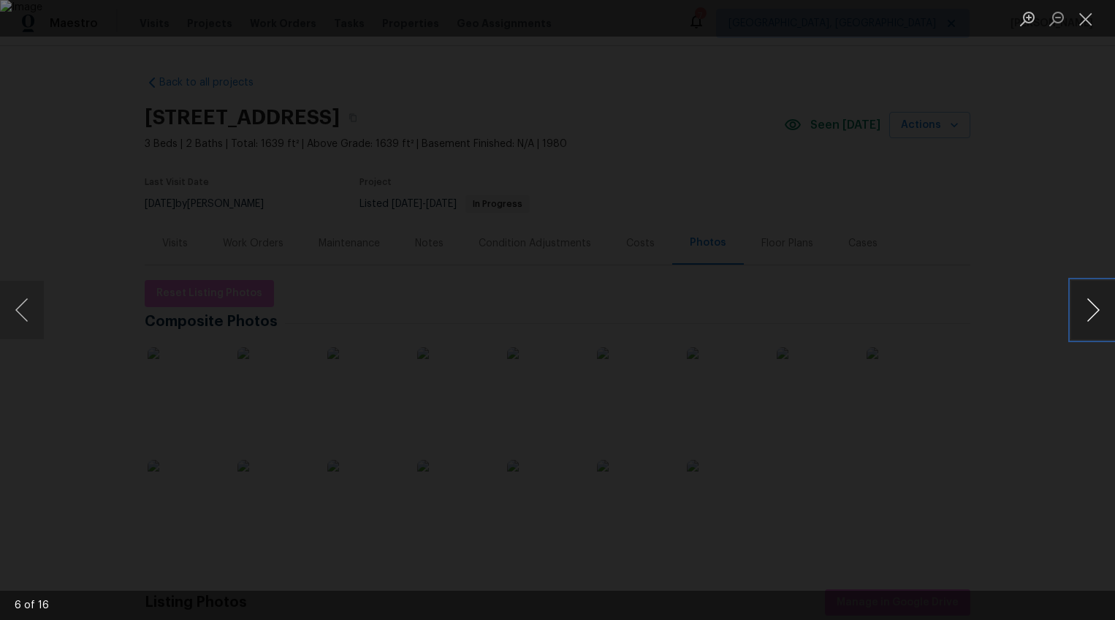
click at [1088, 310] on button "Next image" at bounding box center [1093, 310] width 44 height 58
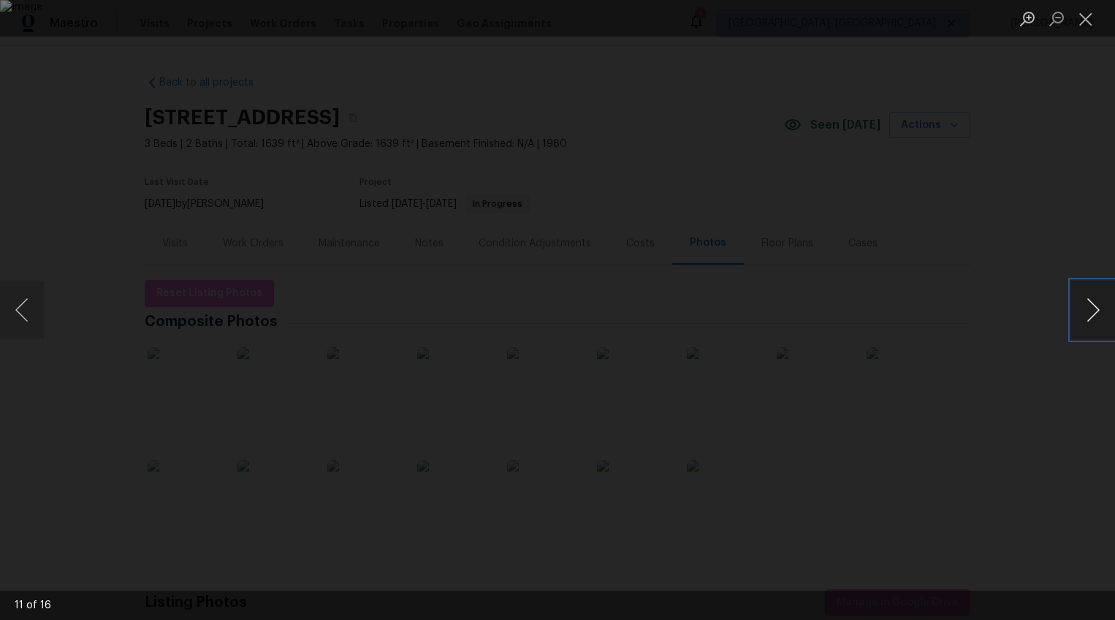
click at [1088, 310] on button "Next image" at bounding box center [1093, 310] width 44 height 58
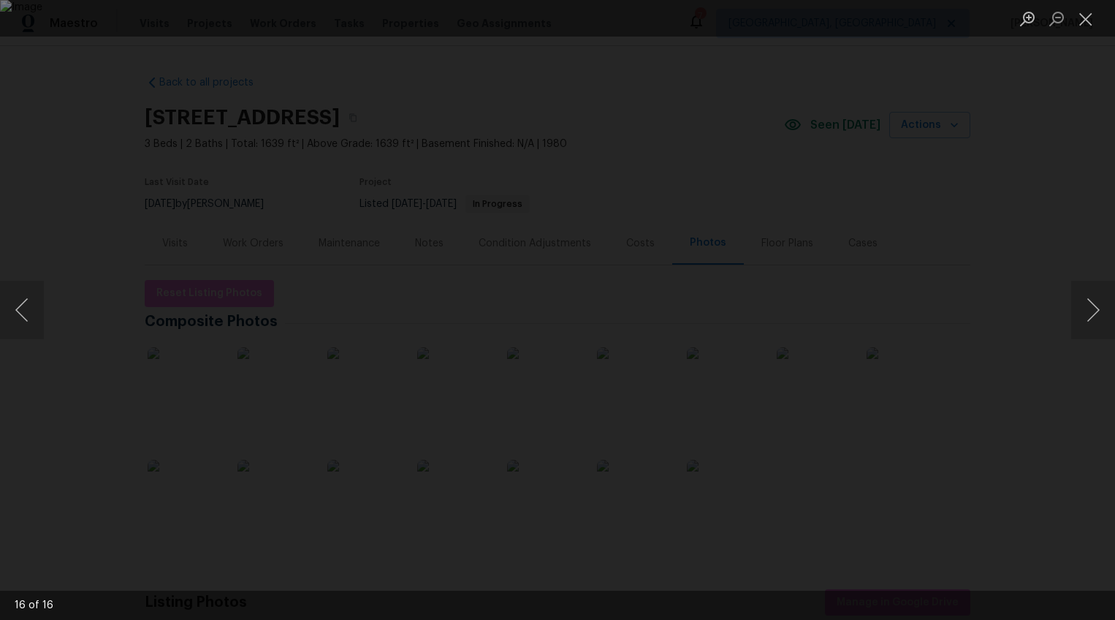
click at [1052, 376] on div "Lightbox" at bounding box center [557, 310] width 1115 height 620
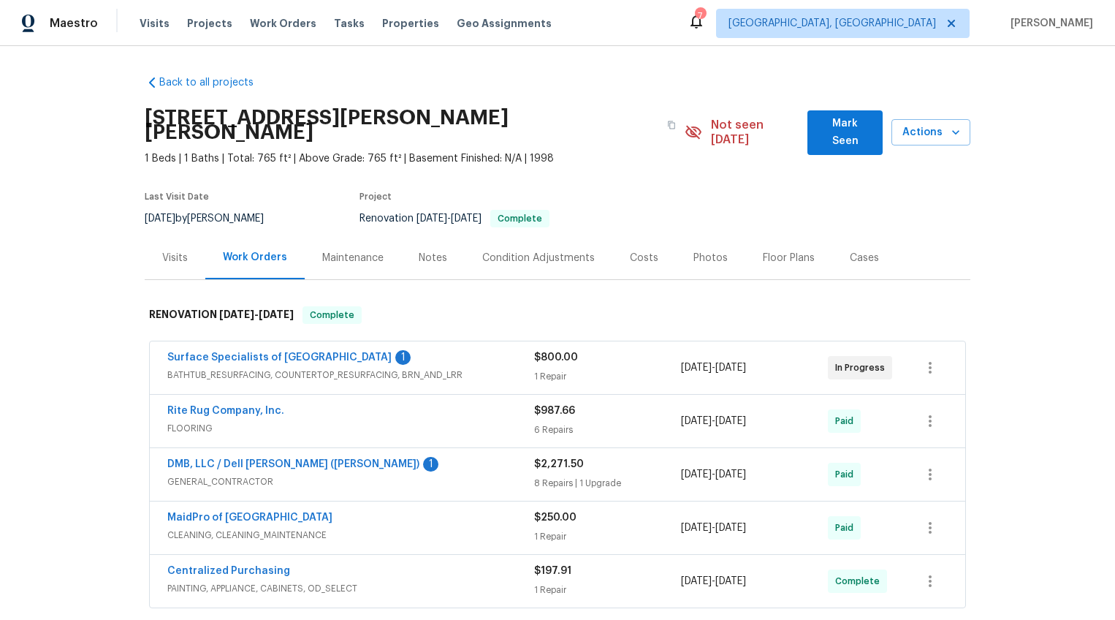
click at [704, 250] on div "Photos" at bounding box center [710, 257] width 69 height 43
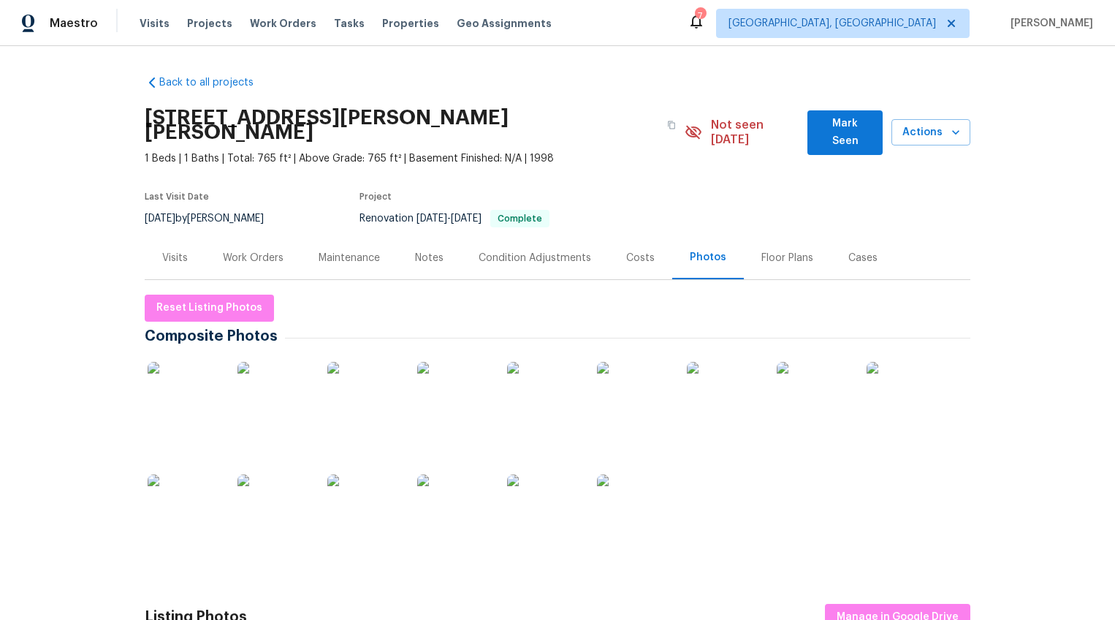
click at [196, 384] on img at bounding box center [184, 398] width 73 height 73
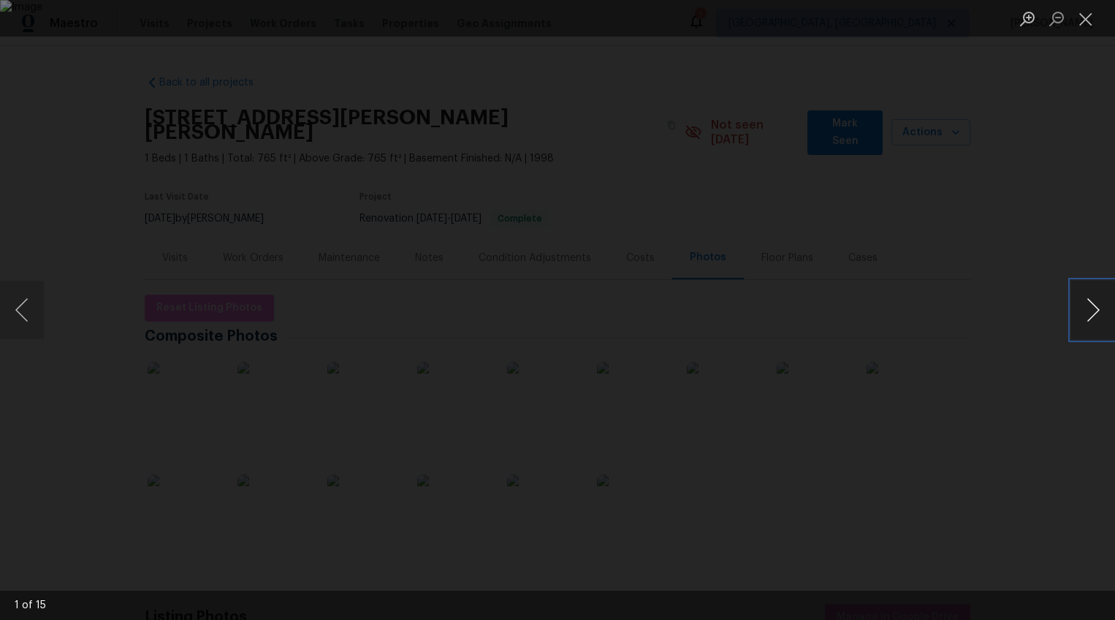
click at [1095, 312] on button "Next image" at bounding box center [1093, 310] width 44 height 58
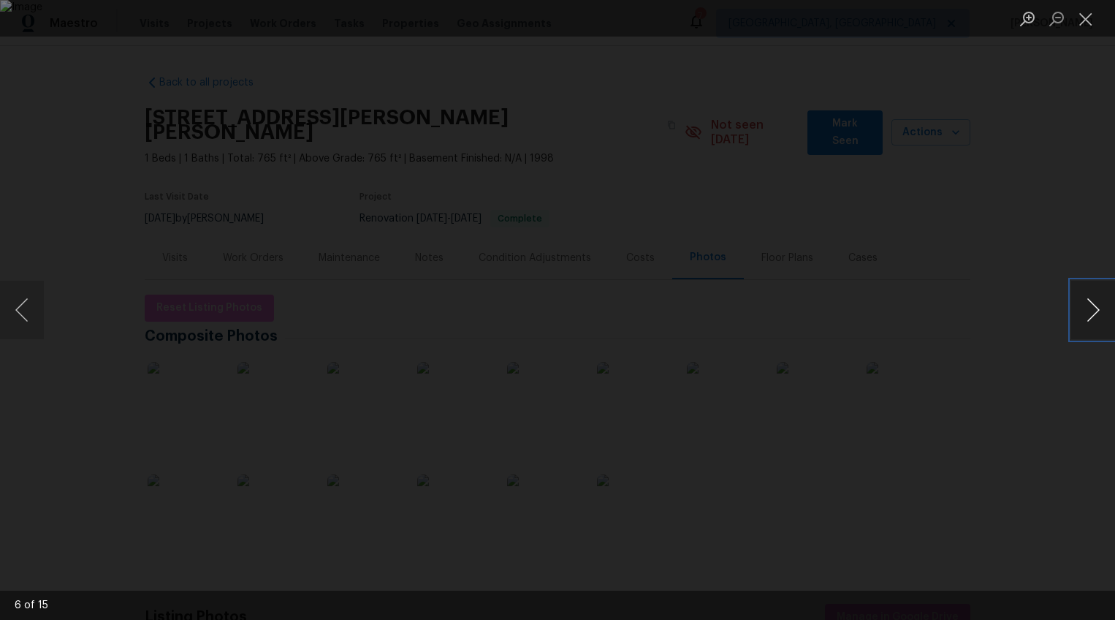
click at [1095, 312] on button "Next image" at bounding box center [1093, 310] width 44 height 58
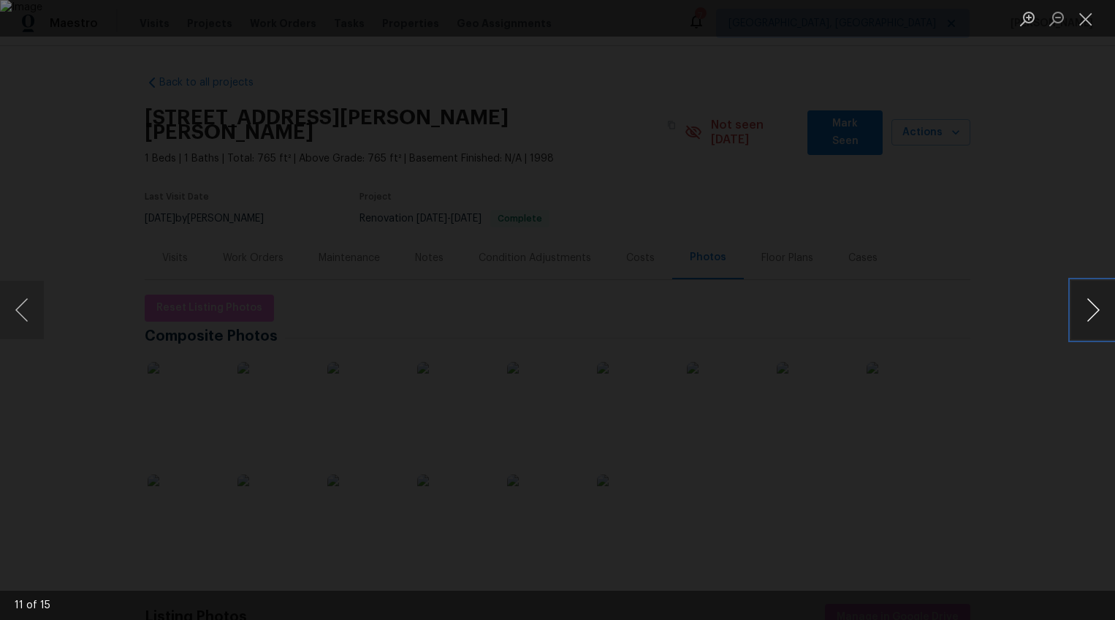
click at [1095, 312] on button "Next image" at bounding box center [1093, 310] width 44 height 58
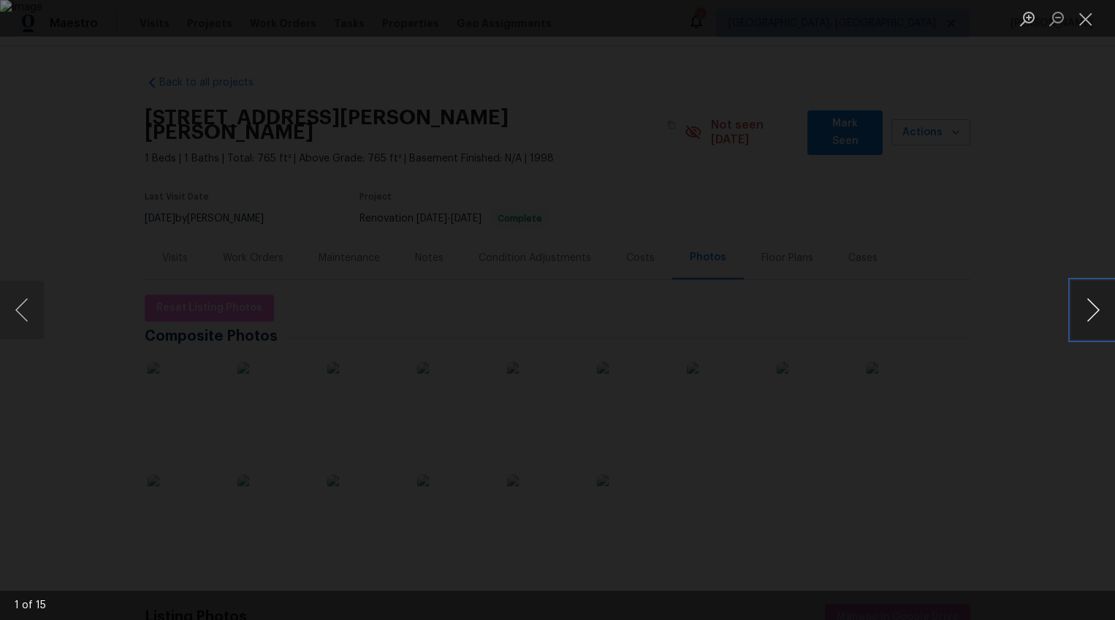
click at [1095, 312] on button "Next image" at bounding box center [1093, 310] width 44 height 58
click at [1080, 356] on div "Lightbox" at bounding box center [557, 310] width 1115 height 620
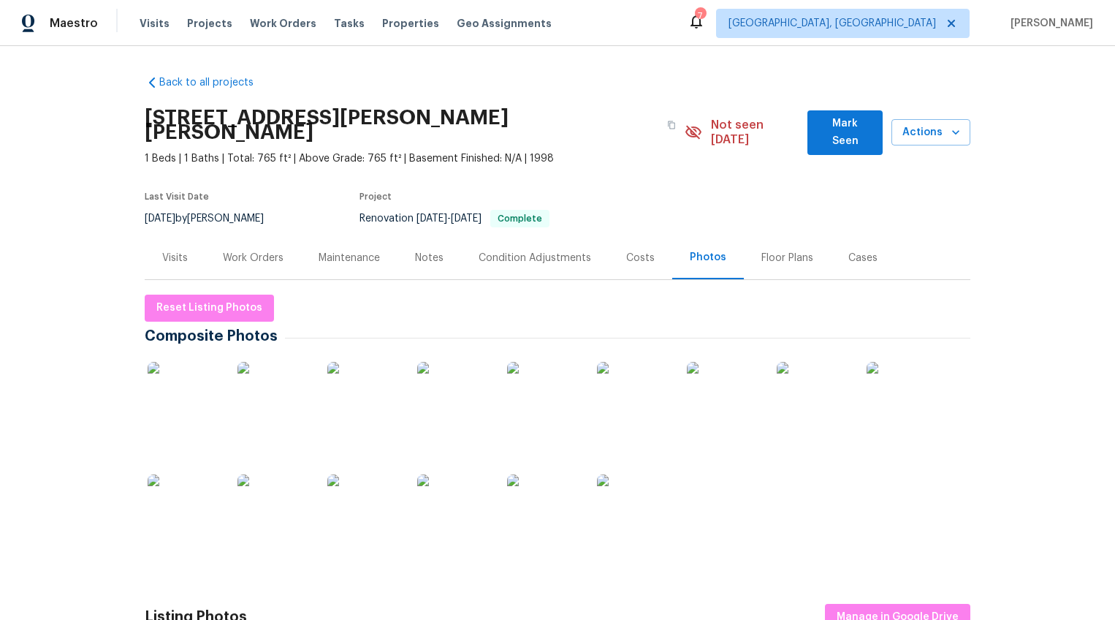
click at [150, 240] on div "Visits" at bounding box center [175, 257] width 61 height 43
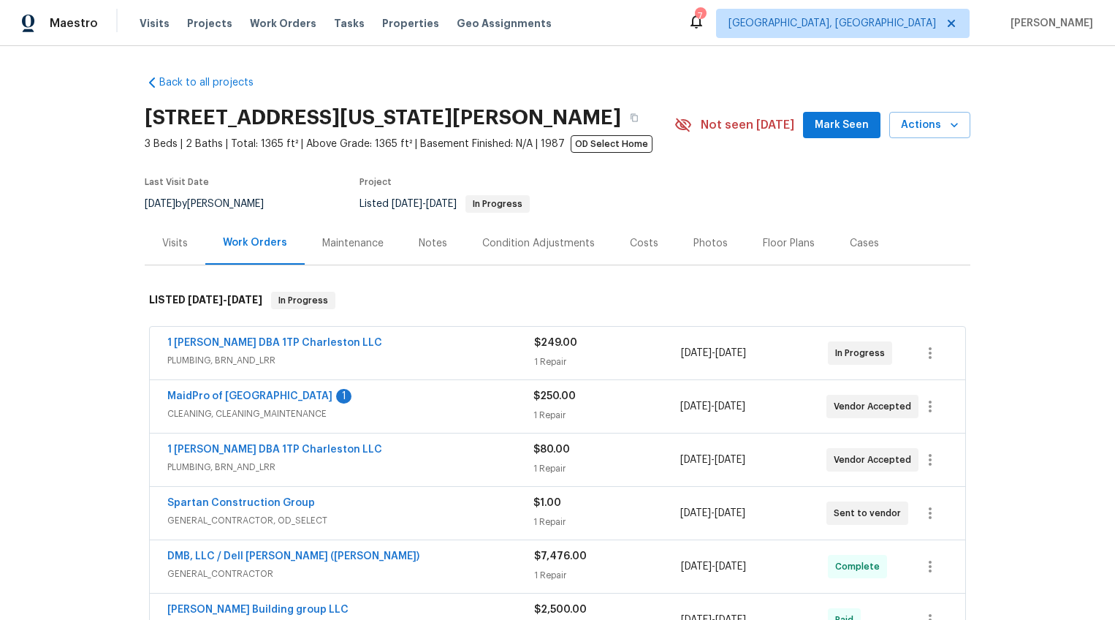
click at [702, 244] on div "Photos" at bounding box center [710, 243] width 34 height 15
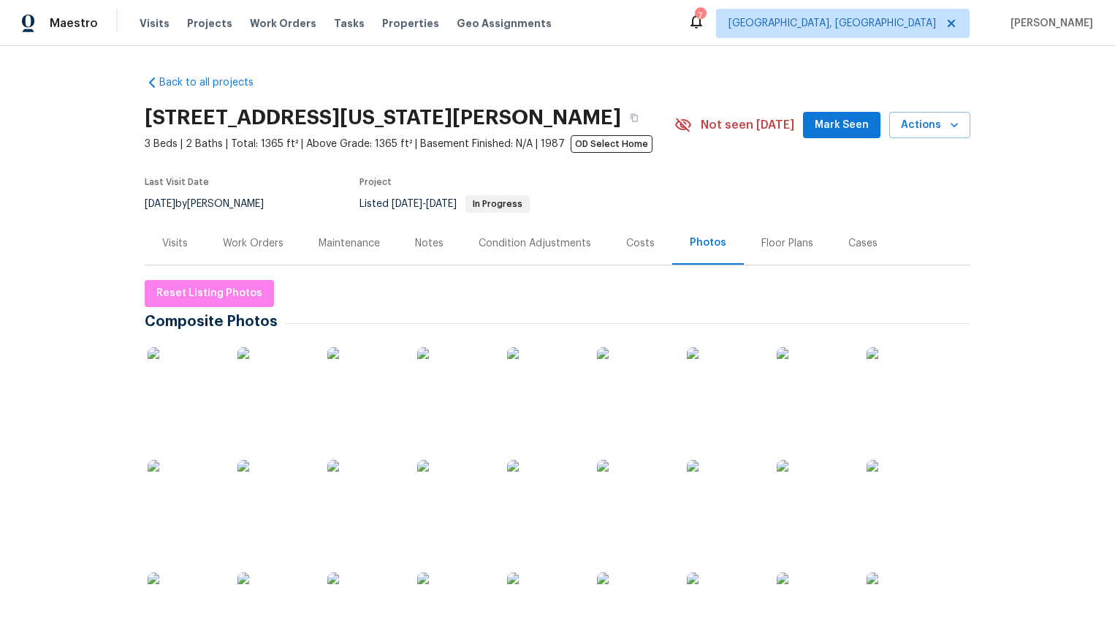
click at [165, 367] on img at bounding box center [184, 383] width 73 height 73
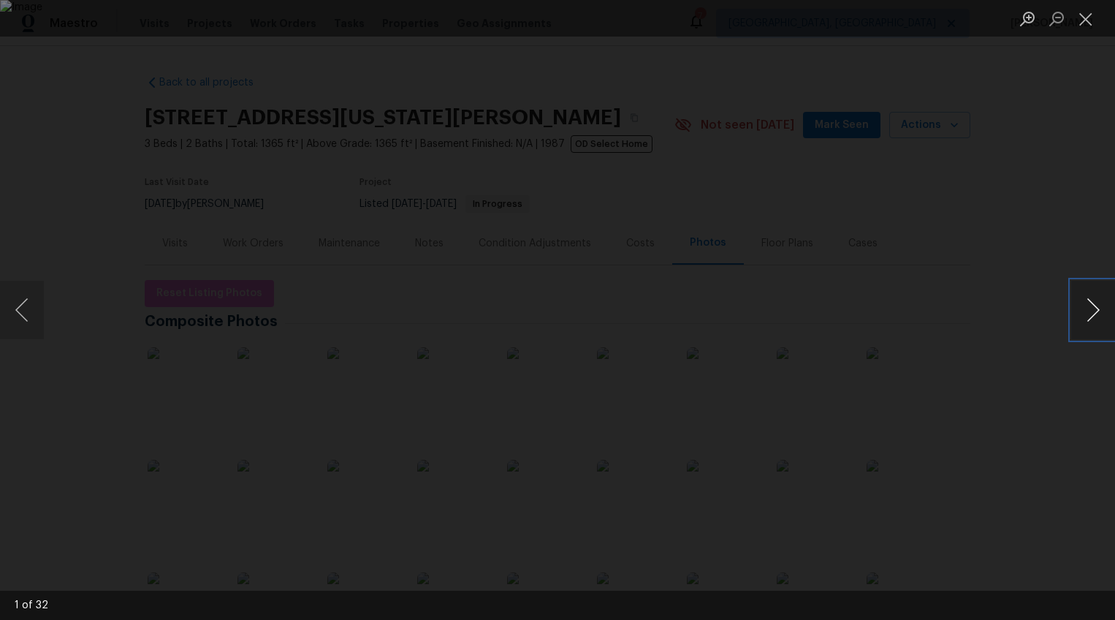
click at [1088, 303] on button "Next image" at bounding box center [1093, 310] width 44 height 58
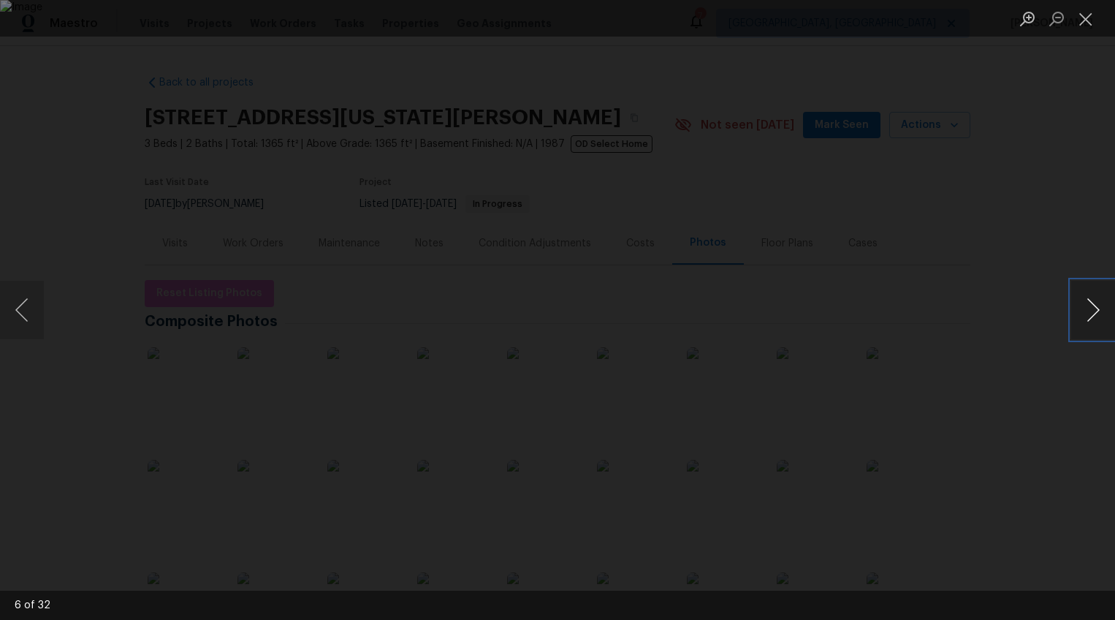
click at [1088, 303] on button "Next image" at bounding box center [1093, 310] width 44 height 58
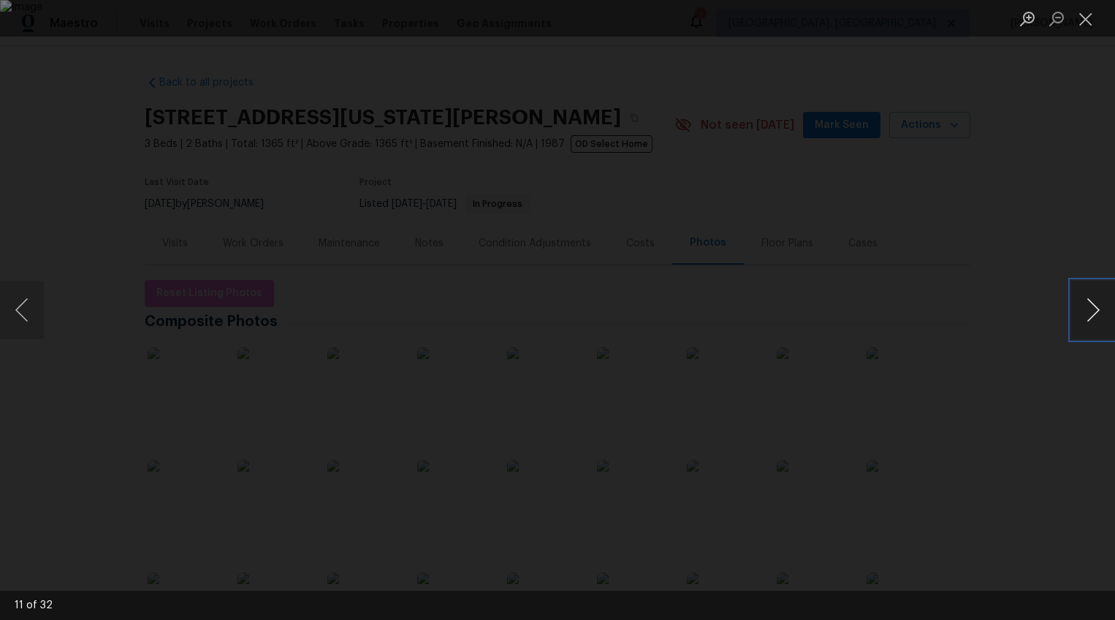
click at [1088, 303] on button "Next image" at bounding box center [1093, 310] width 44 height 58
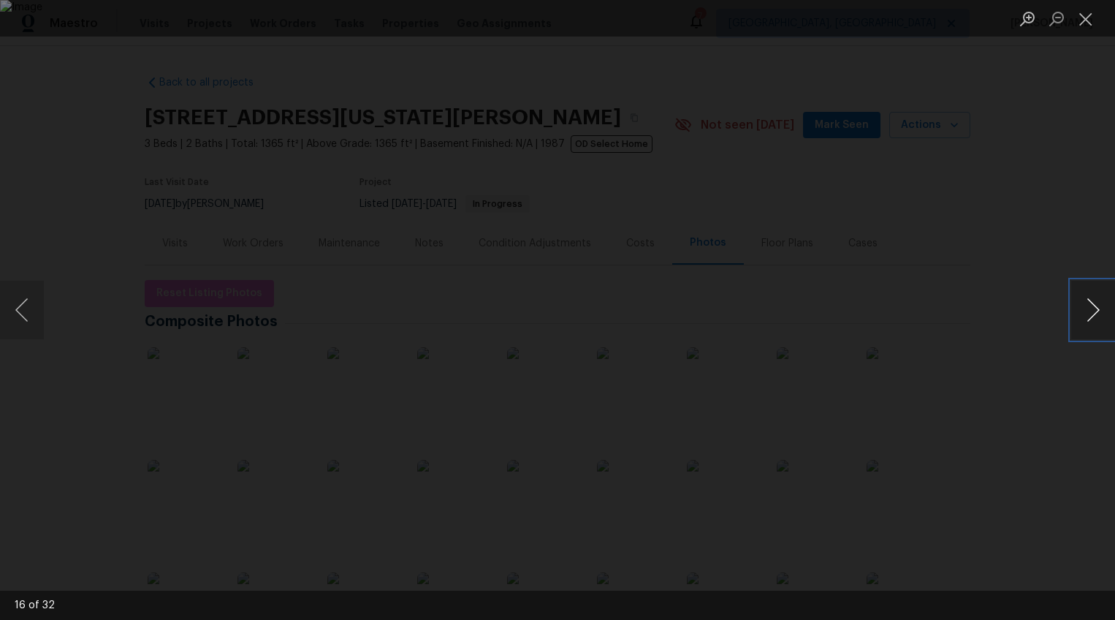
click at [1088, 303] on button "Next image" at bounding box center [1093, 310] width 44 height 58
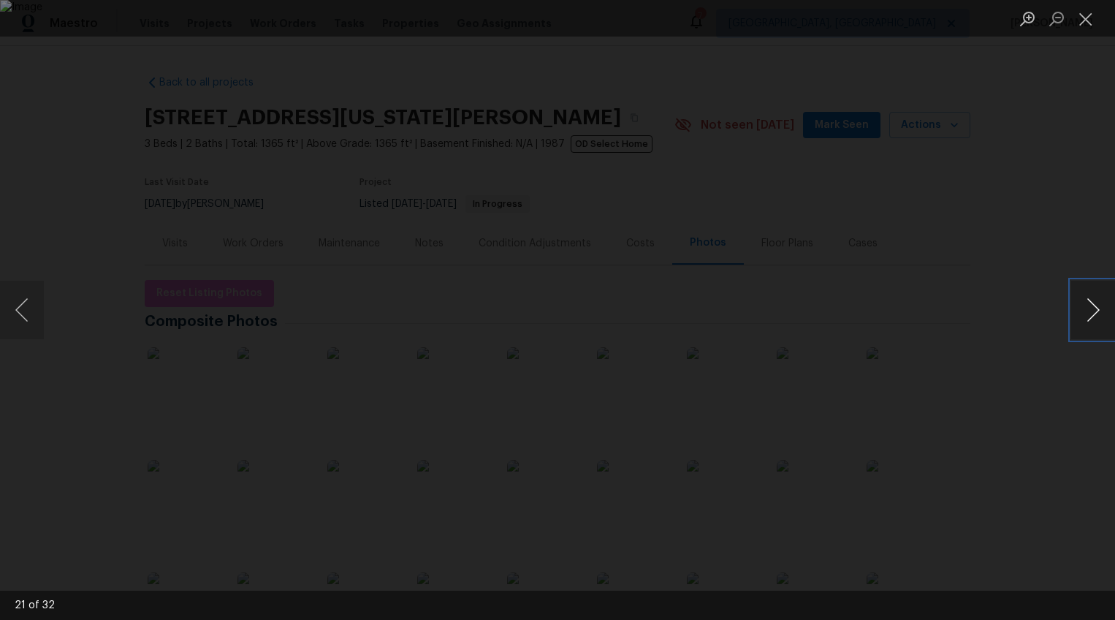
click at [1088, 303] on button "Next image" at bounding box center [1093, 310] width 44 height 58
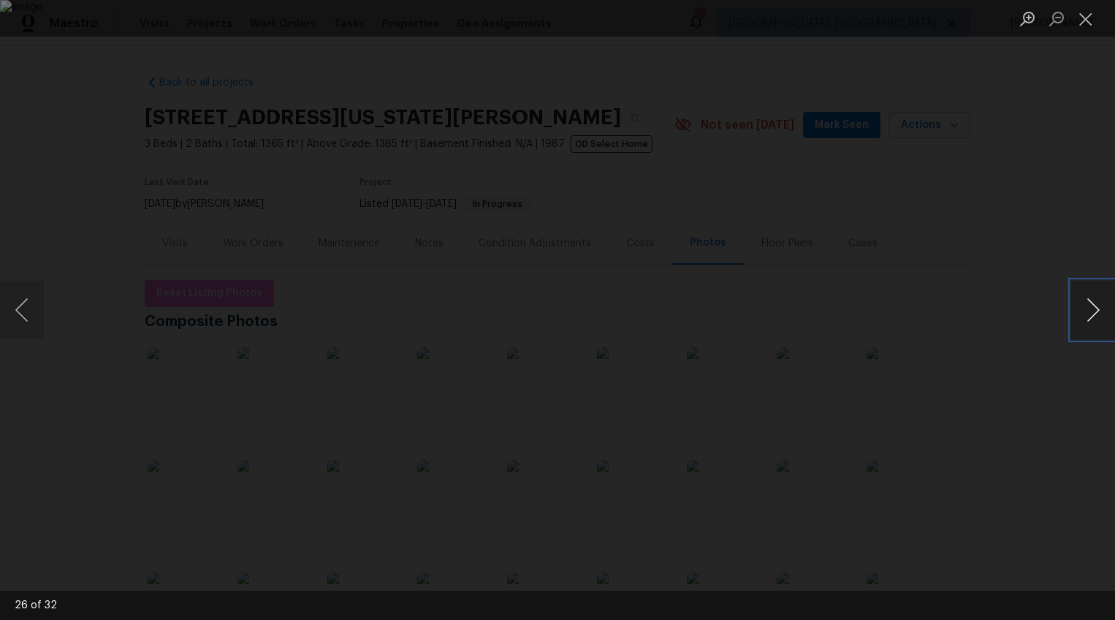
click at [1088, 303] on button "Next image" at bounding box center [1093, 310] width 44 height 58
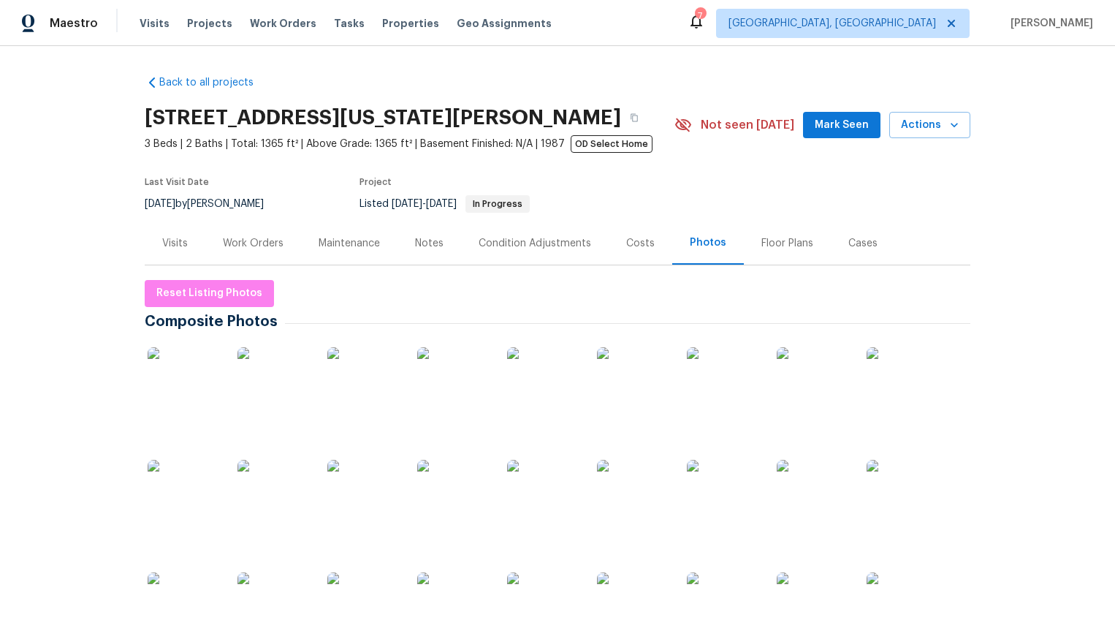
click at [153, 236] on div "Visits" at bounding box center [175, 242] width 61 height 43
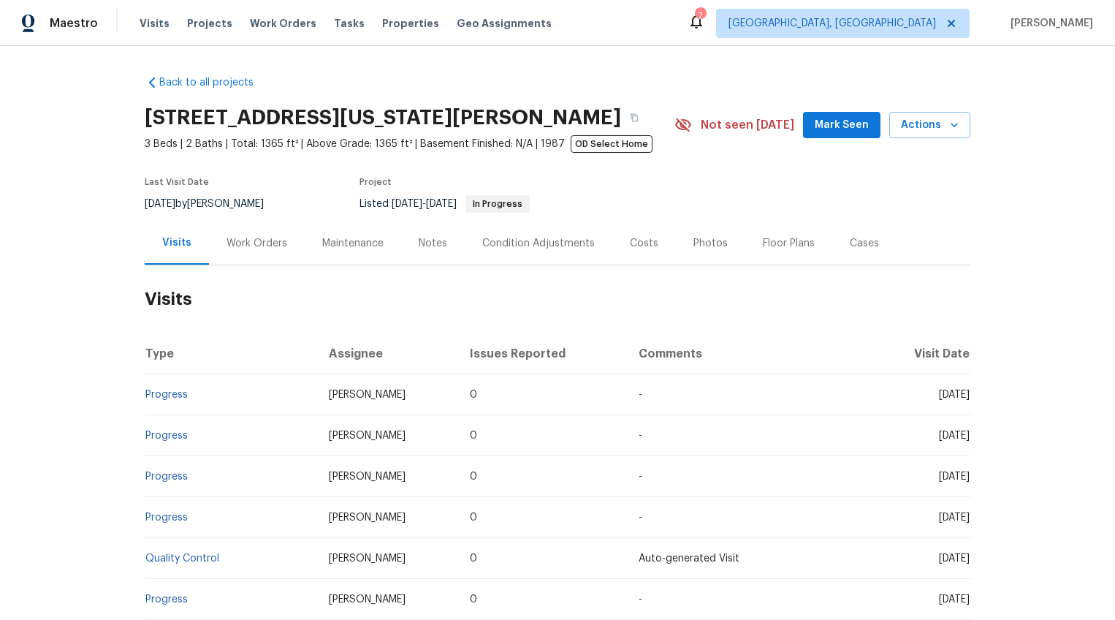
click at [429, 252] on div "Notes" at bounding box center [433, 242] width 64 height 43
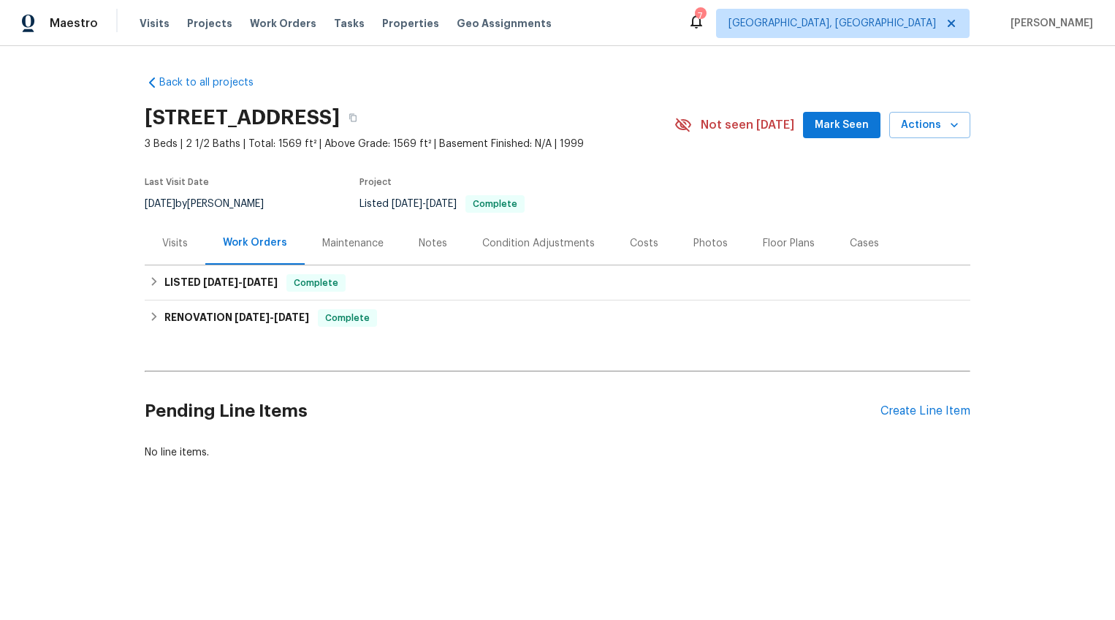
click at [693, 241] on div "Photos" at bounding box center [710, 243] width 34 height 15
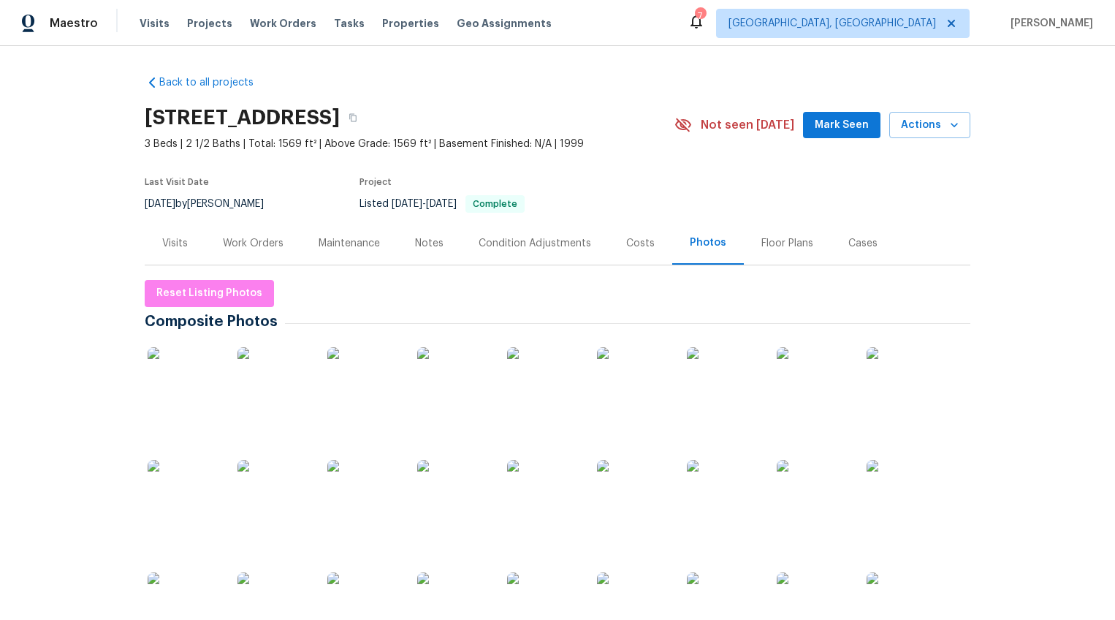
click at [208, 365] on img at bounding box center [184, 383] width 73 height 73
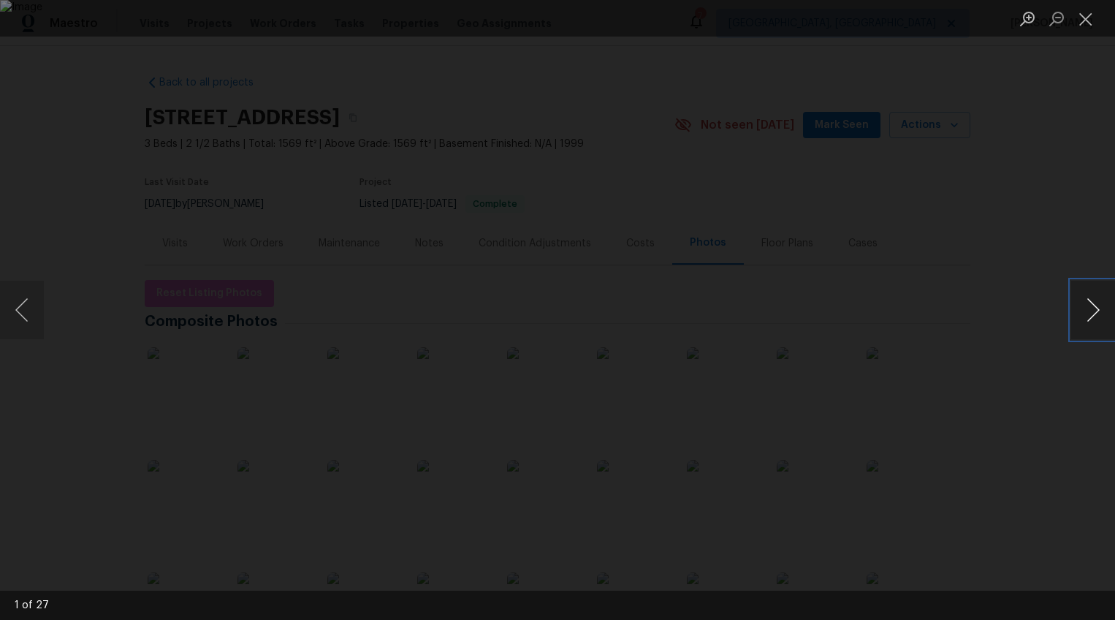
click at [1095, 314] on button "Next image" at bounding box center [1093, 310] width 44 height 58
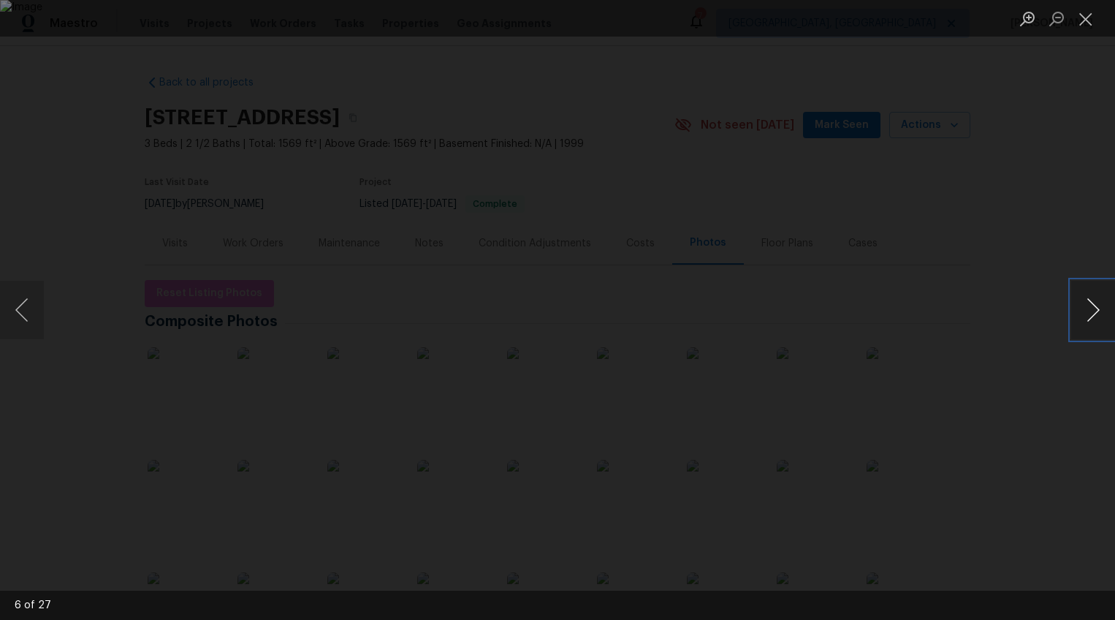
click at [1095, 314] on button "Next image" at bounding box center [1093, 310] width 44 height 58
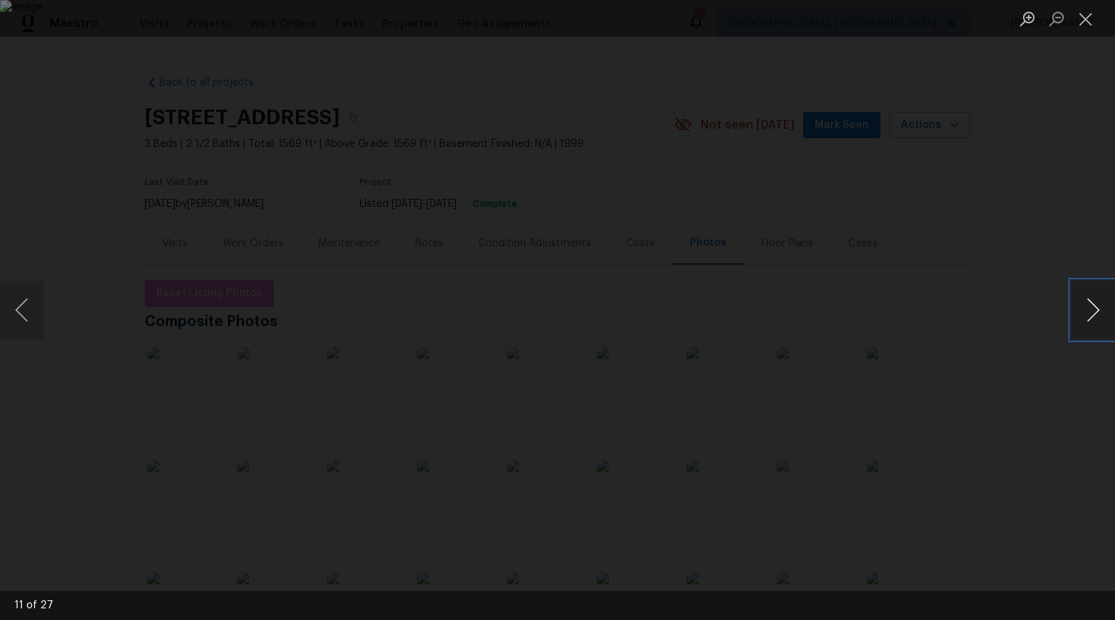
click at [1095, 314] on button "Next image" at bounding box center [1093, 310] width 44 height 58
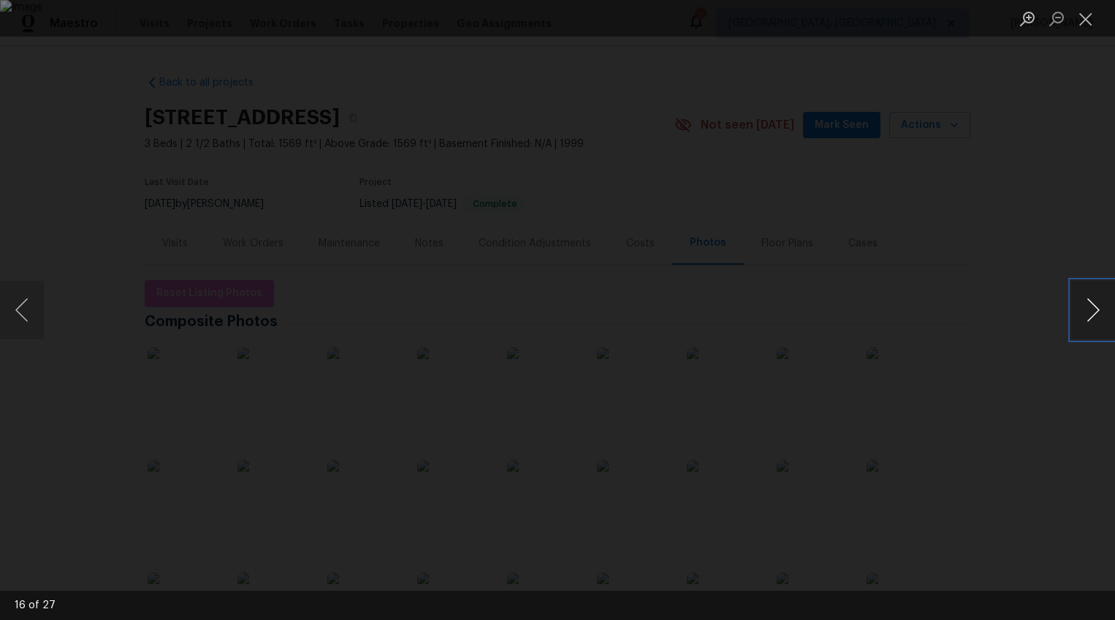
click at [1095, 314] on button "Next image" at bounding box center [1093, 310] width 44 height 58
click at [1090, 313] on button "Next image" at bounding box center [1093, 310] width 44 height 58
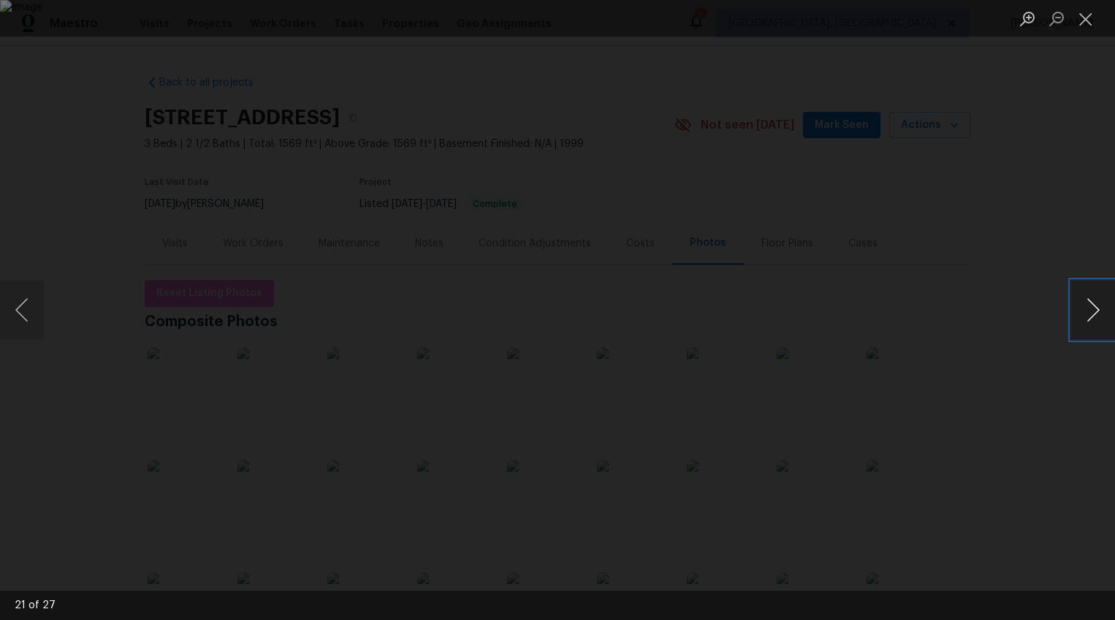
click at [1090, 313] on button "Next image" at bounding box center [1093, 310] width 44 height 58
click at [1095, 307] on button "Next image" at bounding box center [1093, 310] width 44 height 58
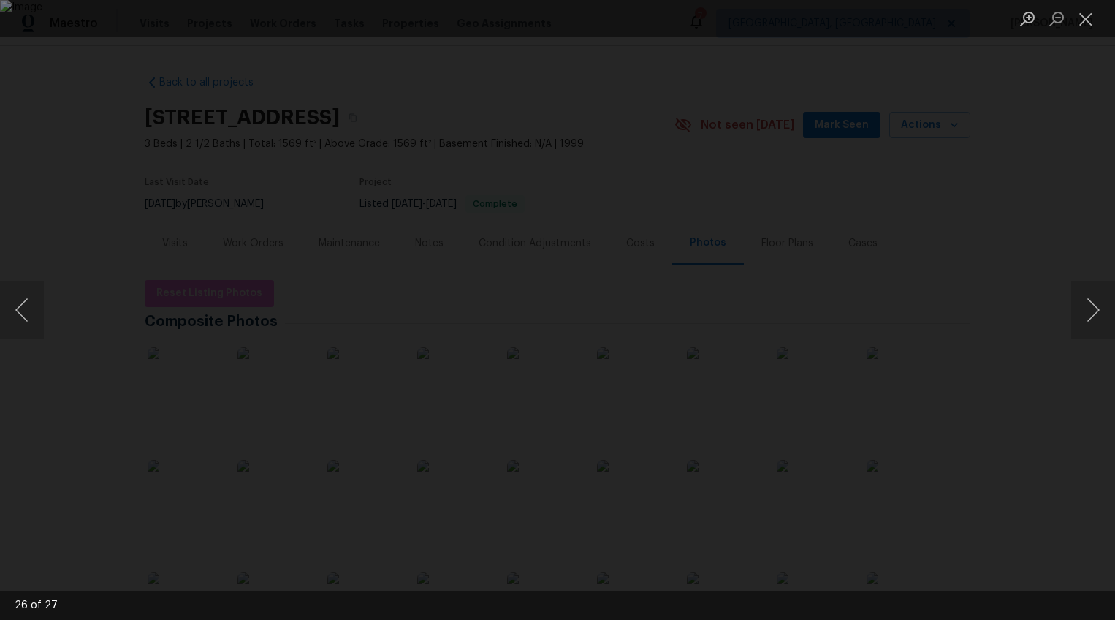
click at [89, 129] on div "Lightbox" at bounding box center [557, 310] width 1115 height 620
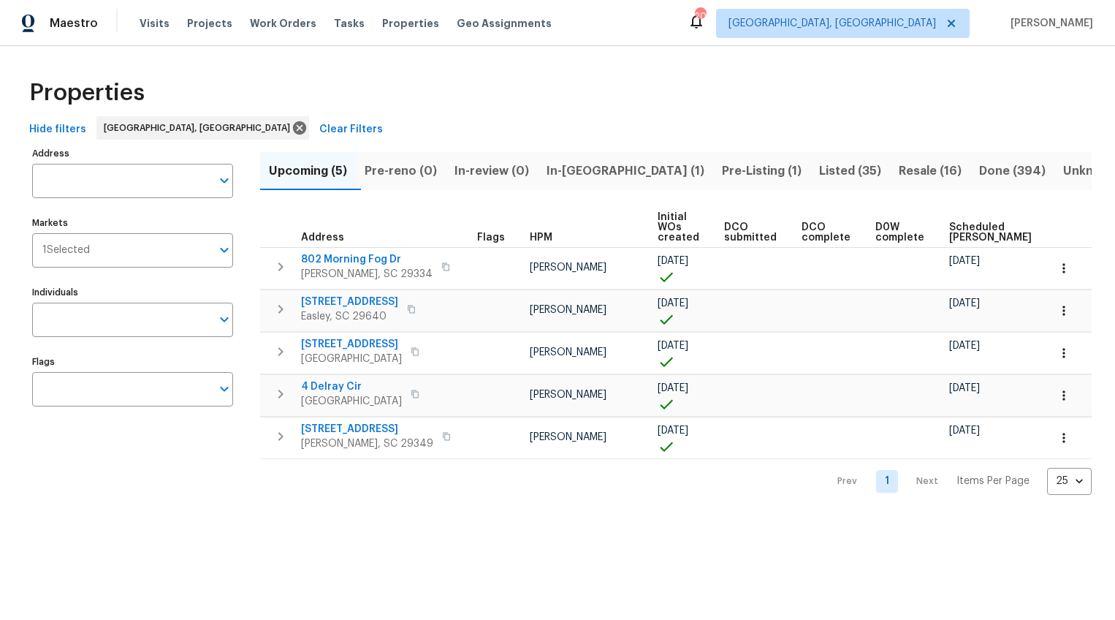
click at [819, 169] on span "Listed (35)" at bounding box center [850, 171] width 62 height 20
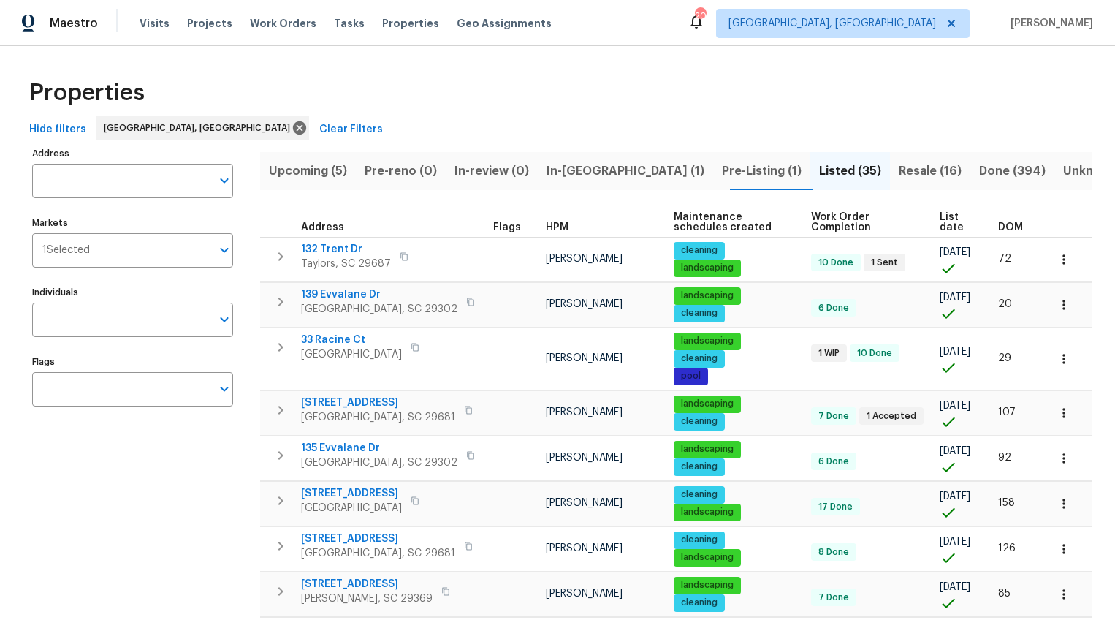
click at [998, 229] on span "DOM" at bounding box center [1010, 227] width 25 height 10
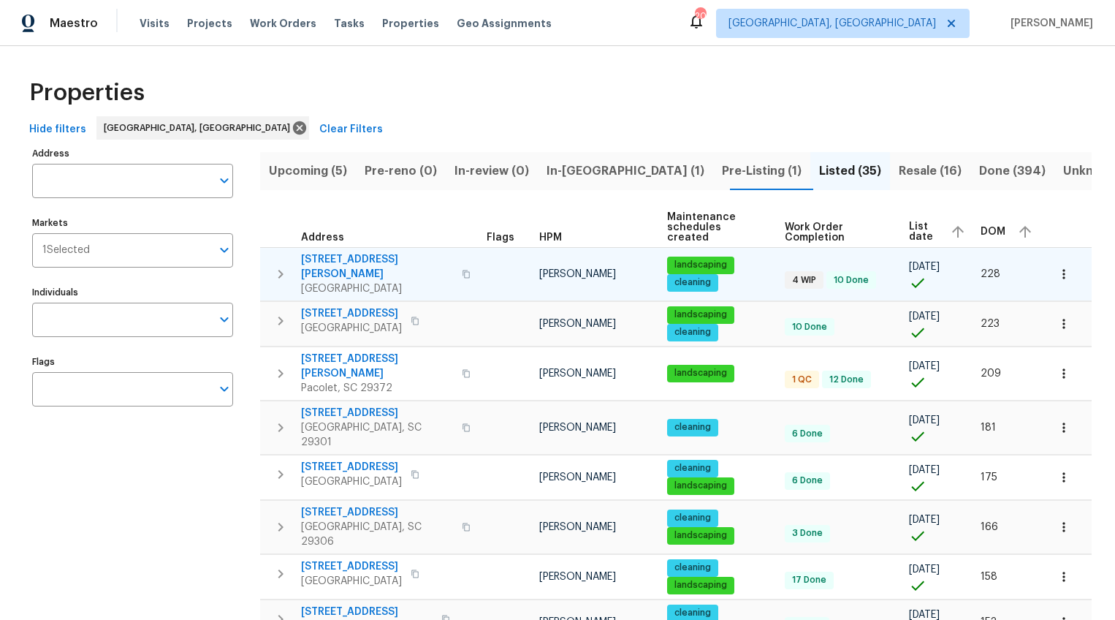
click at [343, 254] on span "[STREET_ADDRESS][PERSON_NAME]" at bounding box center [377, 266] width 152 height 29
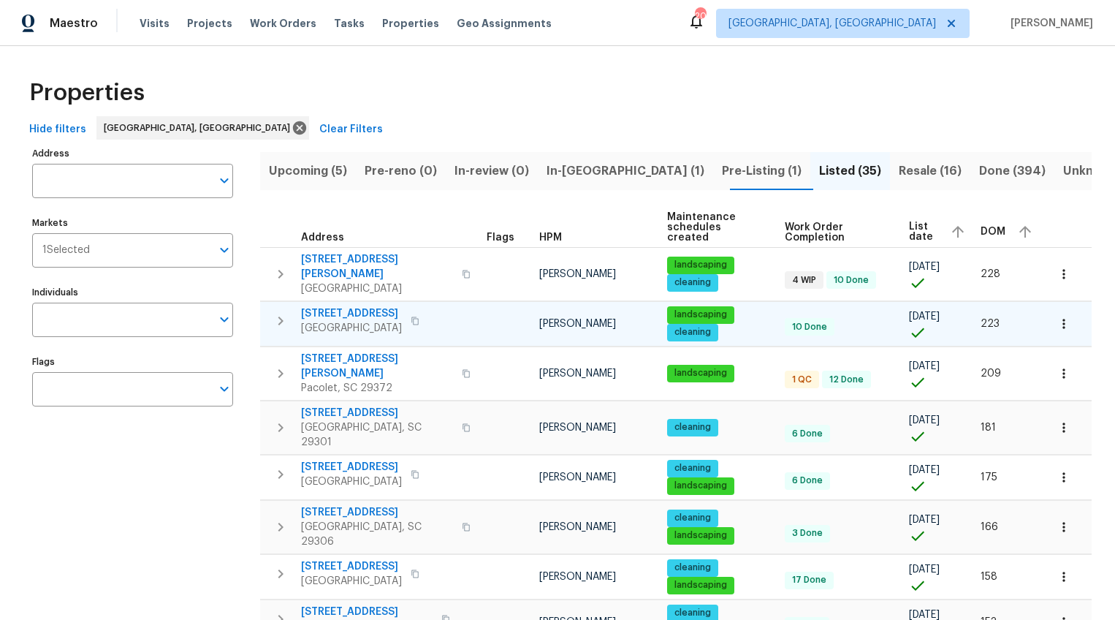
click at [349, 306] on span "[STREET_ADDRESS]" at bounding box center [351, 313] width 101 height 15
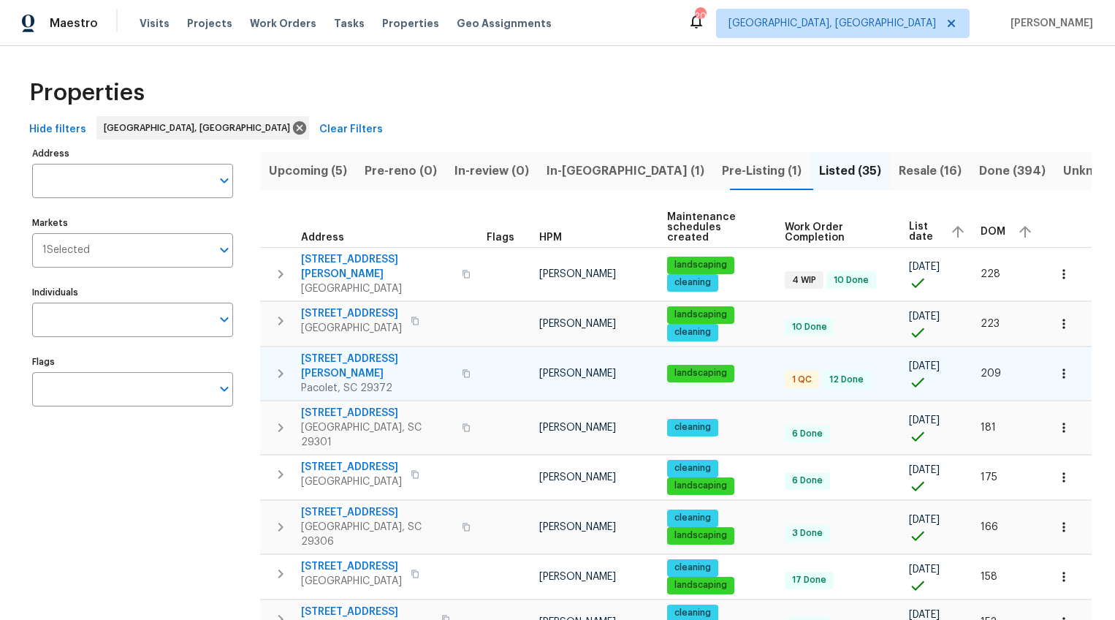
click at [349, 351] on span "[STREET_ADDRESS][PERSON_NAME]" at bounding box center [377, 365] width 152 height 29
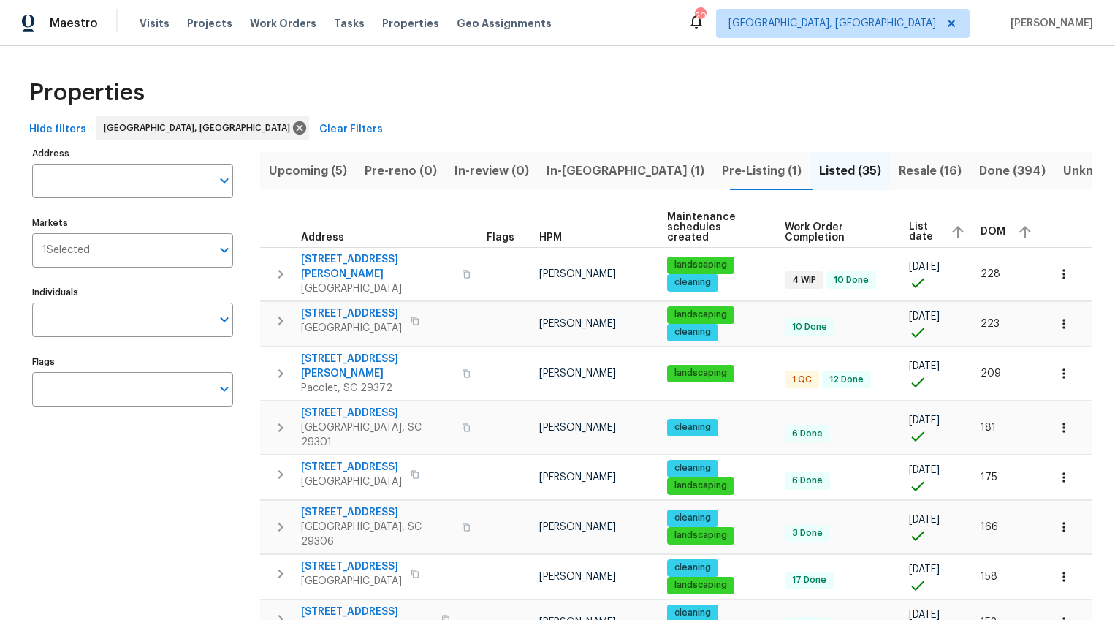
click at [975, 222] on th "DOM" at bounding box center [1008, 228] width 67 height 40
click at [981, 227] on span "DOM" at bounding box center [993, 232] width 25 height 10
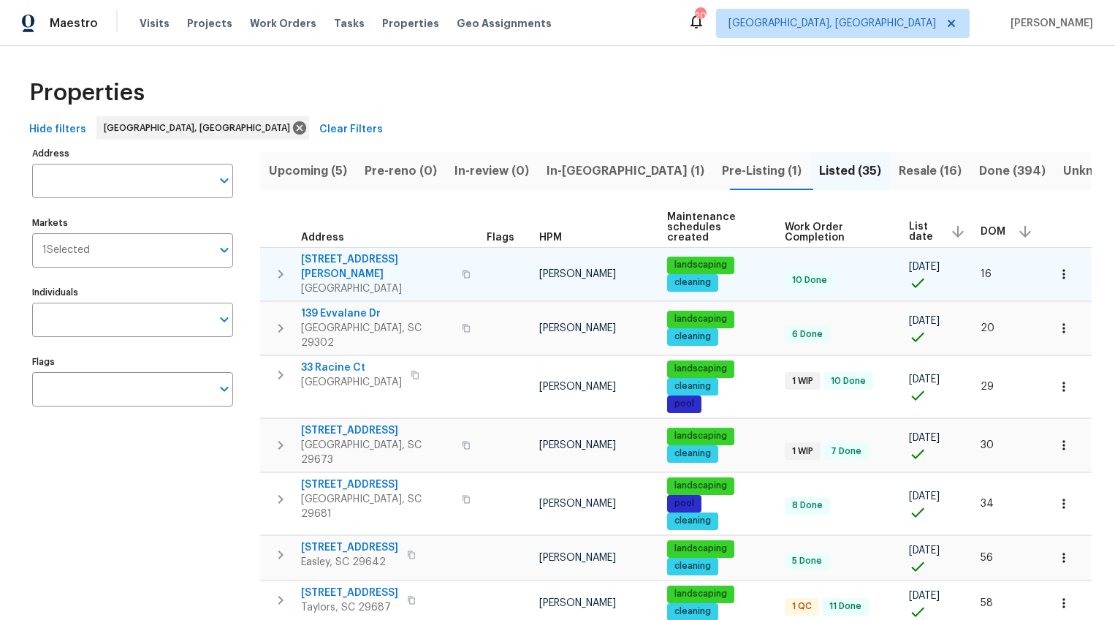
click at [324, 252] on span "208 Mason Rd" at bounding box center [377, 266] width 152 height 29
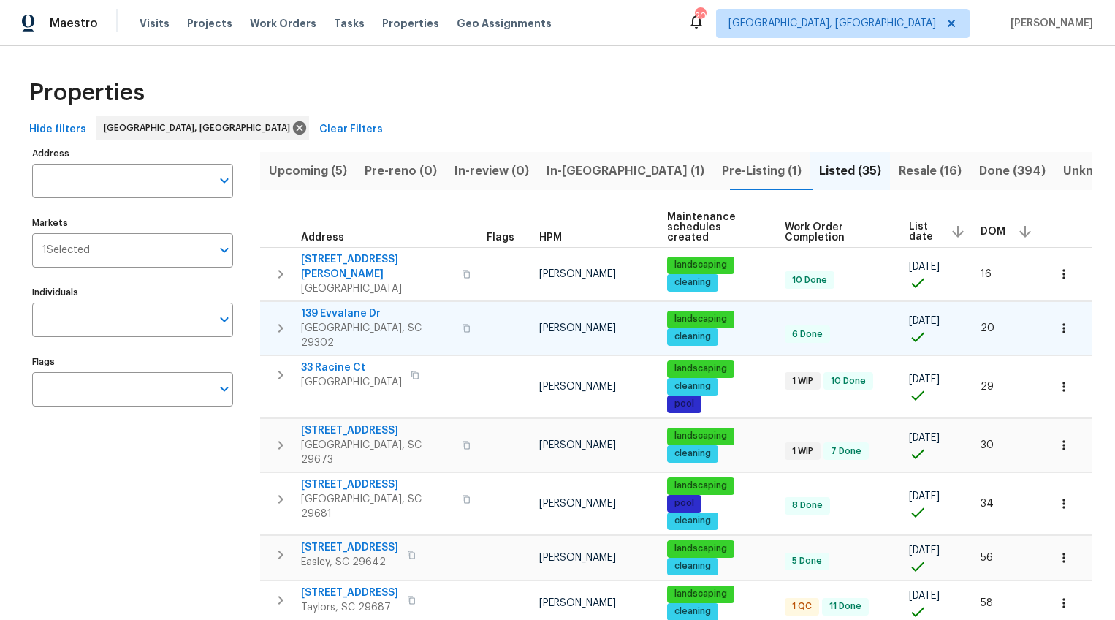
click at [330, 306] on span "139 Evvalane Dr" at bounding box center [377, 313] width 152 height 15
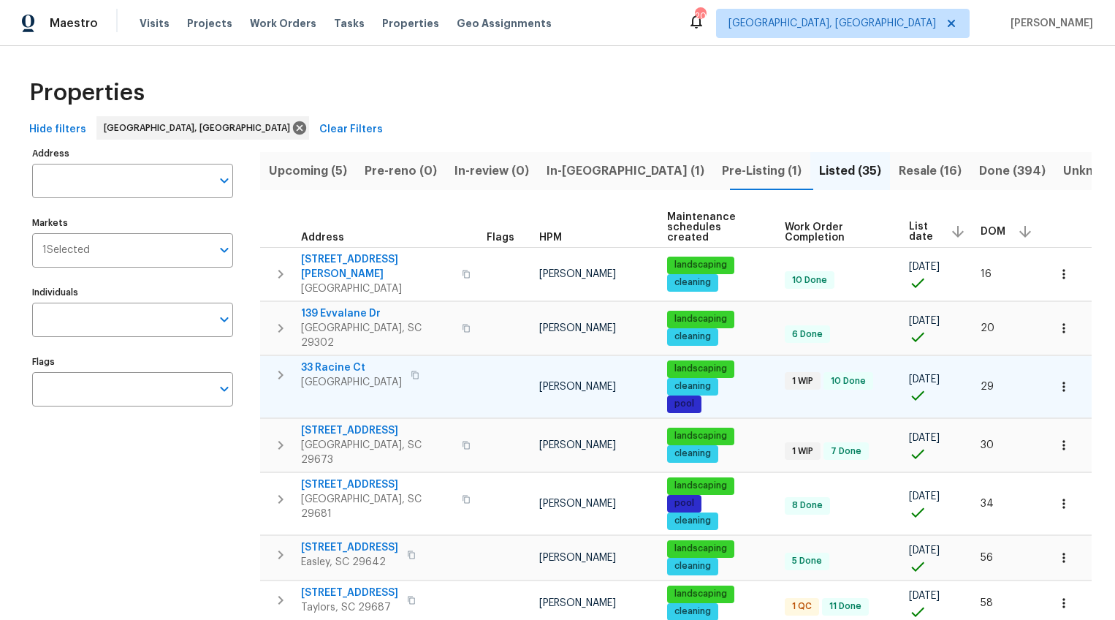
click at [329, 360] on span "33 Racine Ct" at bounding box center [351, 367] width 101 height 15
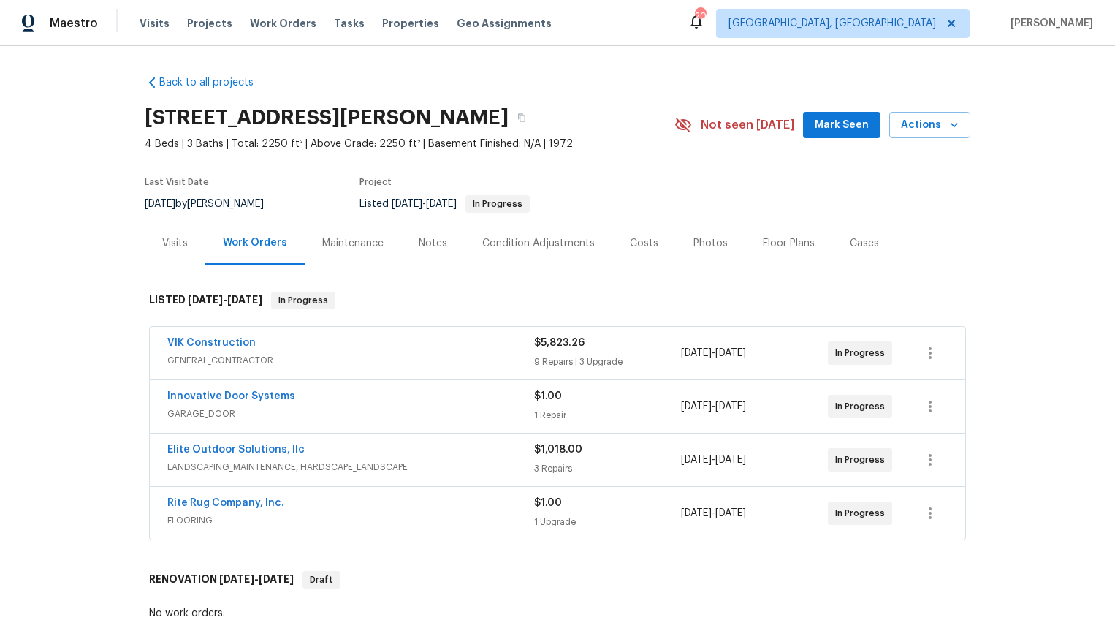
click at [693, 246] on div "Photos" at bounding box center [710, 243] width 34 height 15
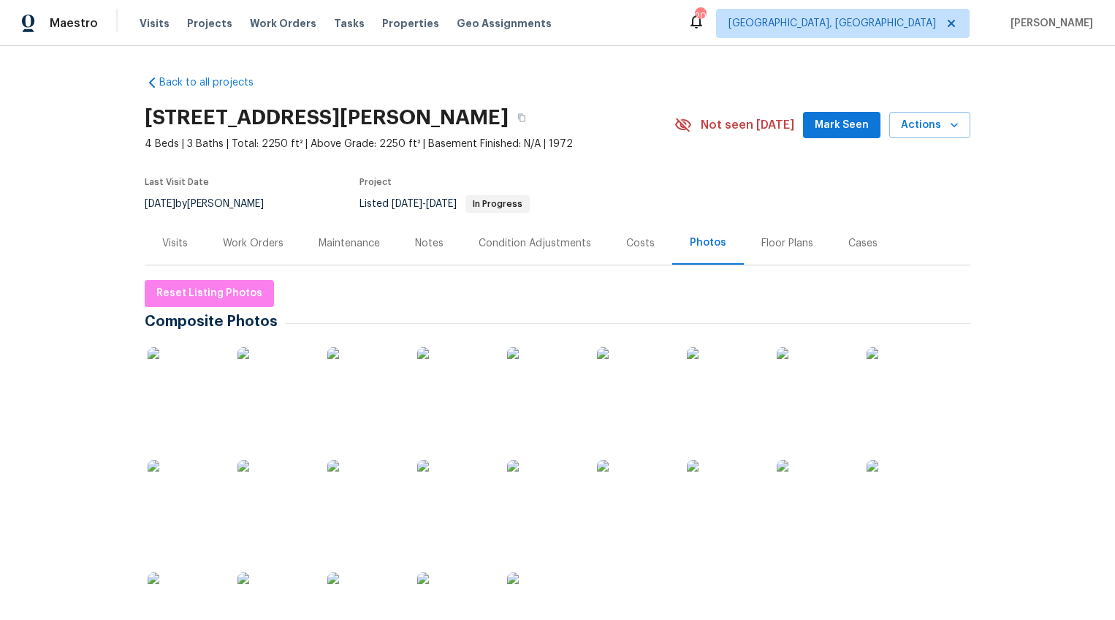
click at [215, 360] on div at bounding box center [184, 383] width 79 height 91
click at [208, 368] on img at bounding box center [184, 383] width 73 height 73
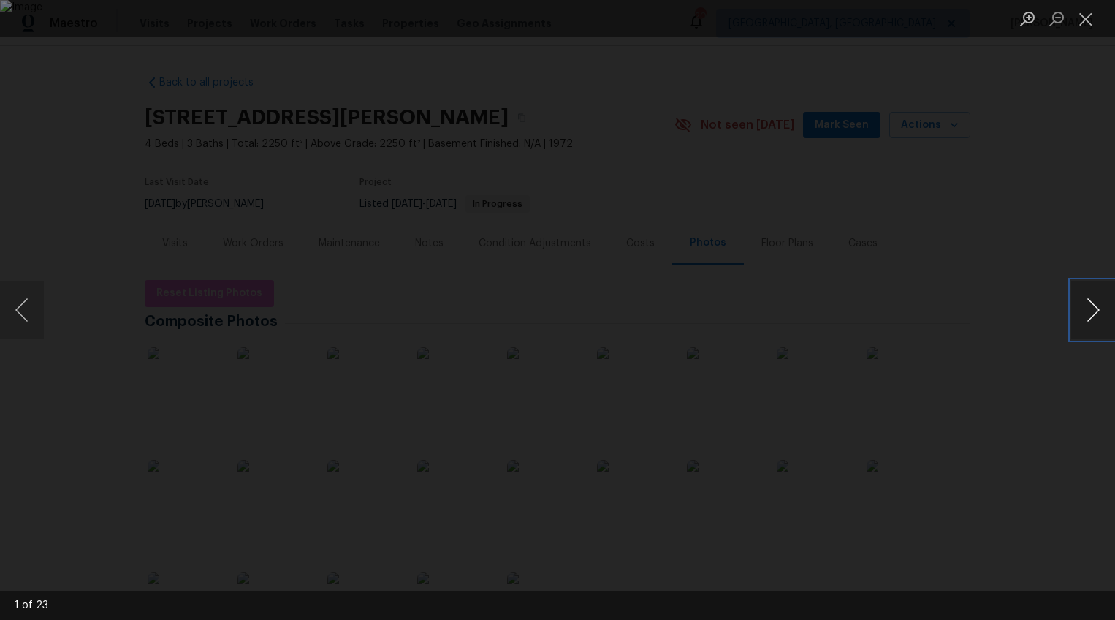
click at [1086, 307] on button "Next image" at bounding box center [1093, 310] width 44 height 58
click at [1098, 313] on button "Next image" at bounding box center [1093, 310] width 44 height 58
click at [1094, 314] on button "Next image" at bounding box center [1093, 310] width 44 height 58
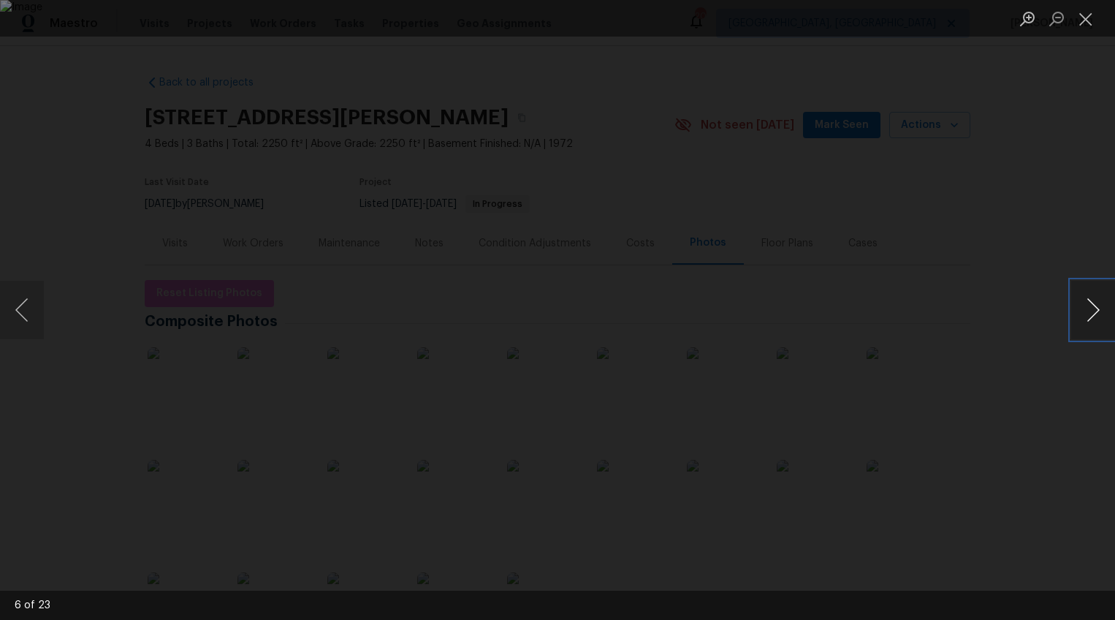
click at [1094, 314] on button "Next image" at bounding box center [1093, 310] width 44 height 58
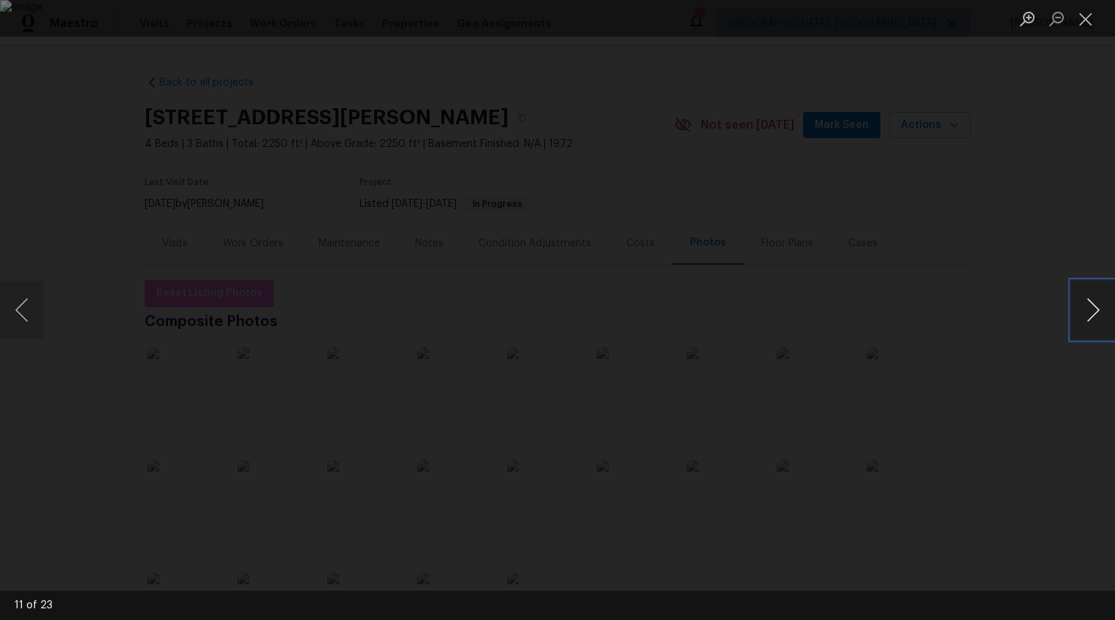
click at [1094, 314] on button "Next image" at bounding box center [1093, 310] width 44 height 58
click at [1082, 308] on button "Next image" at bounding box center [1093, 310] width 44 height 58
click at [1082, 309] on button "Next image" at bounding box center [1093, 310] width 44 height 58
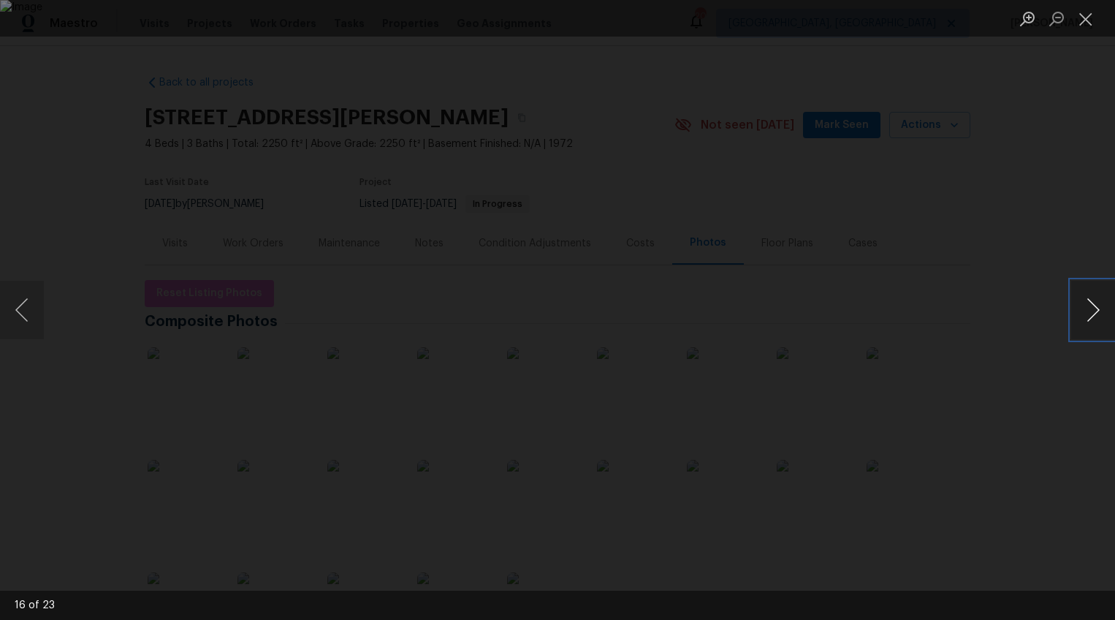
click at [1082, 309] on button "Next image" at bounding box center [1093, 310] width 44 height 58
click at [1090, 309] on button "Next image" at bounding box center [1093, 310] width 44 height 58
click at [1088, 309] on button "Next image" at bounding box center [1093, 310] width 44 height 58
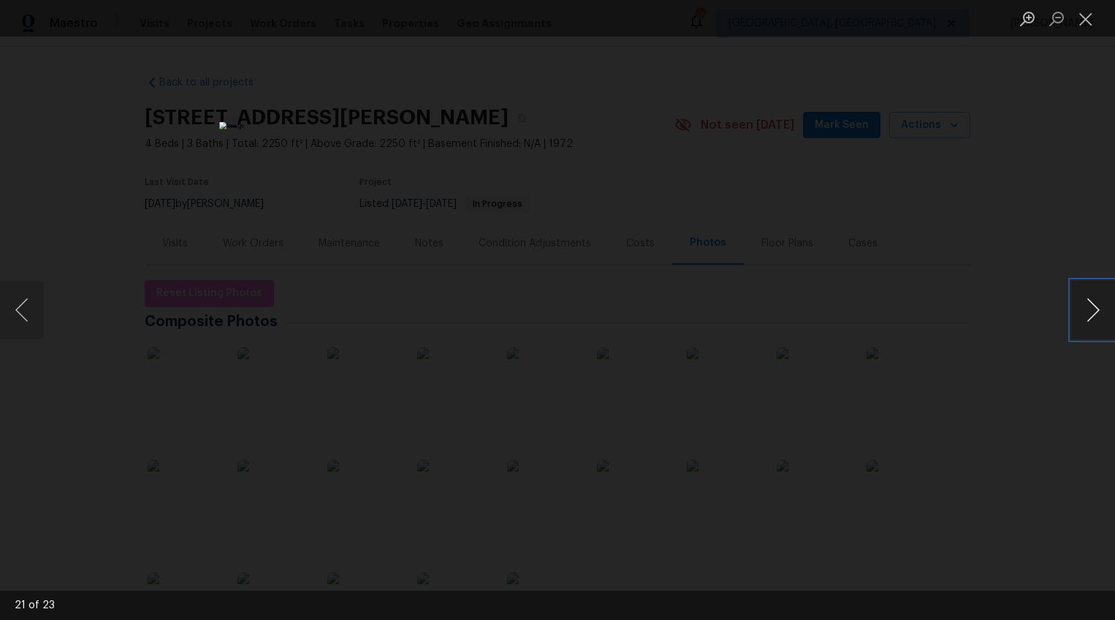
click at [1088, 309] on button "Next image" at bounding box center [1093, 310] width 44 height 58
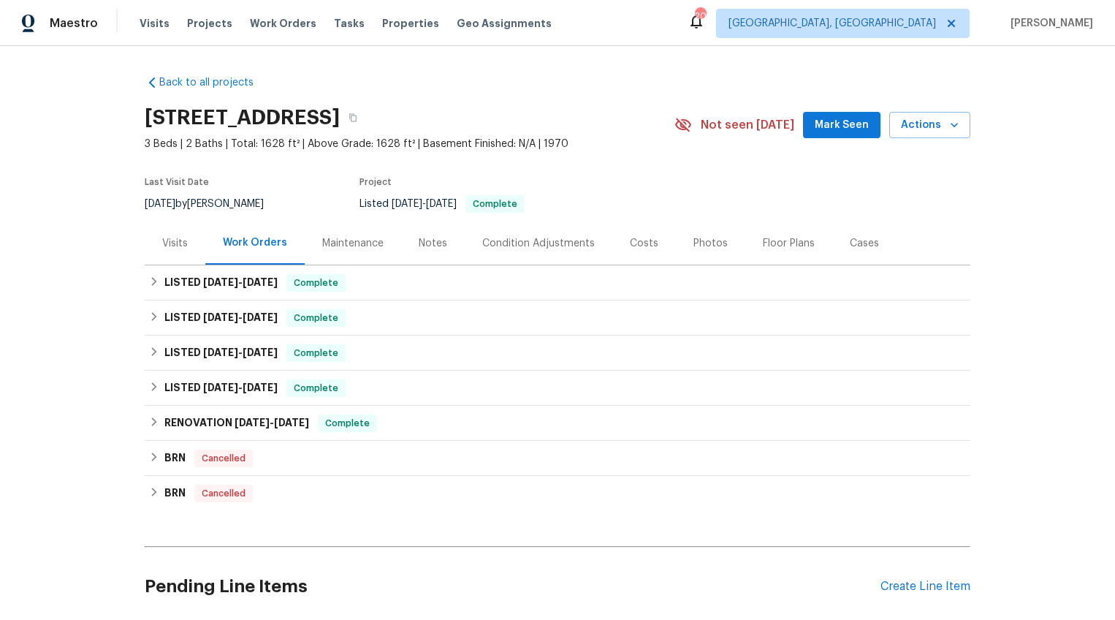
click at [693, 241] on div "Photos" at bounding box center [710, 243] width 34 height 15
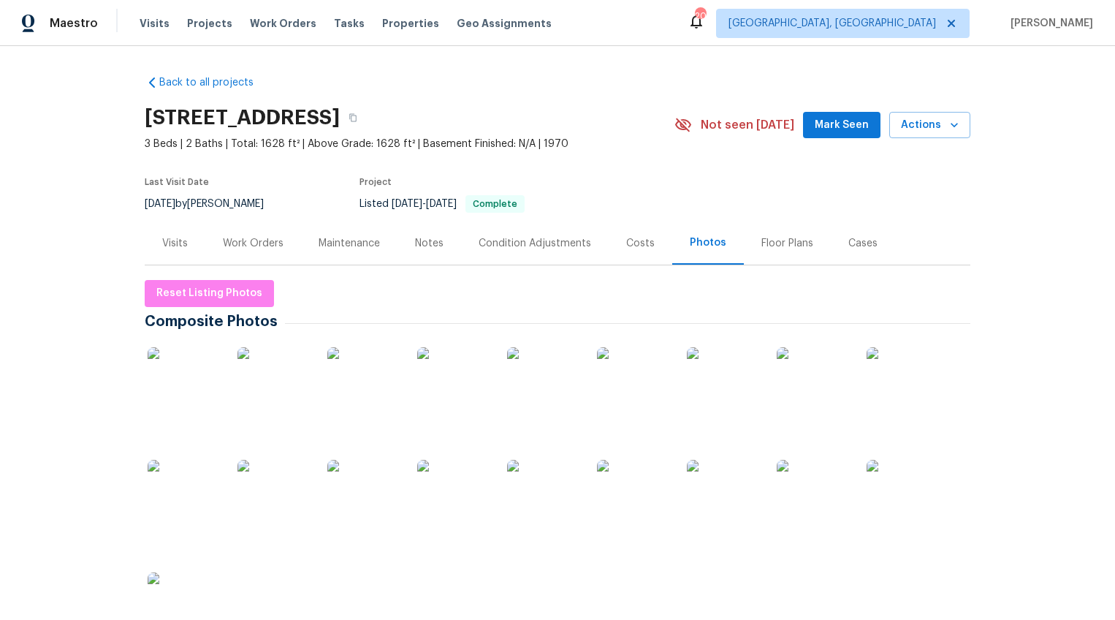
click at [202, 360] on img at bounding box center [184, 383] width 73 height 73
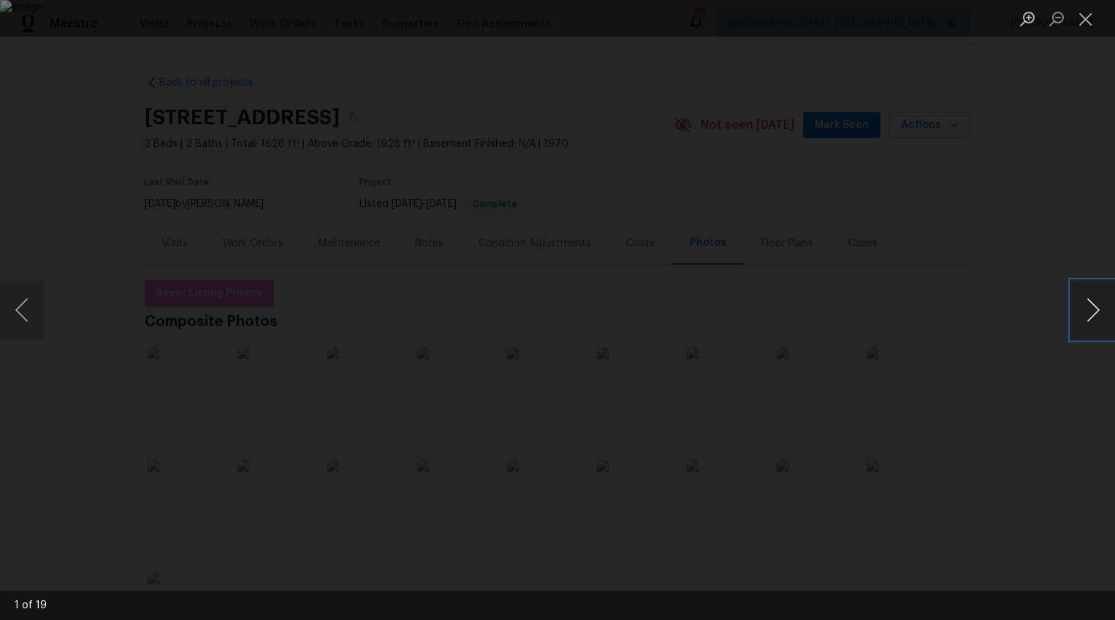
click at [1090, 303] on button "Next image" at bounding box center [1093, 310] width 44 height 58
click at [1090, 305] on button "Next image" at bounding box center [1093, 310] width 44 height 58
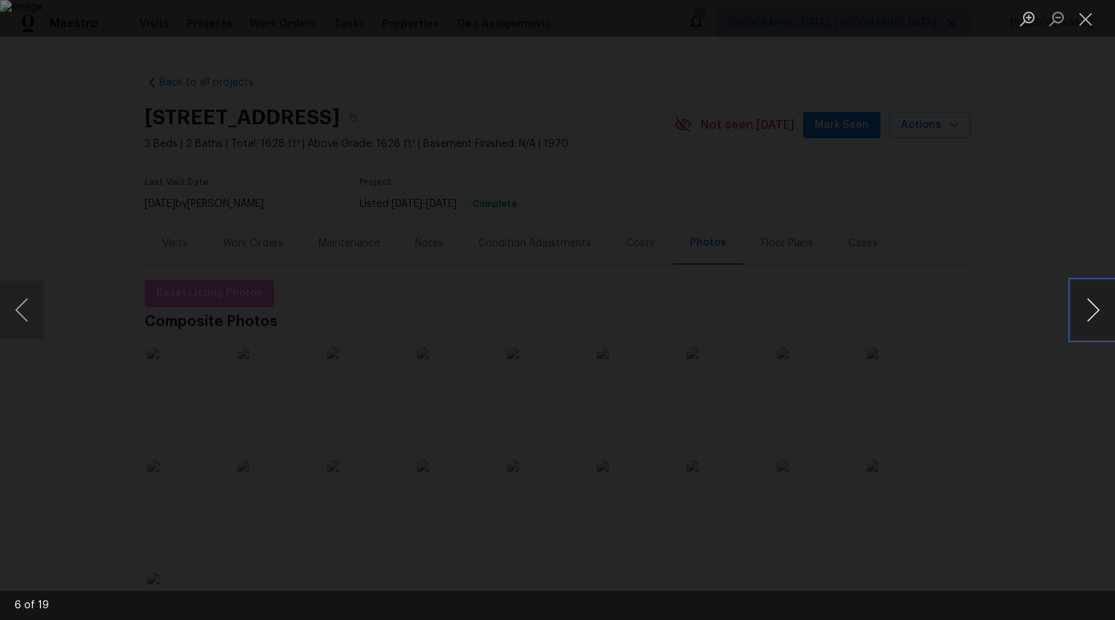
click at [1090, 305] on button "Next image" at bounding box center [1093, 310] width 44 height 58
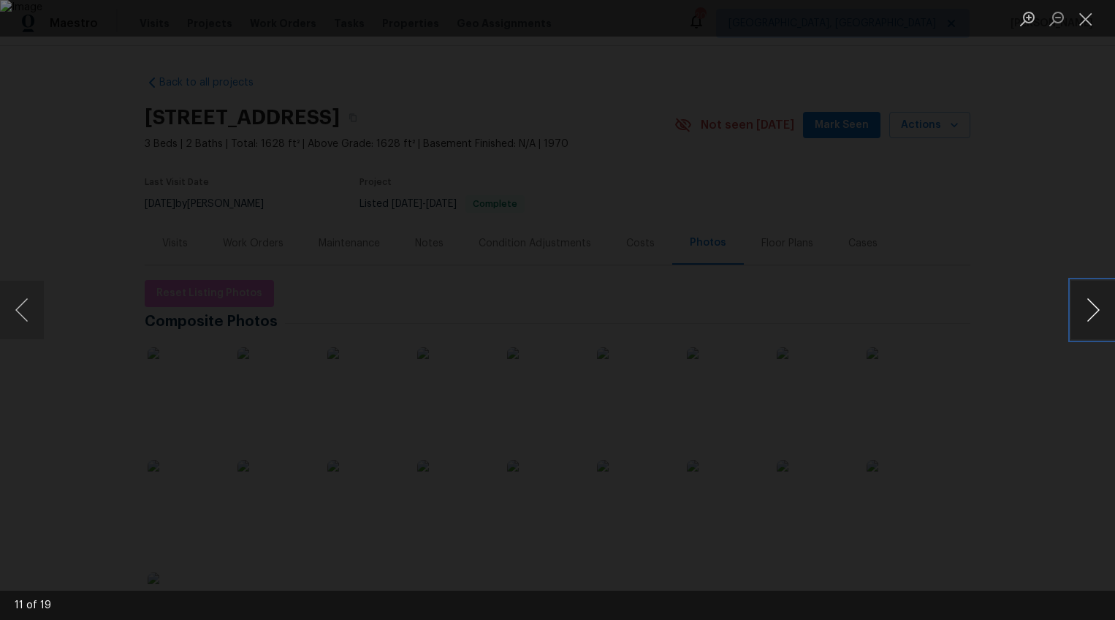
click at [1090, 305] on button "Next image" at bounding box center [1093, 310] width 44 height 58
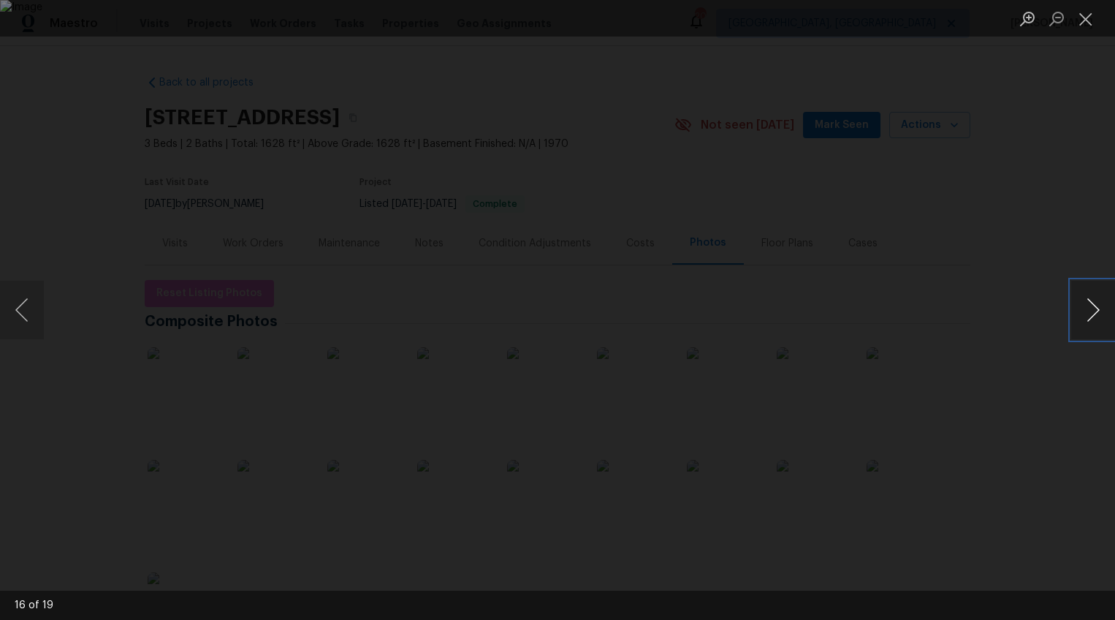
click at [1090, 305] on button "Next image" at bounding box center [1093, 310] width 44 height 58
click at [1069, 417] on div "Lightbox" at bounding box center [557, 310] width 1115 height 620
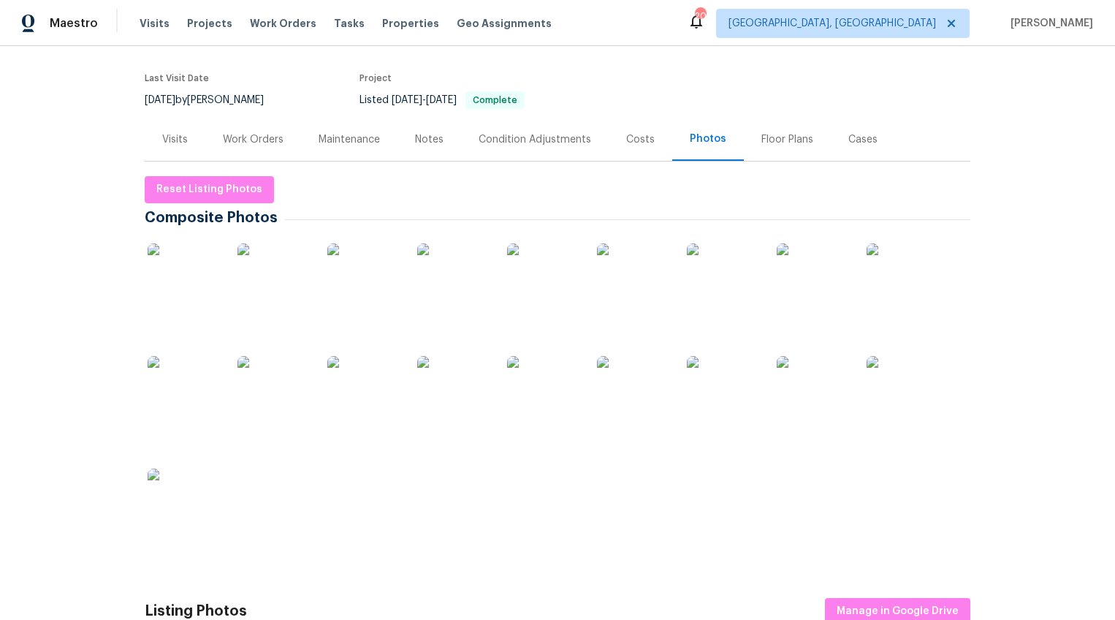
scroll to position [100, 0]
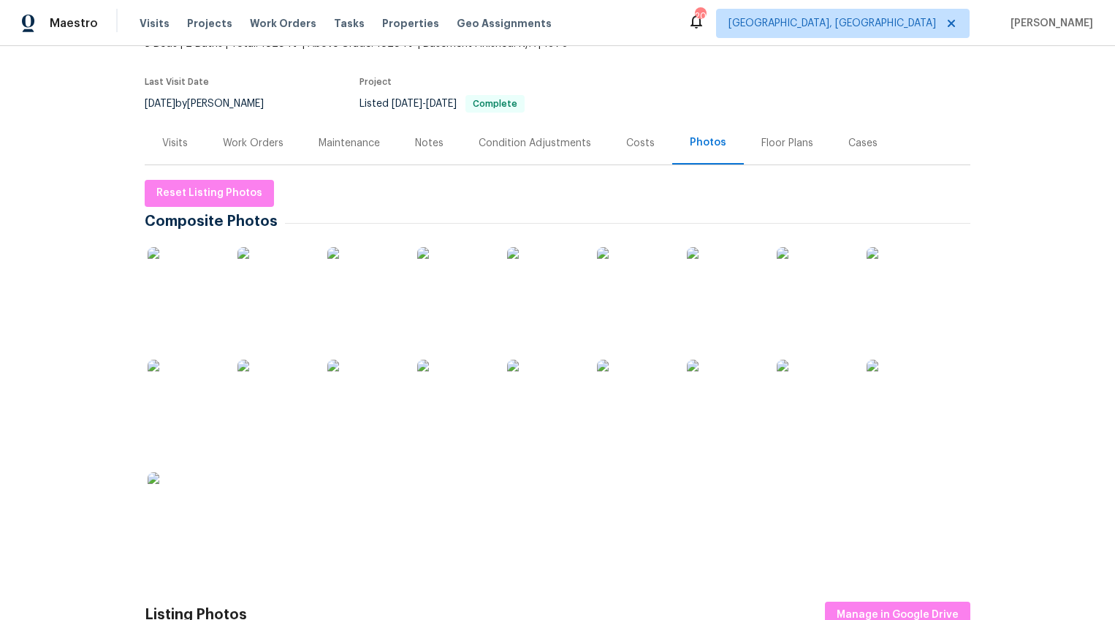
click at [186, 506] on img at bounding box center [184, 508] width 73 height 73
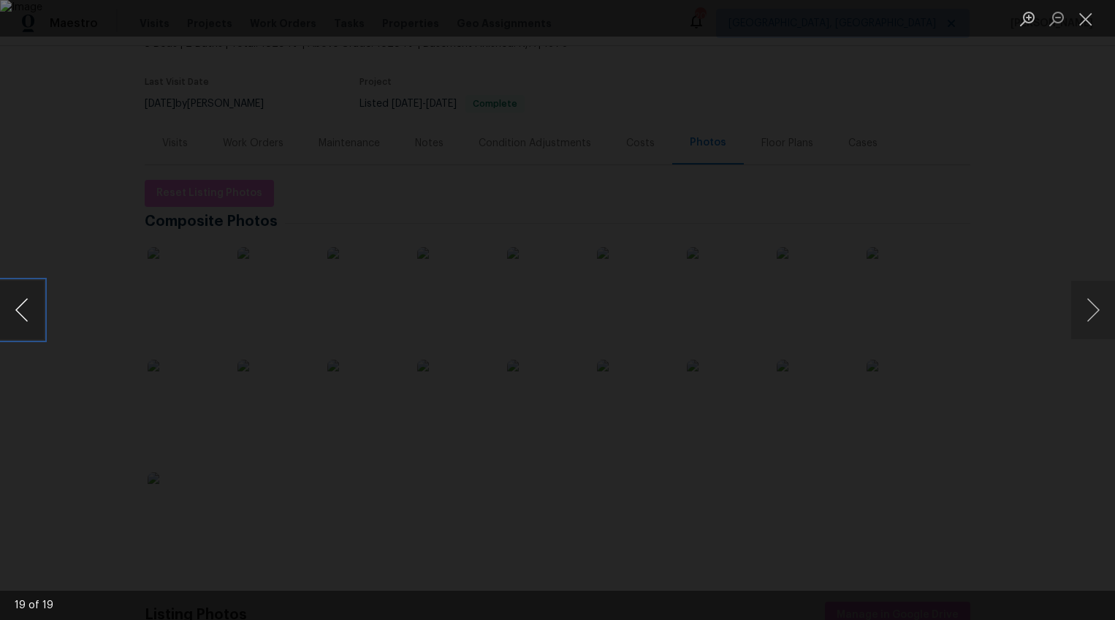
click at [23, 323] on button "Previous image" at bounding box center [22, 310] width 44 height 58
click at [43, 398] on div "Lightbox" at bounding box center [557, 310] width 1115 height 620
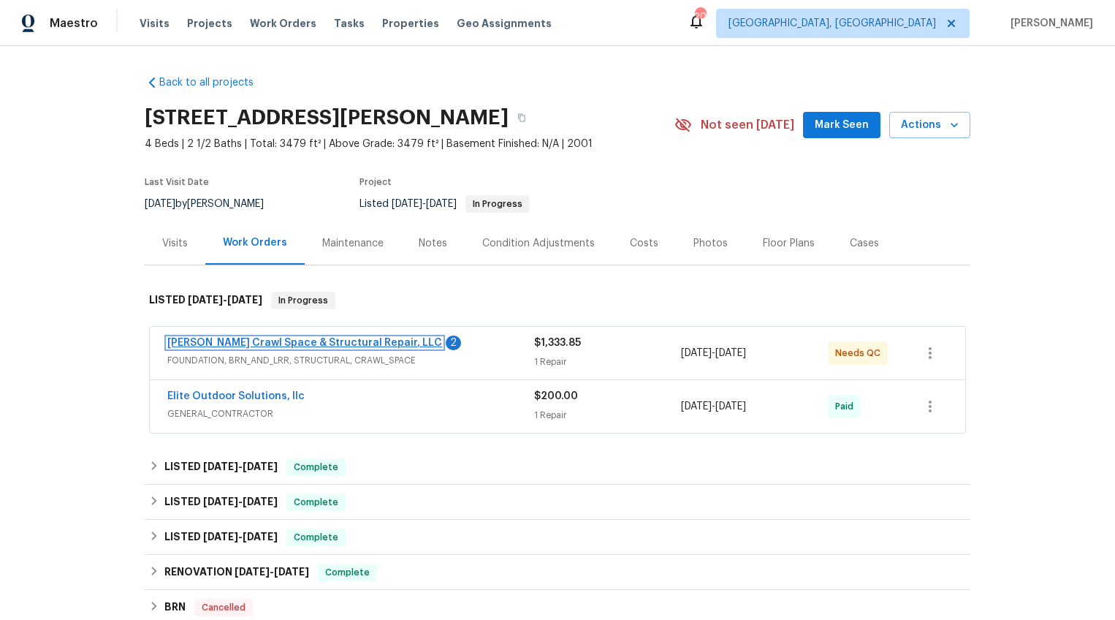
click at [357, 345] on link "[PERSON_NAME] Crawl Space & Structural Repair, LLC" at bounding box center [304, 343] width 275 height 10
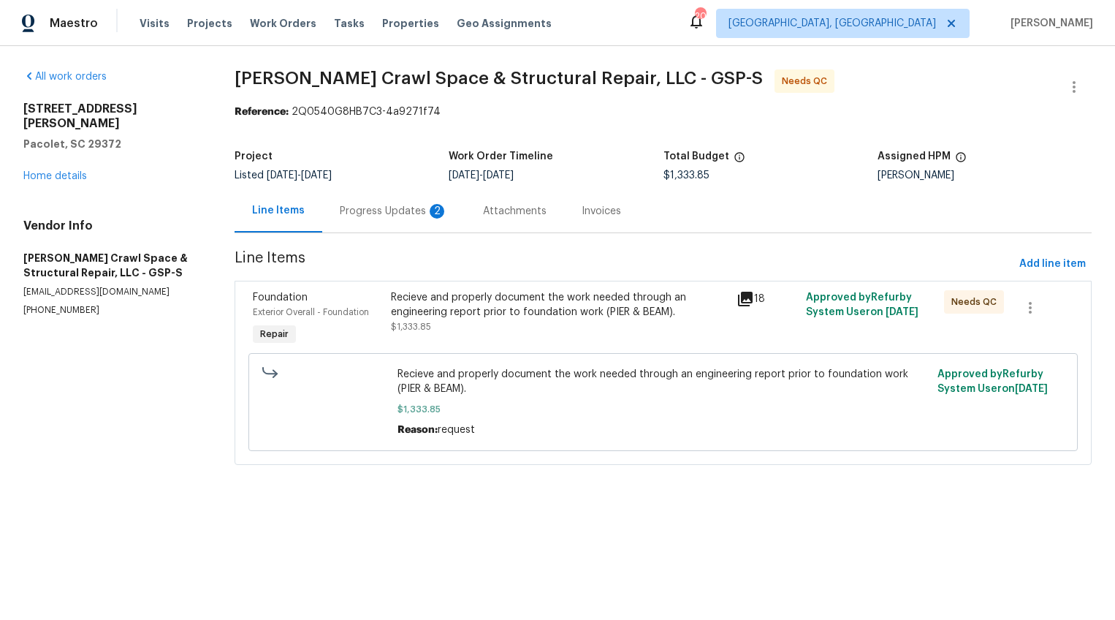
click at [379, 223] on div "Progress Updates 2" at bounding box center [393, 210] width 143 height 43
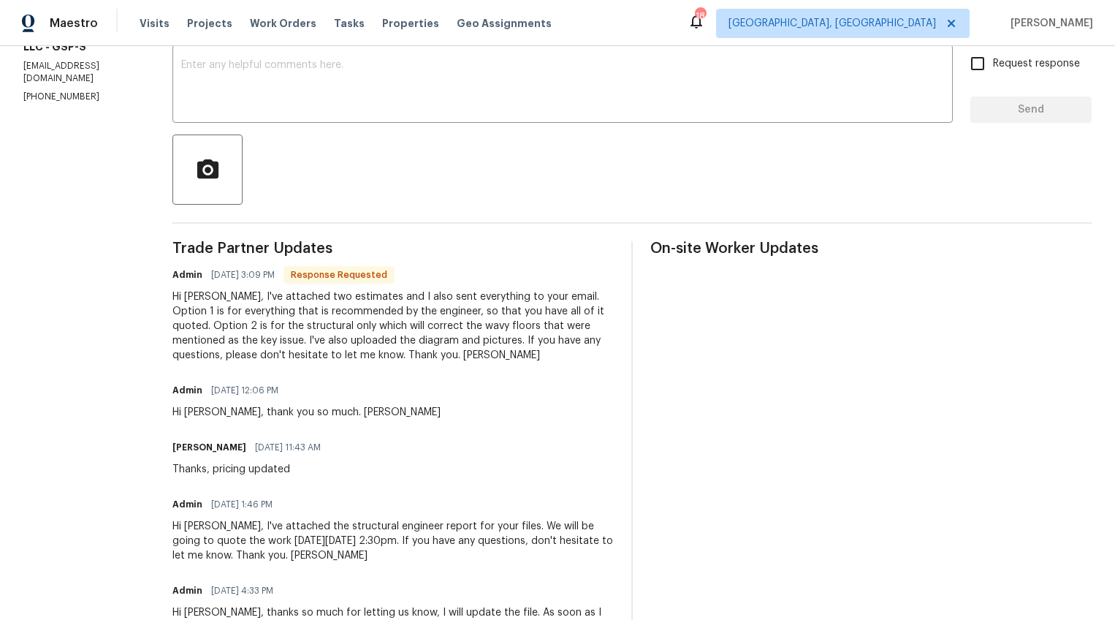
scroll to position [197, 0]
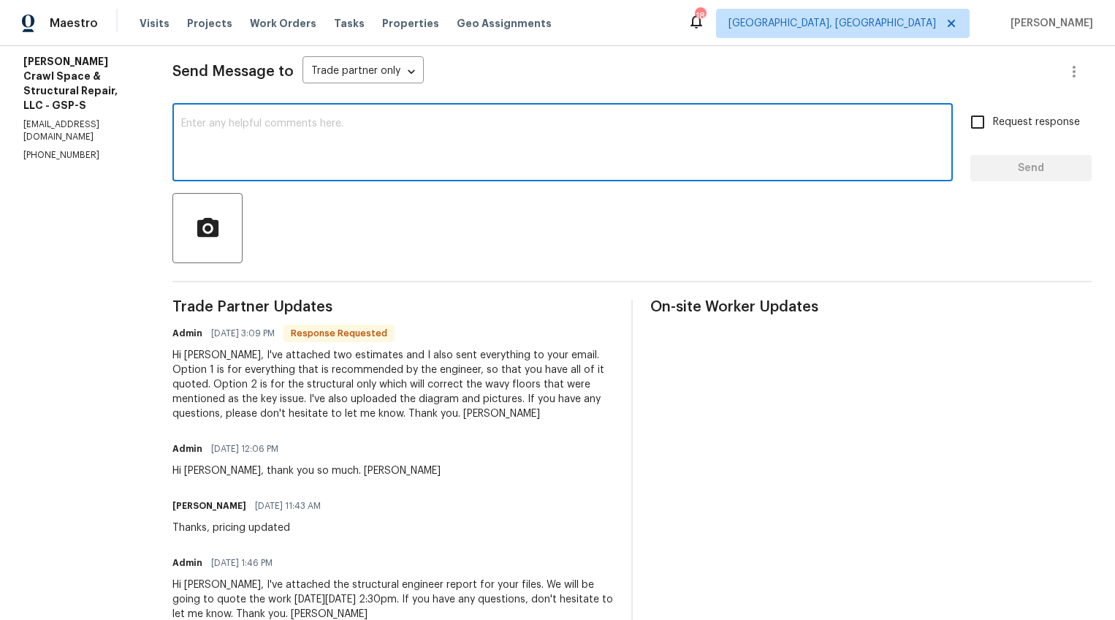
click at [457, 151] on textarea at bounding box center [562, 143] width 763 height 51
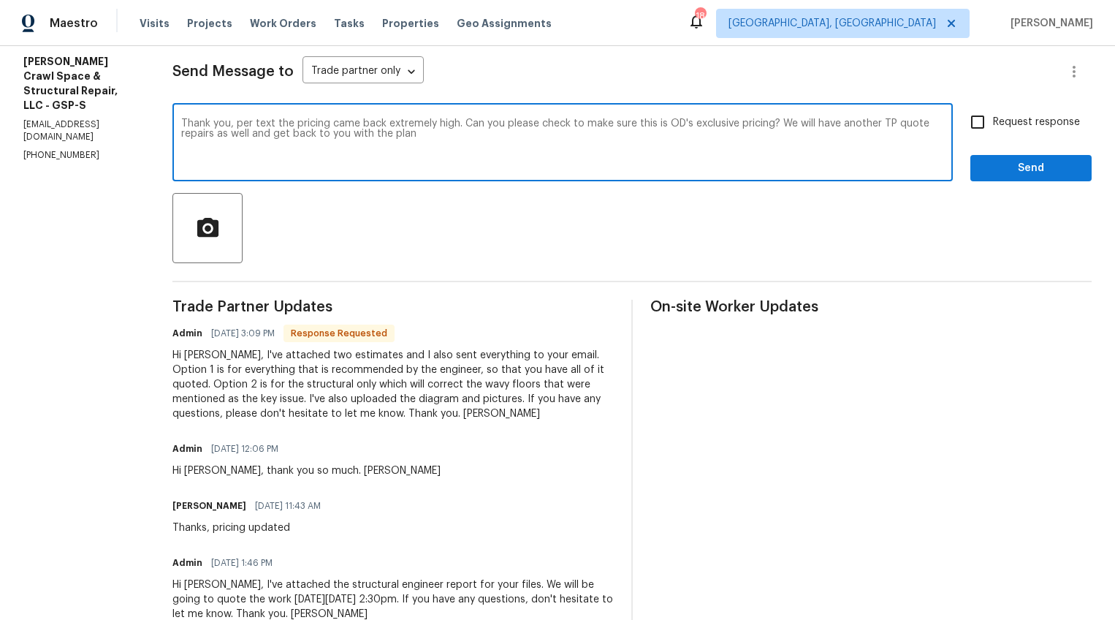
type textarea "Thank you, per text the pricing came back extremely high. Can you please check …"
click at [1046, 118] on span "Request response" at bounding box center [1036, 122] width 87 height 15
click at [993, 118] on input "Request response" at bounding box center [977, 122] width 31 height 31
checkbox input "true"
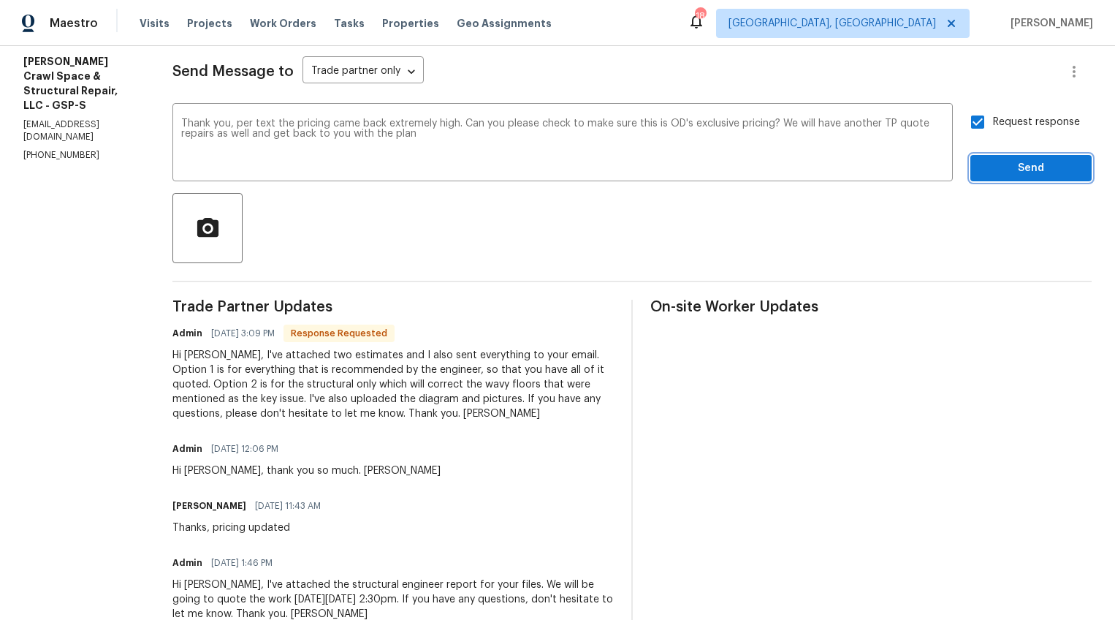
click at [1040, 164] on span "Send" at bounding box center [1031, 168] width 98 height 18
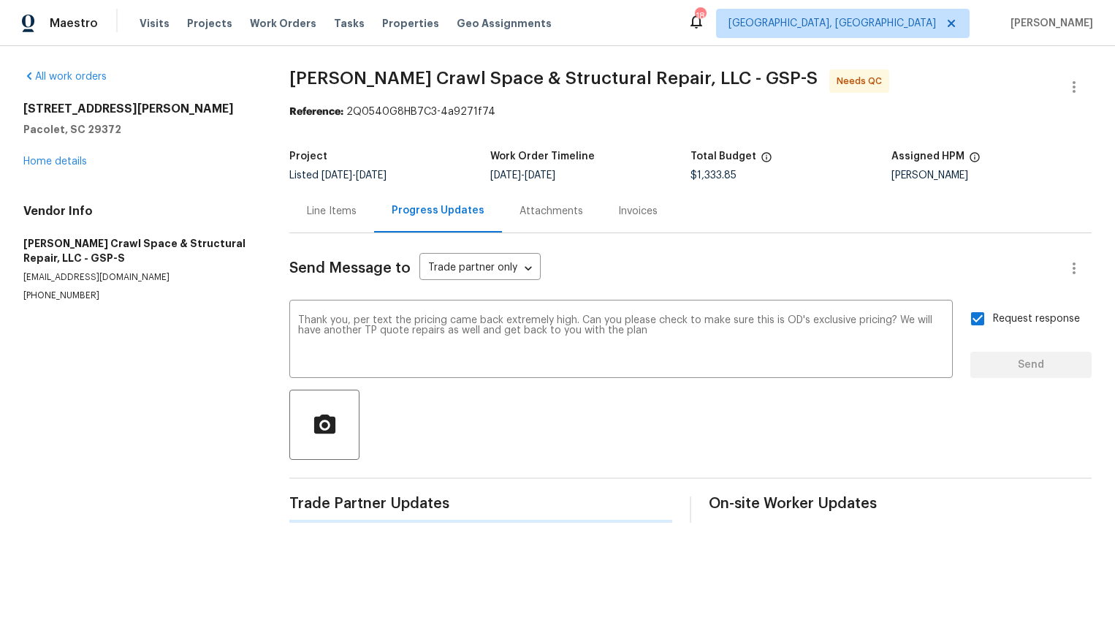
scroll to position [0, 0]
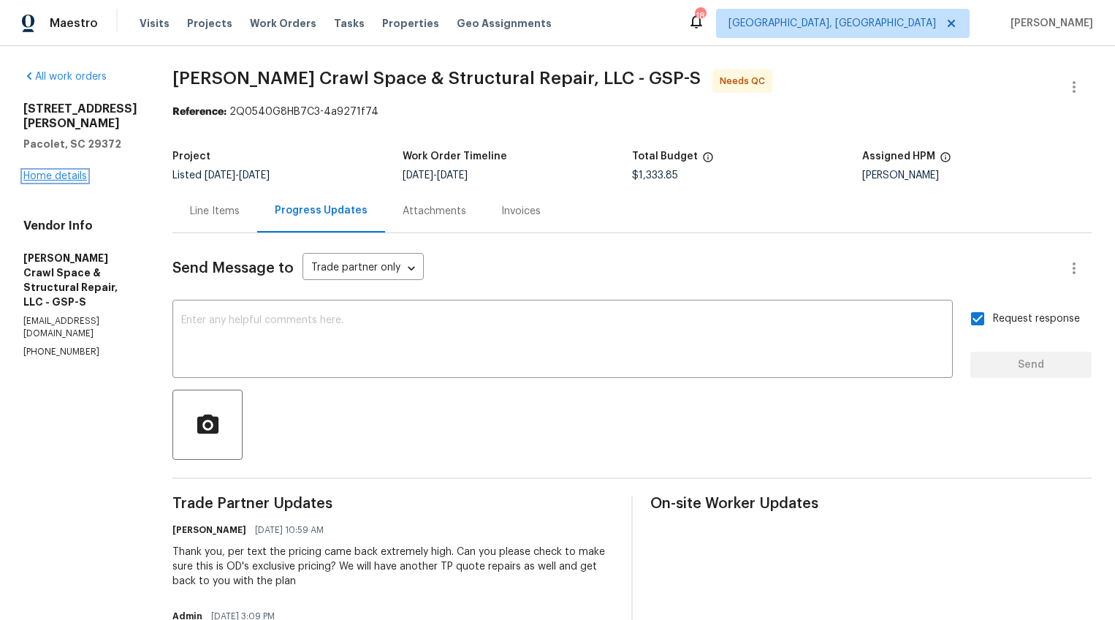
click at [45, 171] on link "Home details" at bounding box center [55, 176] width 64 height 10
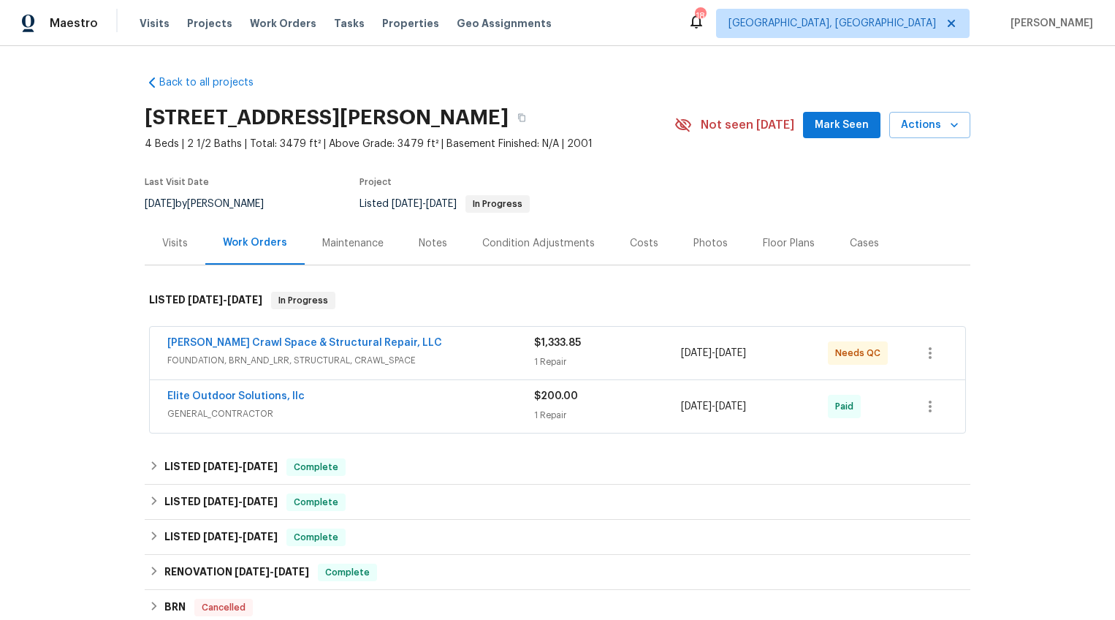
click at [695, 240] on div "Photos" at bounding box center [710, 243] width 34 height 15
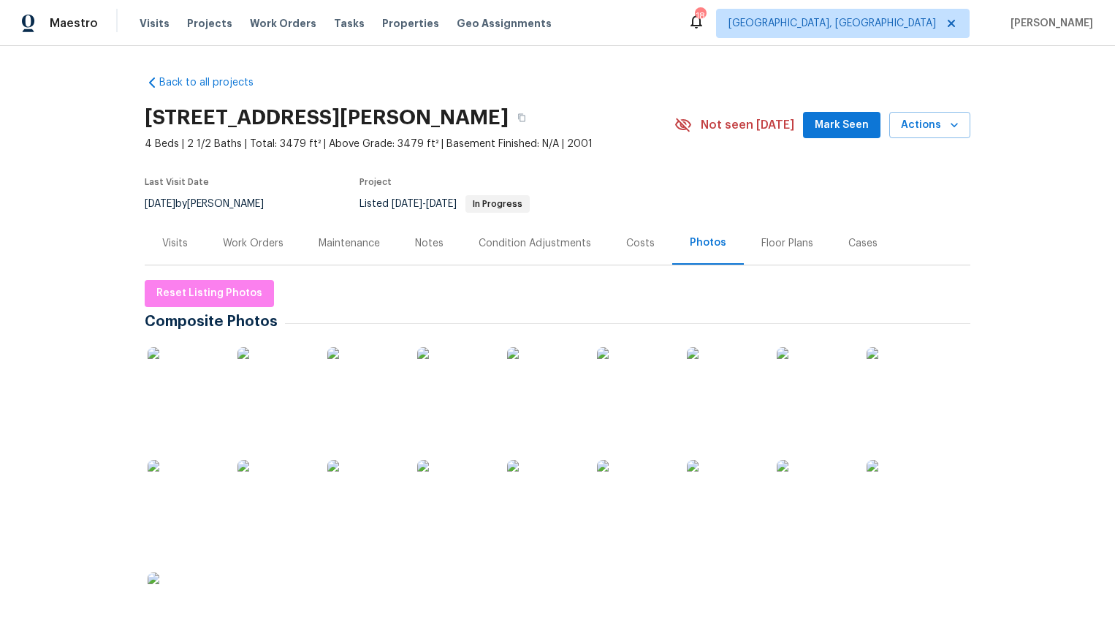
click at [178, 385] on img at bounding box center [184, 383] width 73 height 73
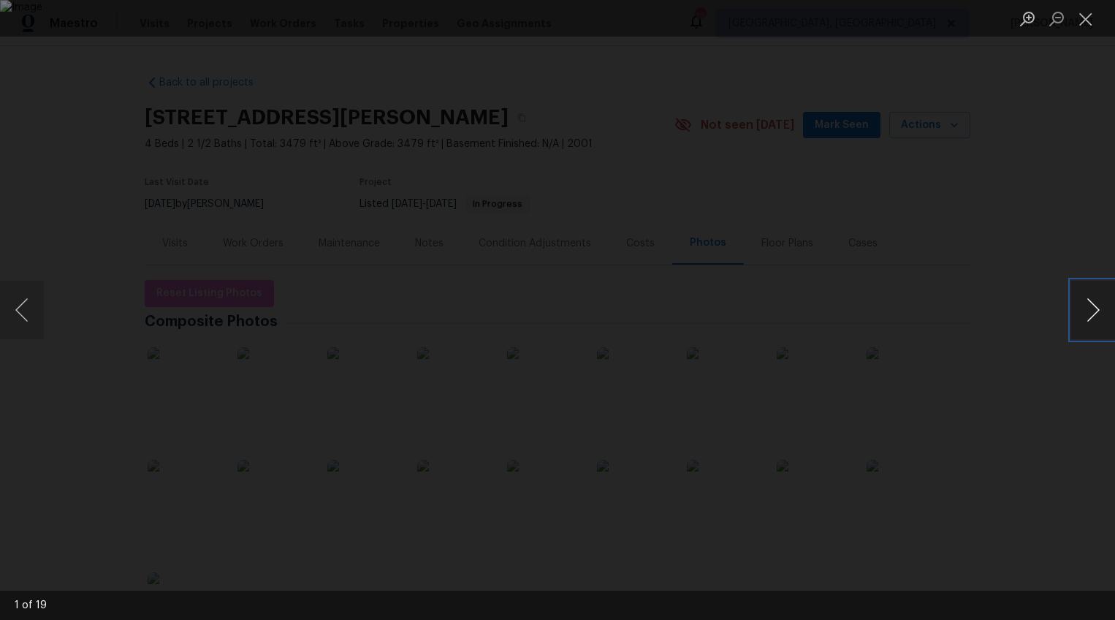
click at [1084, 303] on button "Next image" at bounding box center [1093, 310] width 44 height 58
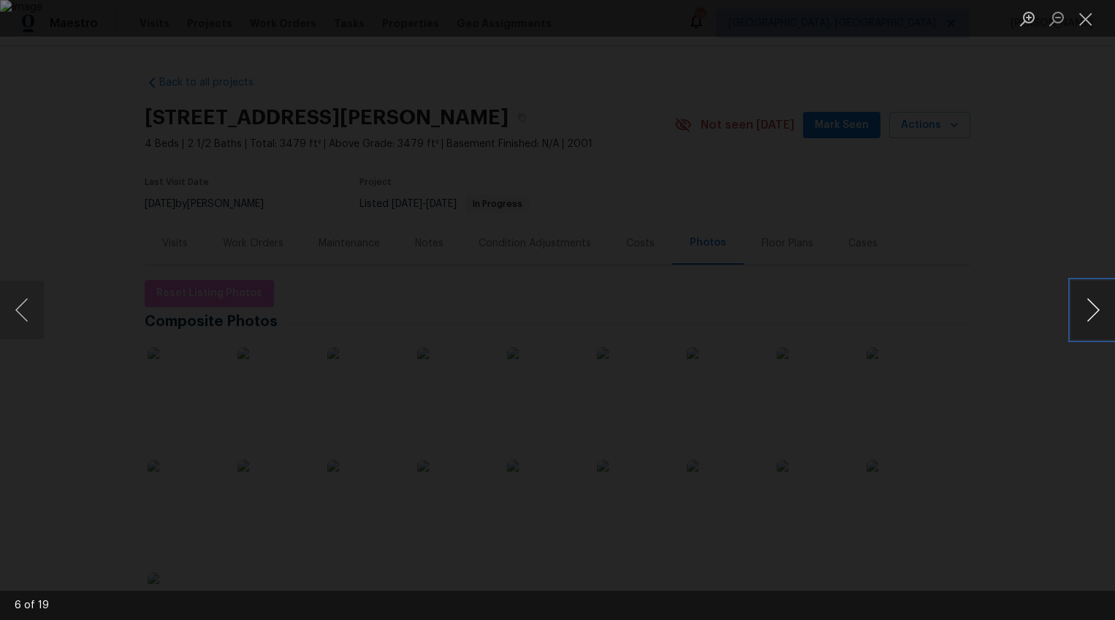
click at [1084, 303] on button "Next image" at bounding box center [1093, 310] width 44 height 58
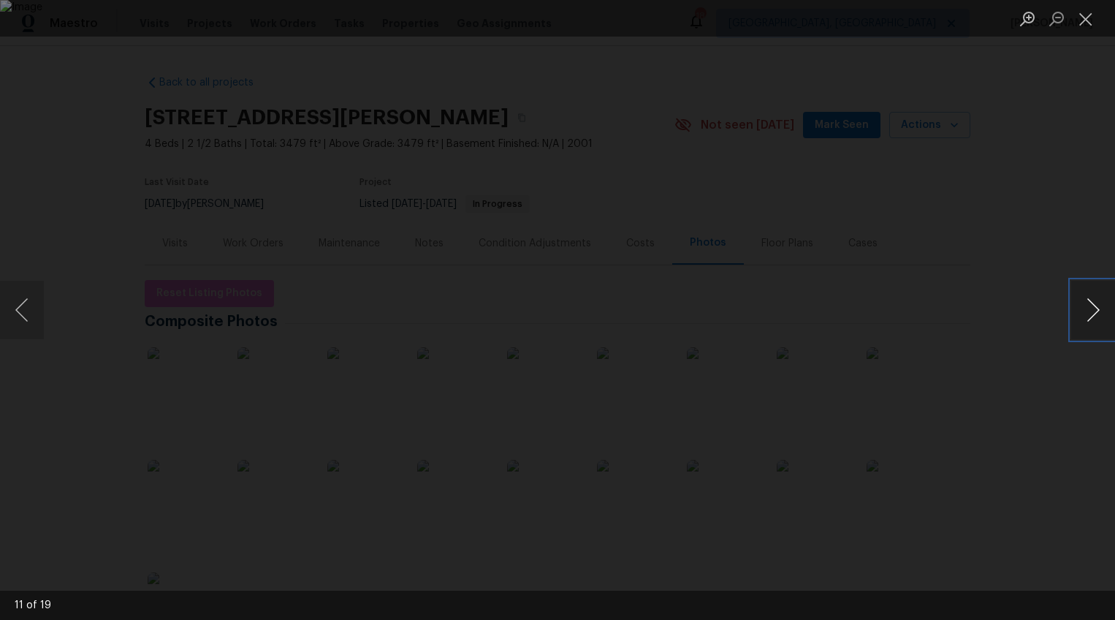
click at [1084, 303] on button "Next image" at bounding box center [1093, 310] width 44 height 58
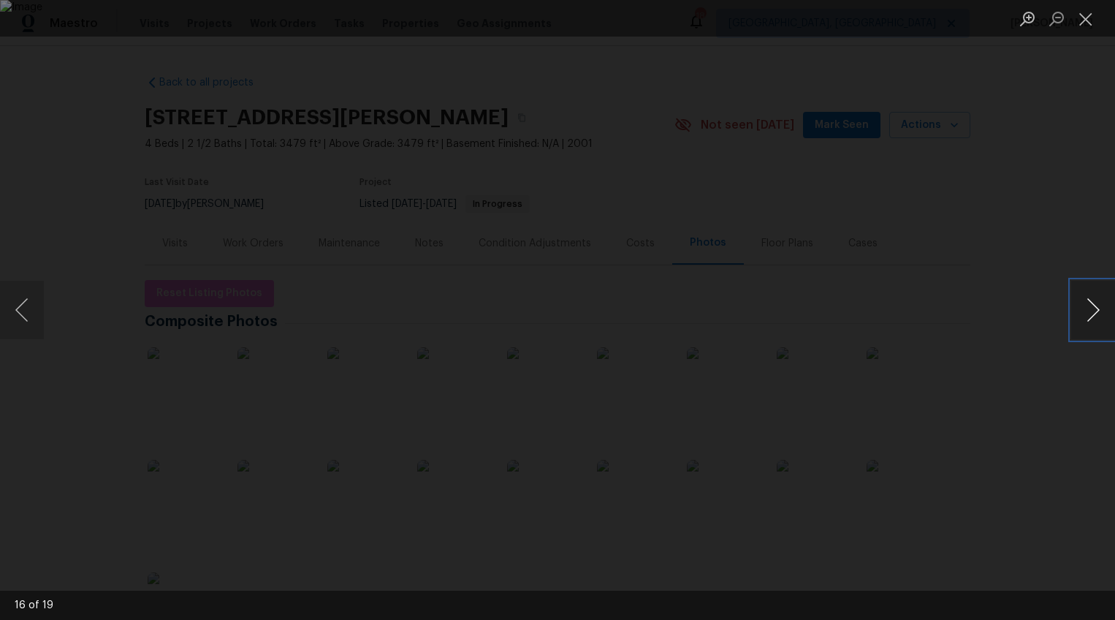
click at [1084, 303] on button "Next image" at bounding box center [1093, 310] width 44 height 58
click at [1039, 369] on div "Lightbox" at bounding box center [557, 310] width 1115 height 620
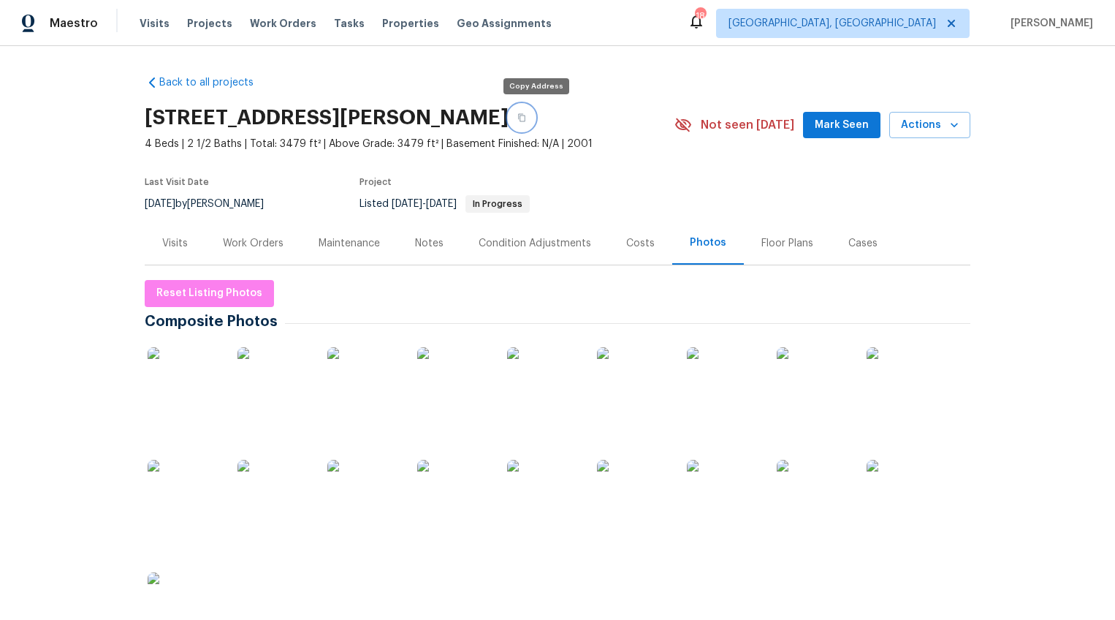
click at [535, 120] on button "button" at bounding box center [522, 117] width 26 height 26
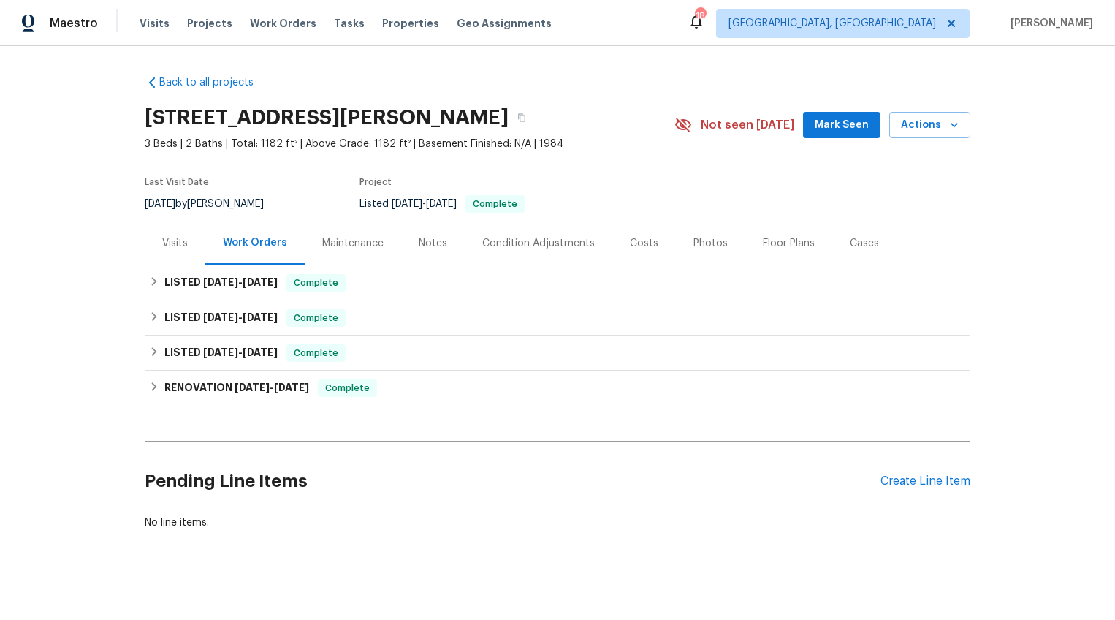
click at [690, 255] on div "Photos" at bounding box center [710, 242] width 69 height 43
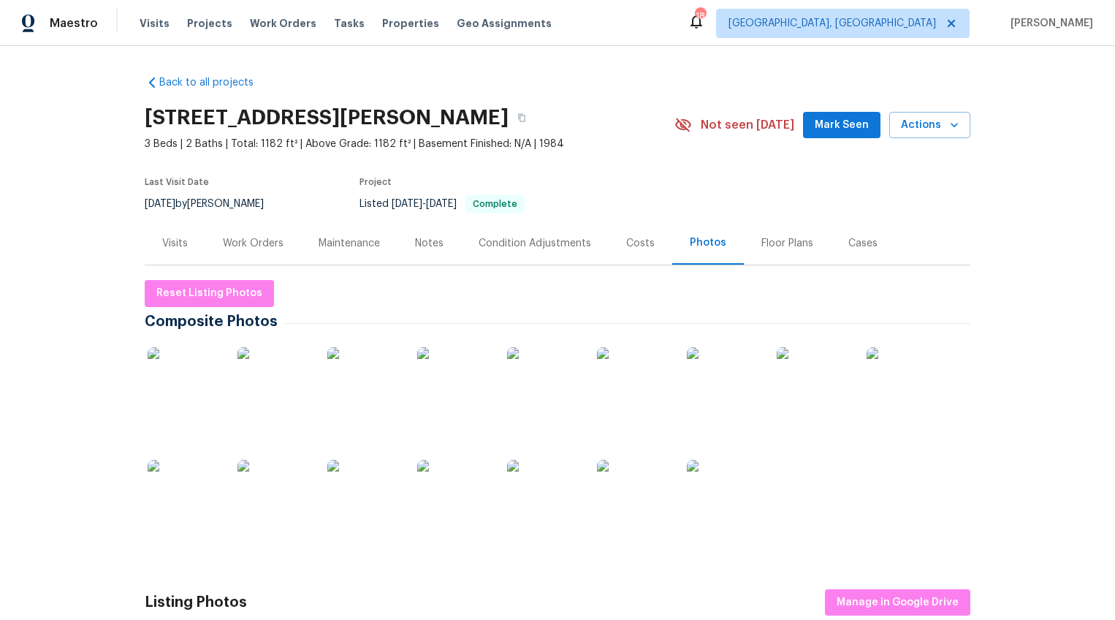
click at [188, 385] on img at bounding box center [184, 383] width 73 height 73
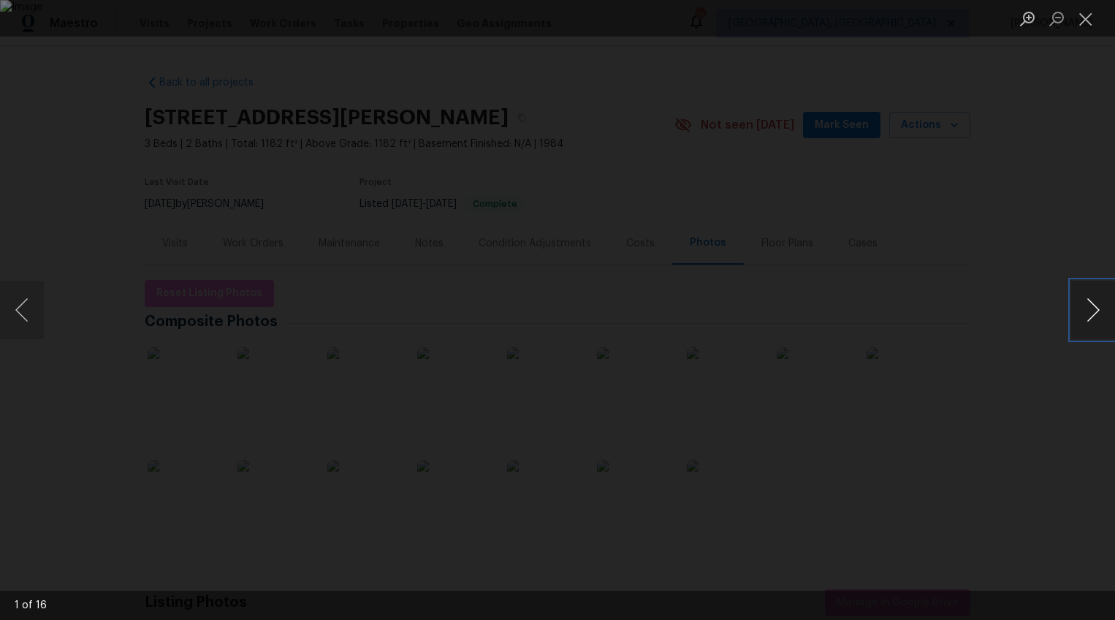
click at [1092, 306] on button "Next image" at bounding box center [1093, 310] width 44 height 58
click at [1091, 306] on button "Next image" at bounding box center [1093, 310] width 44 height 58
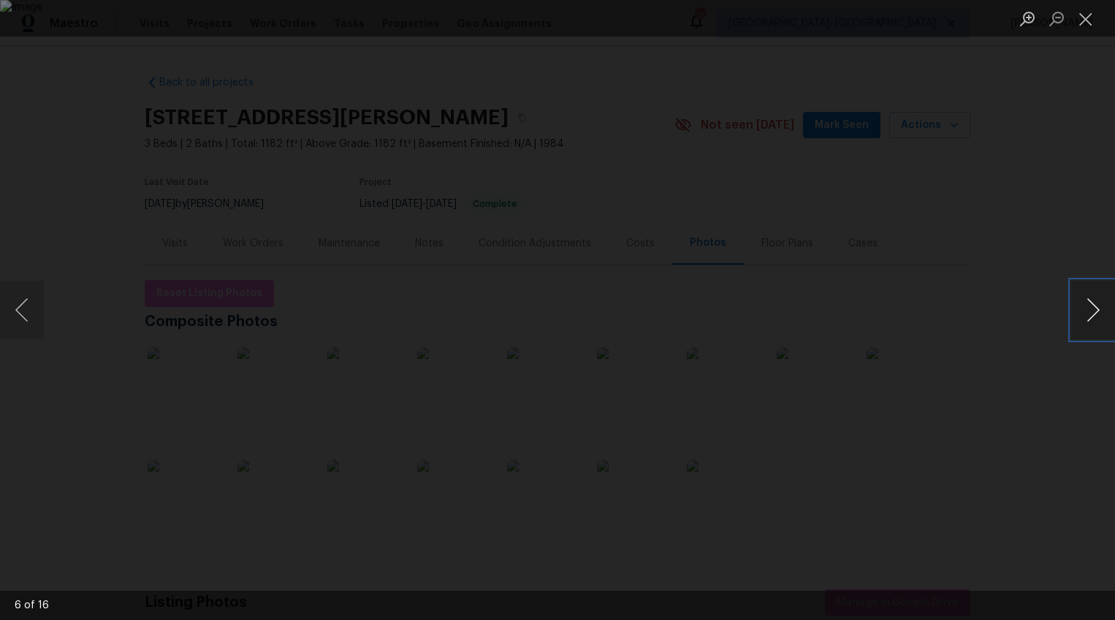
click at [1091, 306] on button "Next image" at bounding box center [1093, 310] width 44 height 58
click at [20, 301] on button "Previous image" at bounding box center [22, 310] width 44 height 58
click at [1089, 314] on button "Next image" at bounding box center [1093, 310] width 44 height 58
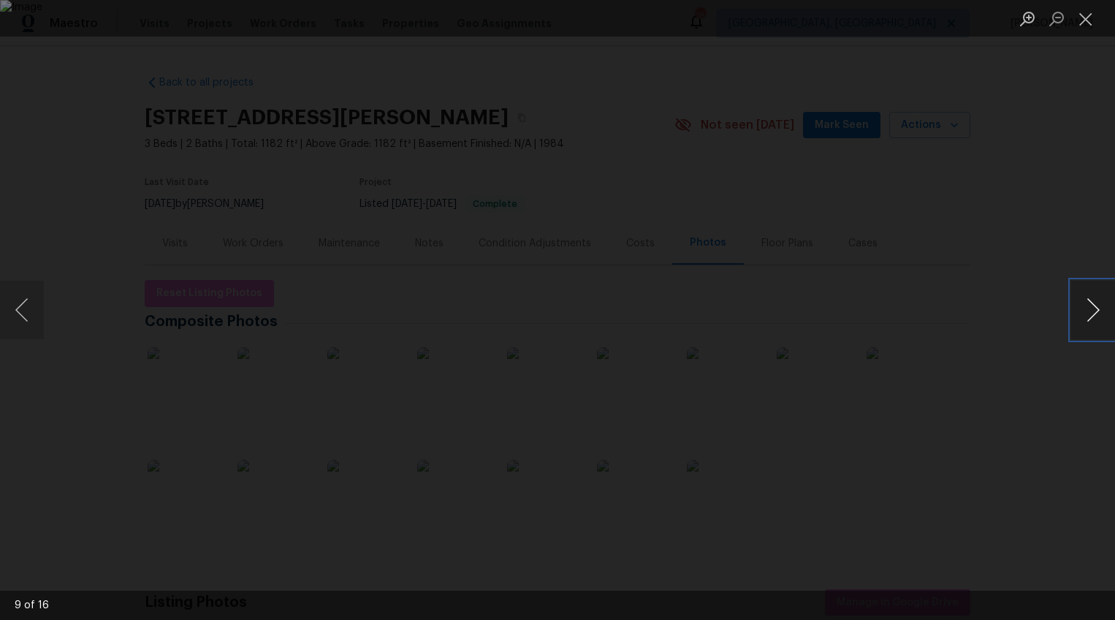
click at [1089, 314] on button "Next image" at bounding box center [1093, 310] width 44 height 58
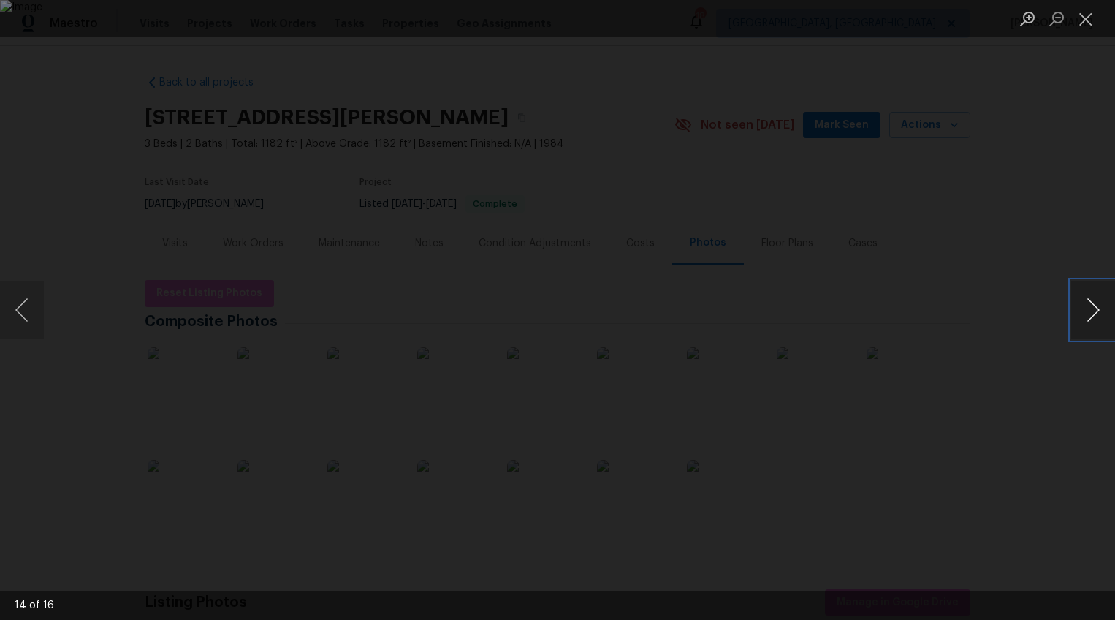
click at [1089, 314] on button "Next image" at bounding box center [1093, 310] width 44 height 58
click at [1070, 322] on div "Lightbox" at bounding box center [557, 310] width 1115 height 620
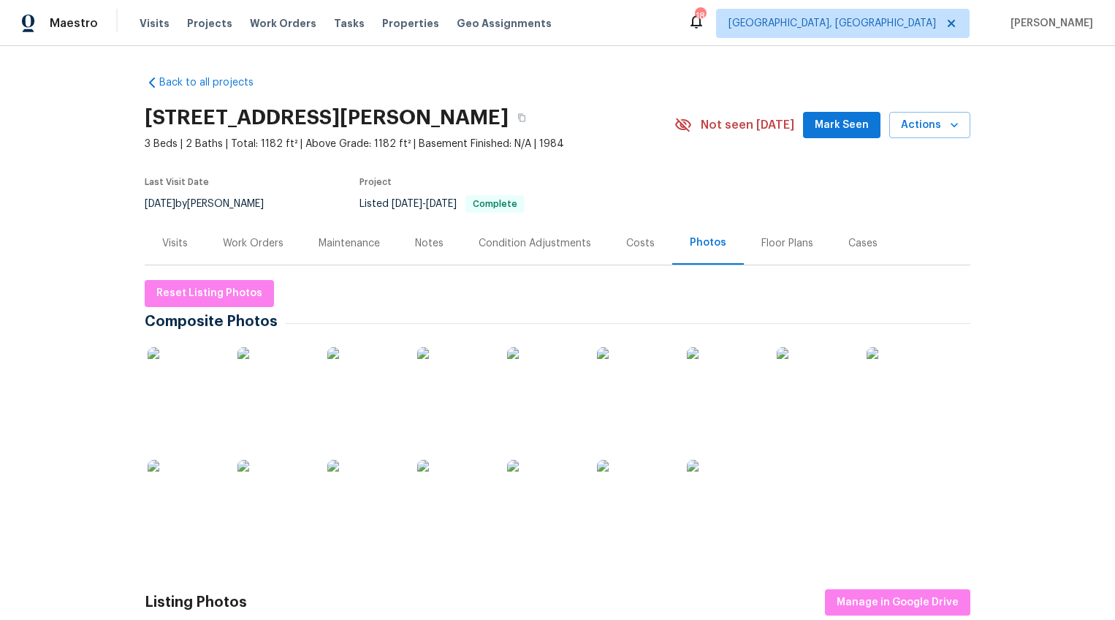
click at [186, 248] on div "Visits" at bounding box center [175, 242] width 61 height 43
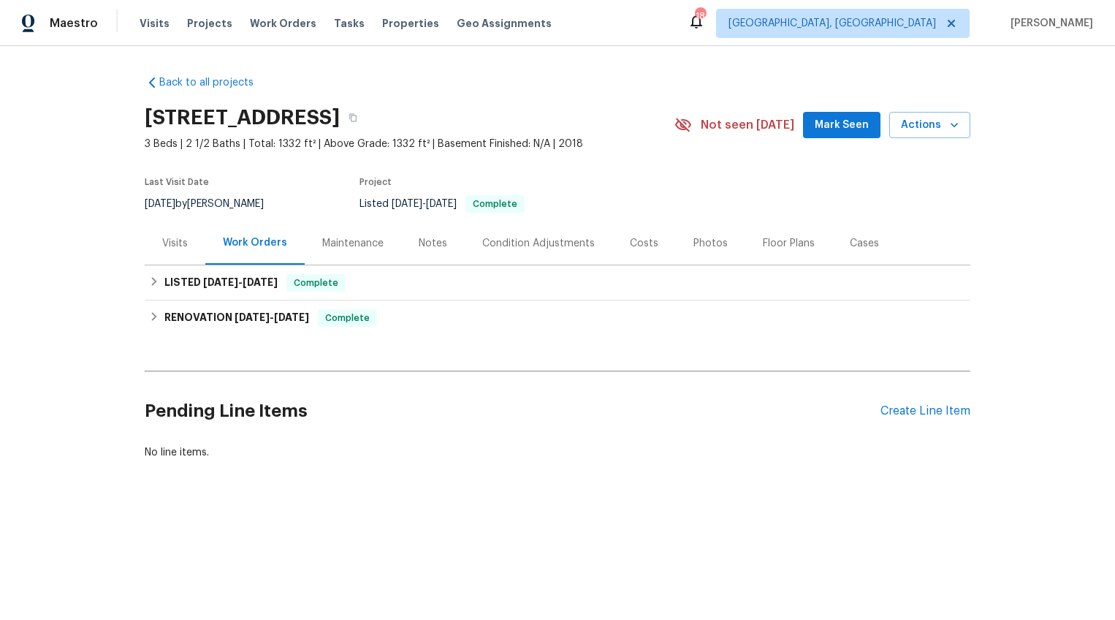
click at [694, 245] on div "Photos" at bounding box center [710, 243] width 34 height 15
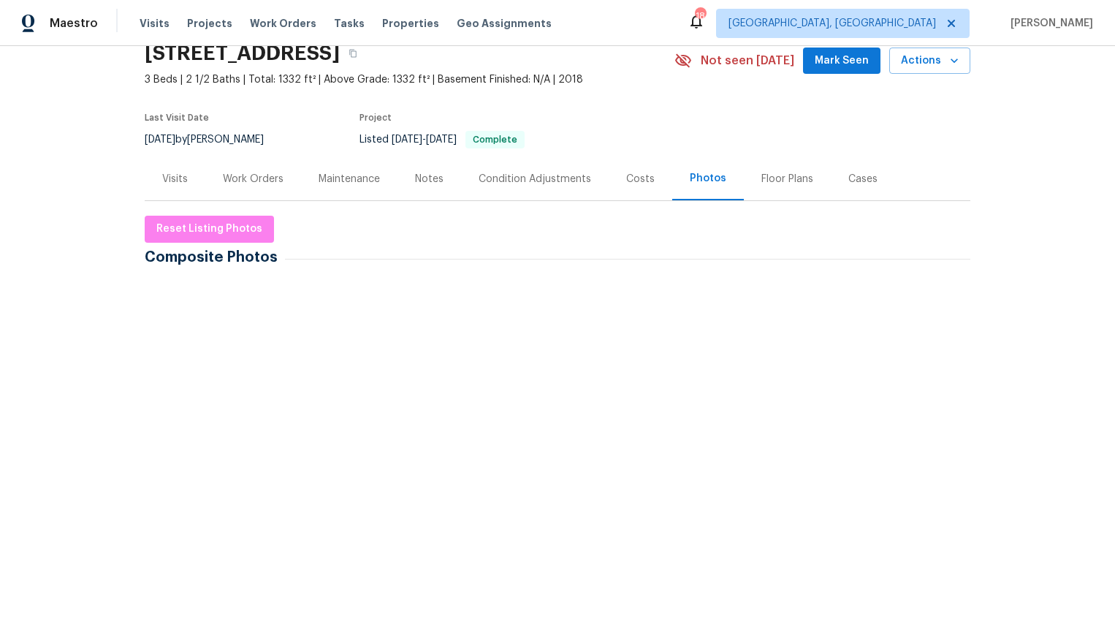
scroll to position [54, 0]
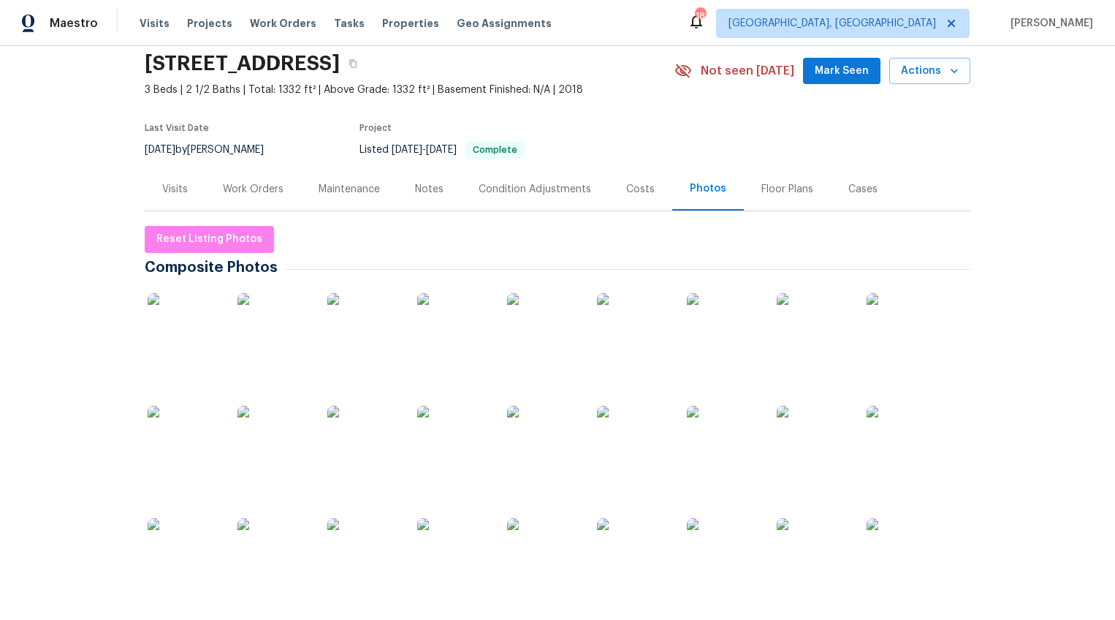
click at [186, 337] on img at bounding box center [184, 329] width 73 height 73
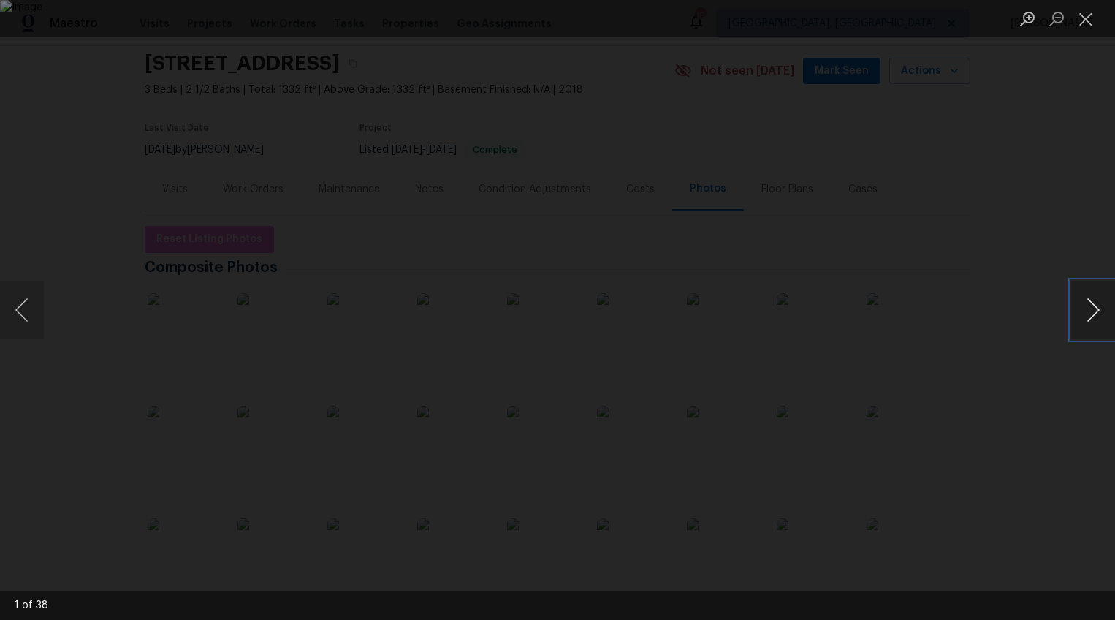
click at [1097, 312] on button "Next image" at bounding box center [1093, 310] width 44 height 58
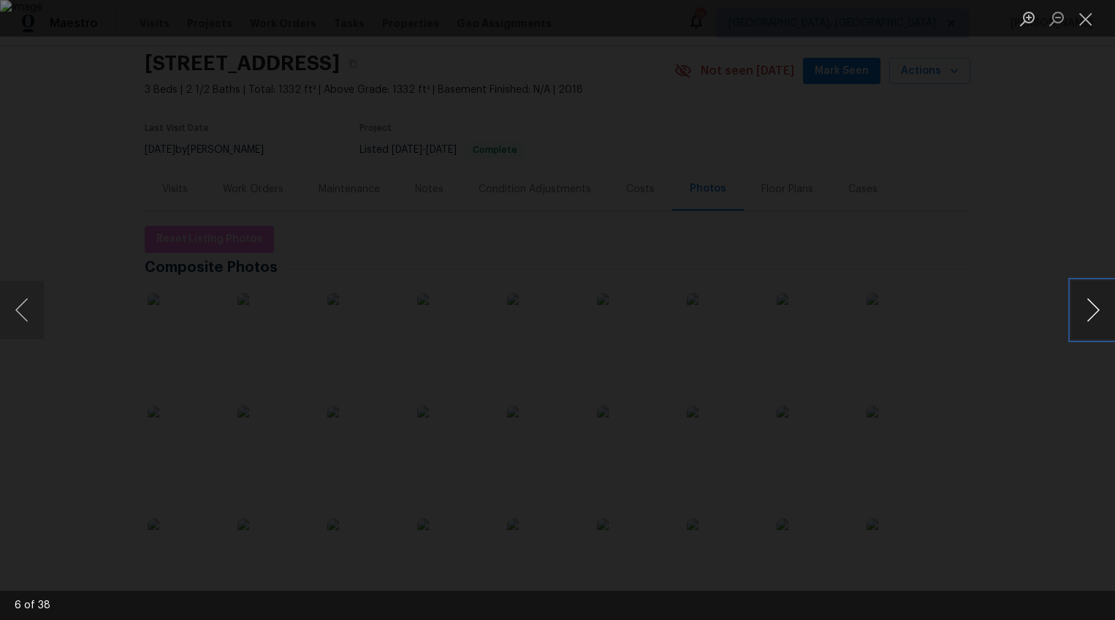
click at [1097, 312] on button "Next image" at bounding box center [1093, 310] width 44 height 58
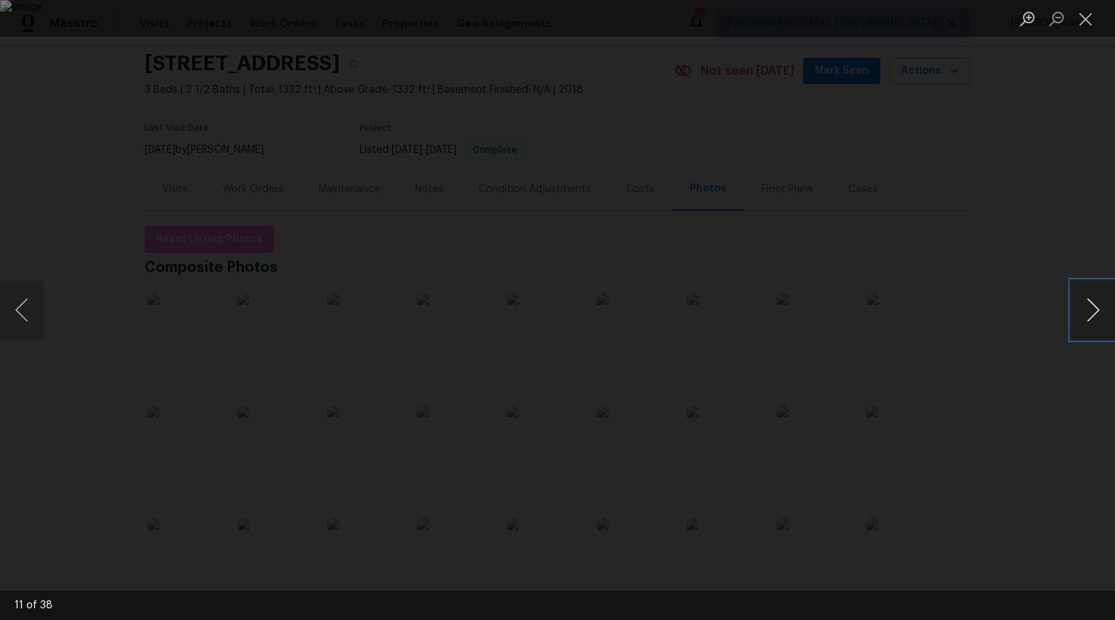
click at [1097, 312] on button "Next image" at bounding box center [1093, 310] width 44 height 58
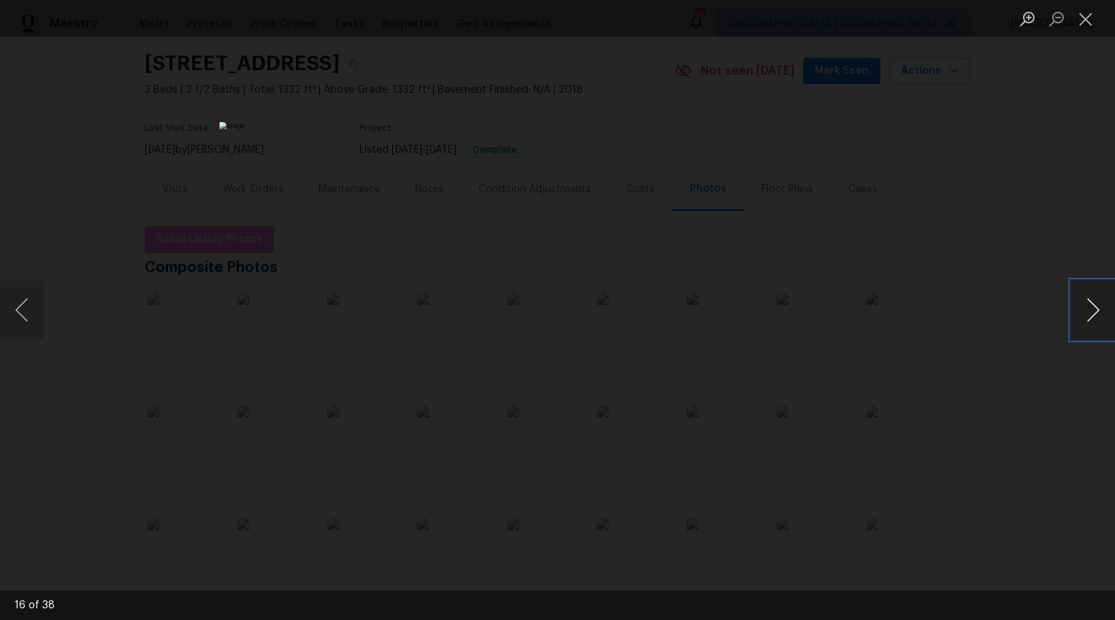
click at [1097, 312] on button "Next image" at bounding box center [1093, 310] width 44 height 58
click at [1082, 316] on button "Next image" at bounding box center [1093, 310] width 44 height 58
click at [1022, 410] on div "Lightbox" at bounding box center [557, 310] width 1115 height 620
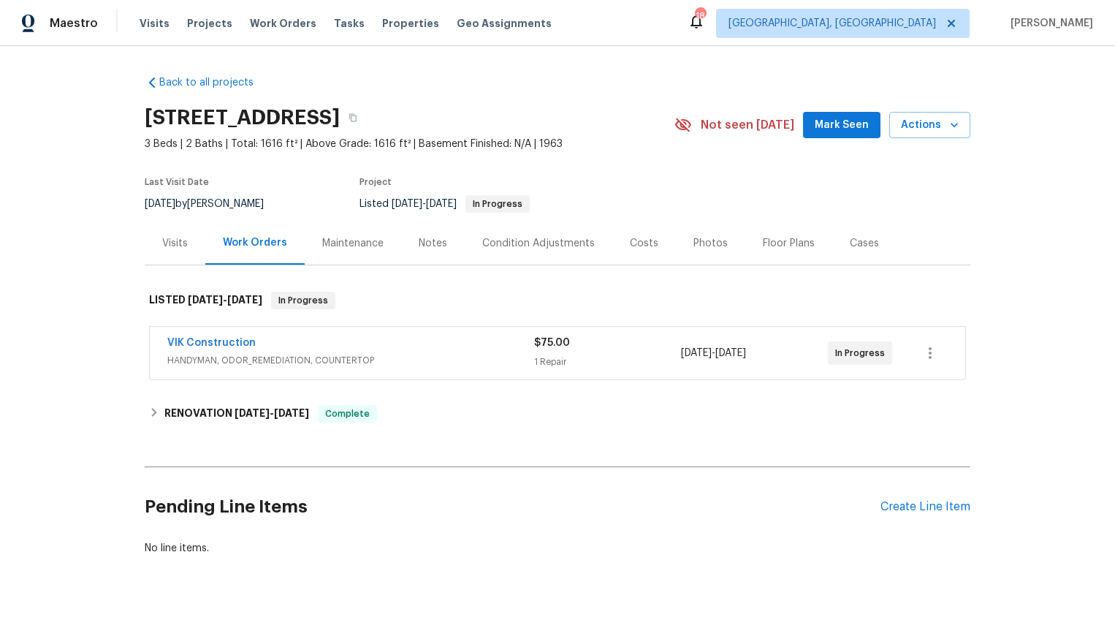
click at [693, 246] on div "Photos" at bounding box center [710, 243] width 34 height 15
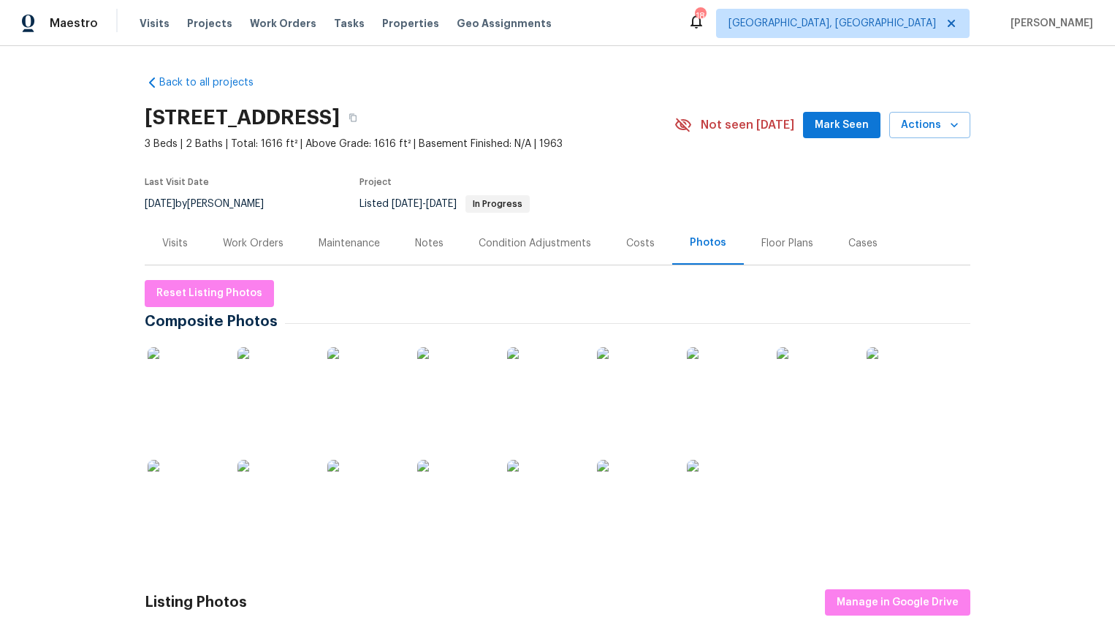
click at [180, 369] on img at bounding box center [184, 383] width 73 height 73
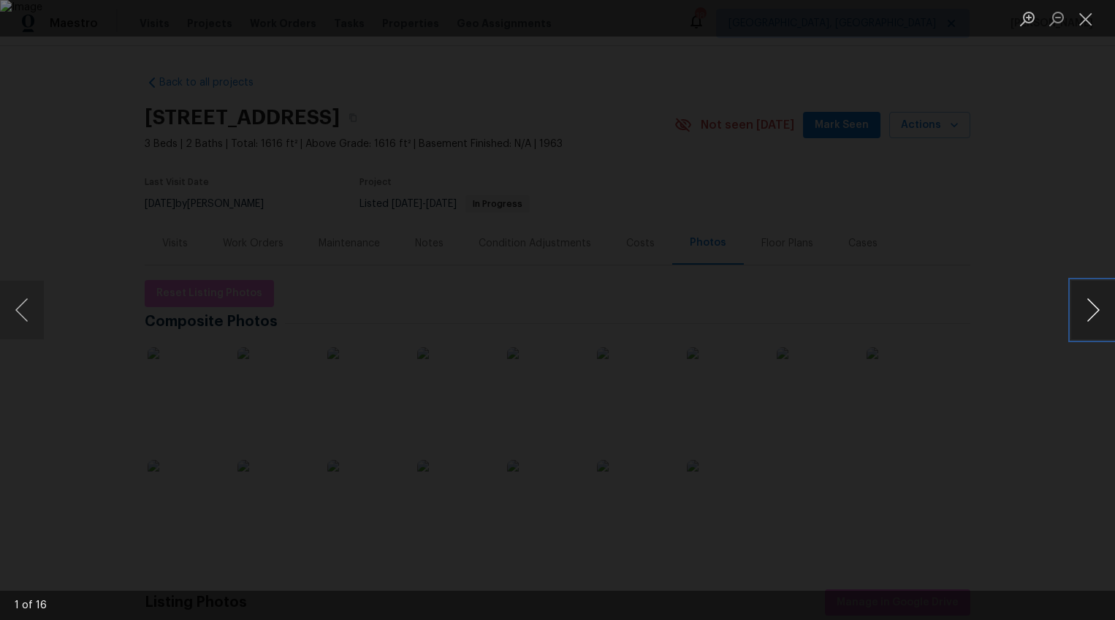
click at [1090, 311] on button "Next image" at bounding box center [1093, 310] width 44 height 58
click at [1095, 313] on button "Next image" at bounding box center [1093, 310] width 44 height 58
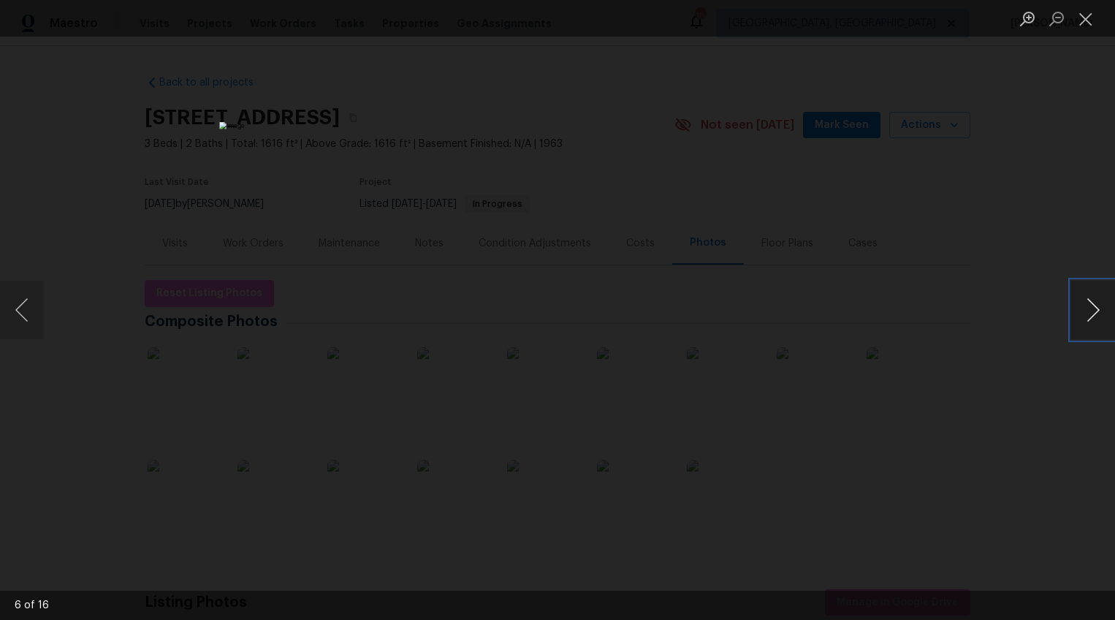
click at [1095, 313] on button "Next image" at bounding box center [1093, 310] width 44 height 58
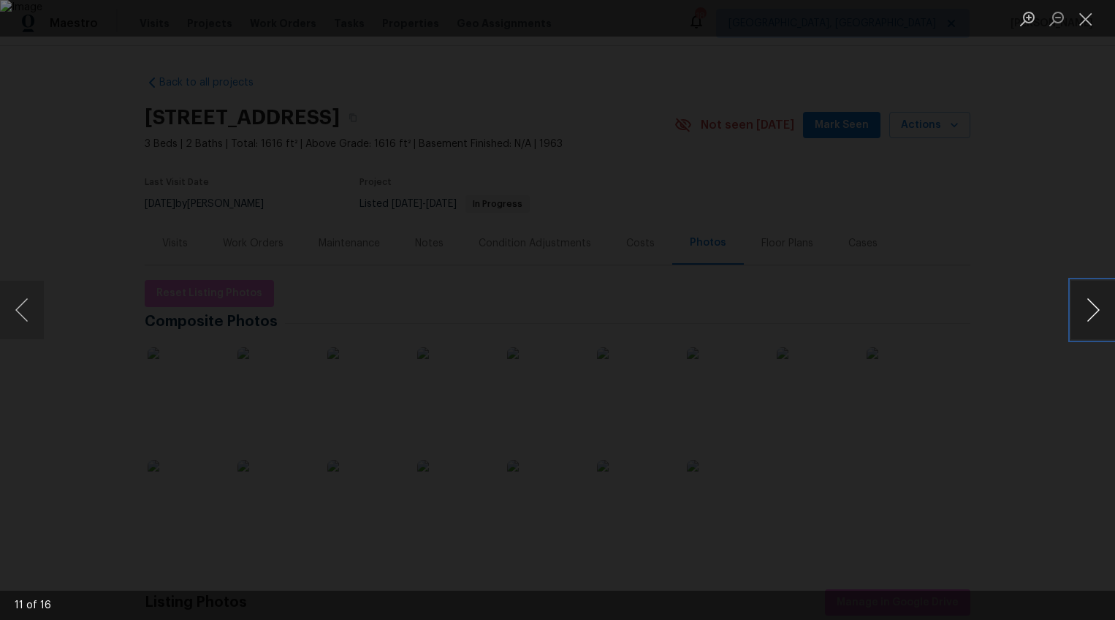
click at [1095, 313] on button "Next image" at bounding box center [1093, 310] width 44 height 58
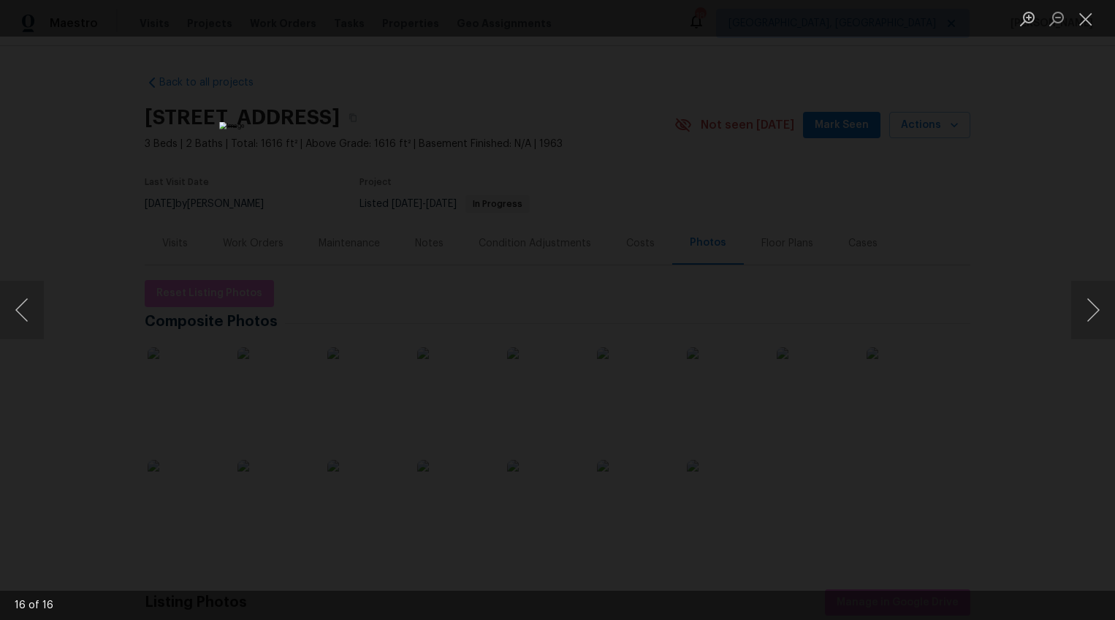
click at [1023, 356] on div "Lightbox" at bounding box center [557, 310] width 1115 height 620
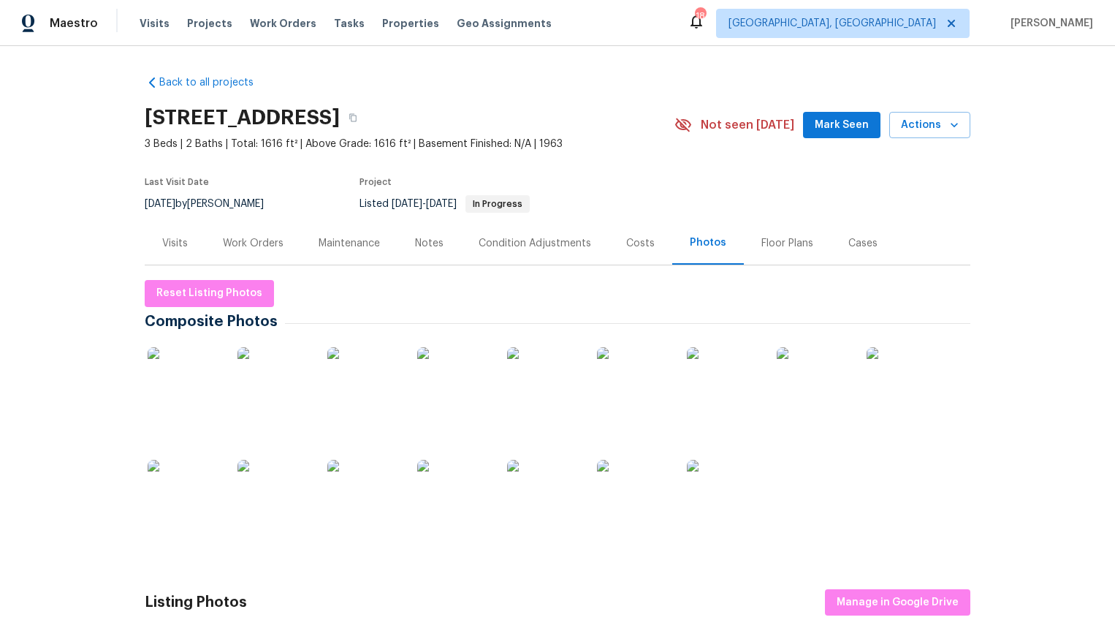
click at [172, 242] on div "Visits" at bounding box center [175, 243] width 26 height 15
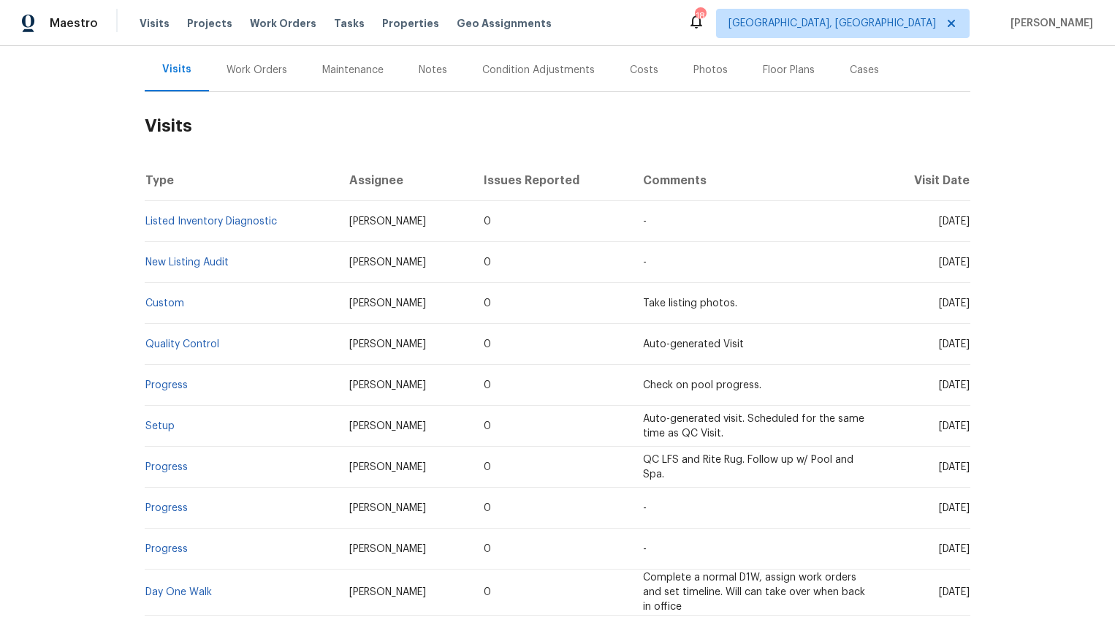
scroll to position [172, 0]
click at [184, 265] on link "New Listing Audit" at bounding box center [186, 263] width 83 height 10
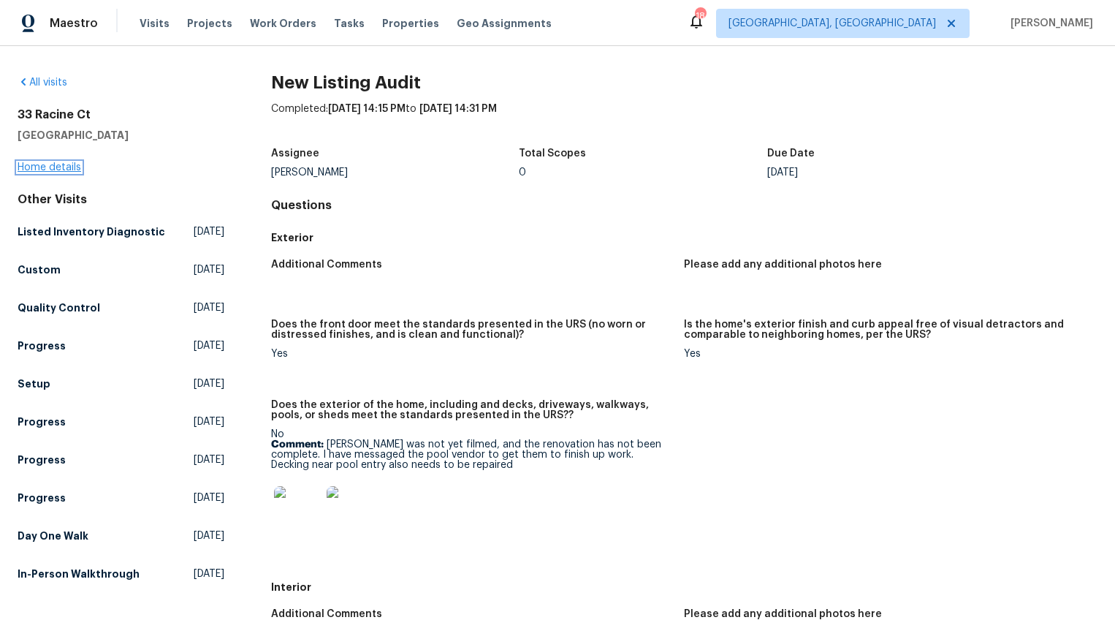
click at [46, 170] on link "Home details" at bounding box center [50, 167] width 64 height 10
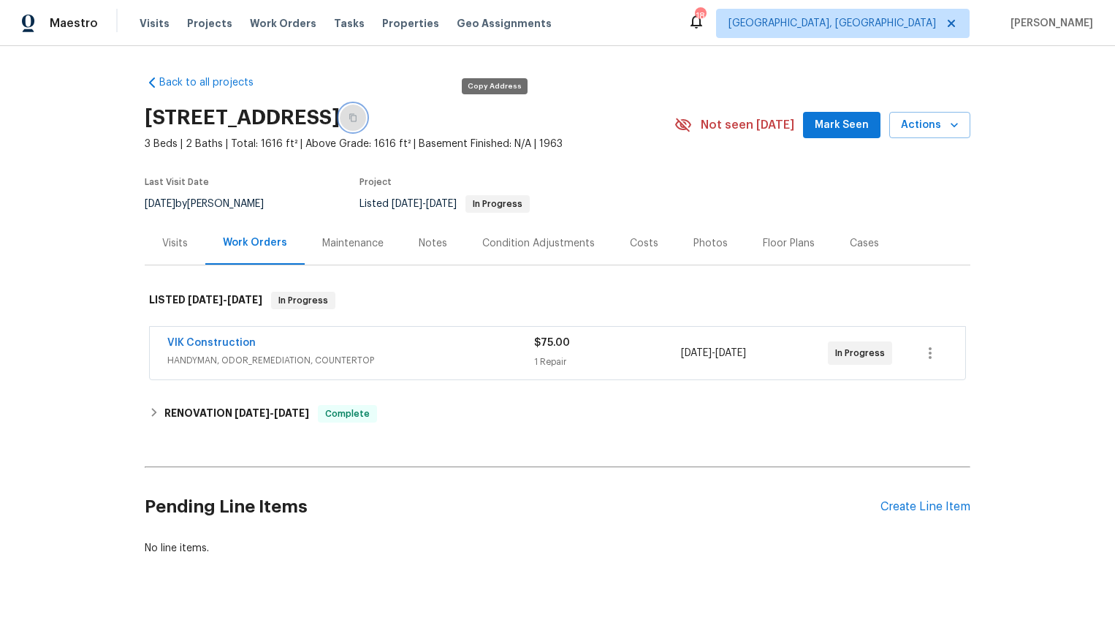
click at [366, 118] on button "button" at bounding box center [353, 117] width 26 height 26
